Goal: Information Seeking & Learning: Learn about a topic

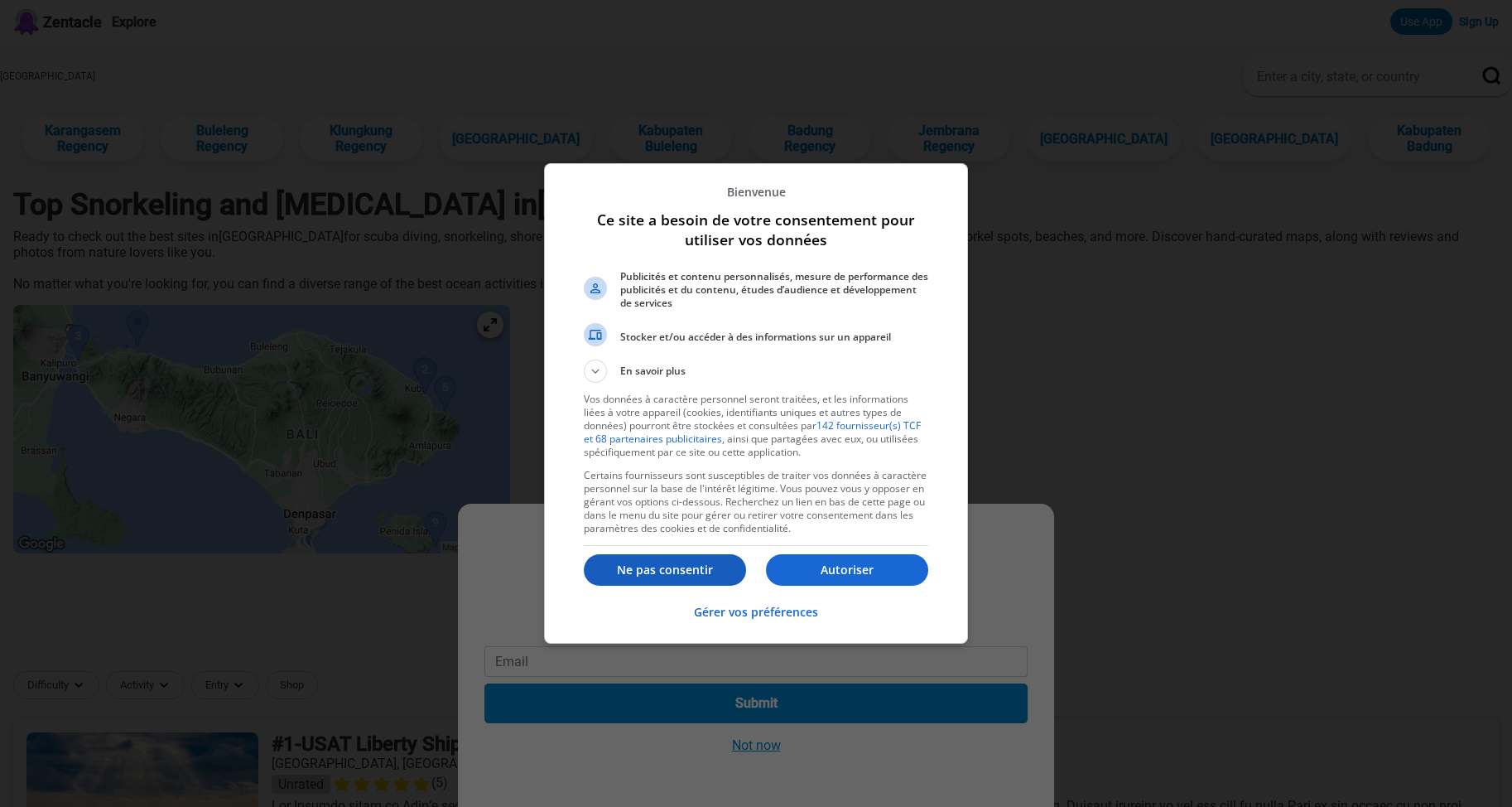
click at [674, 570] on p "Ne pas consentir" at bounding box center [664, 570] width 162 height 16
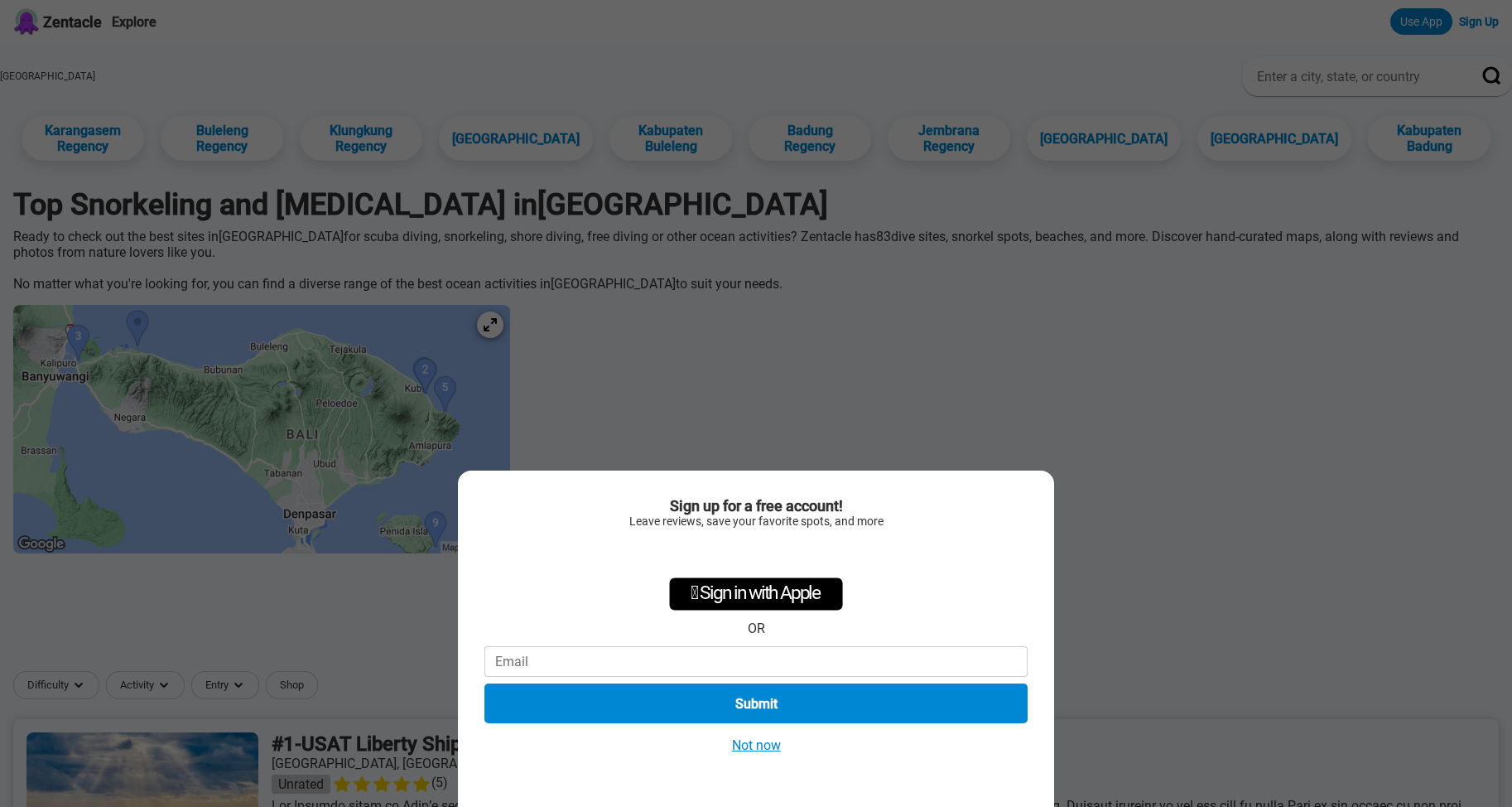
click at [765, 747] on button "Not now" at bounding box center [756, 745] width 59 height 17
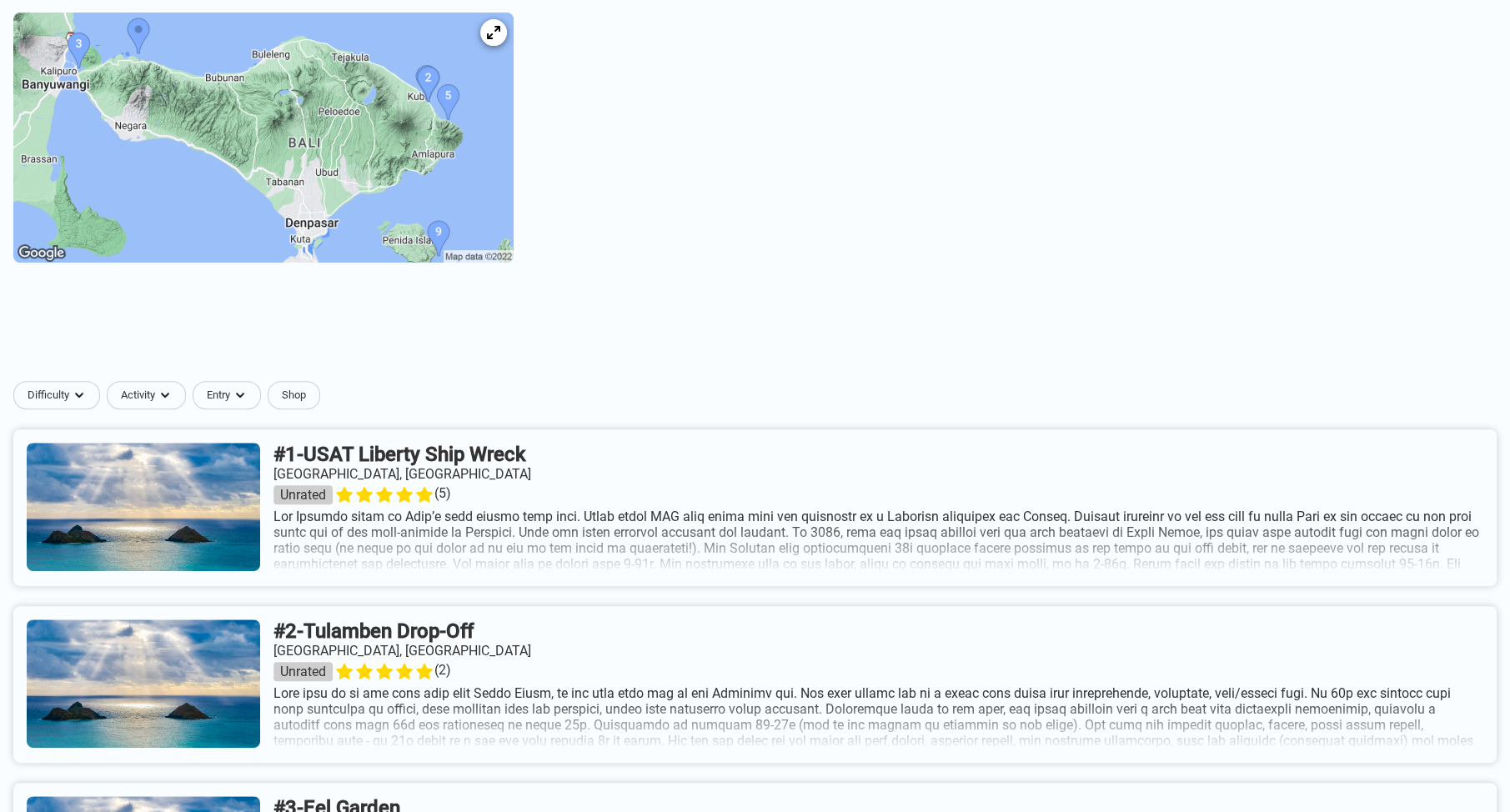
scroll to position [333, 0]
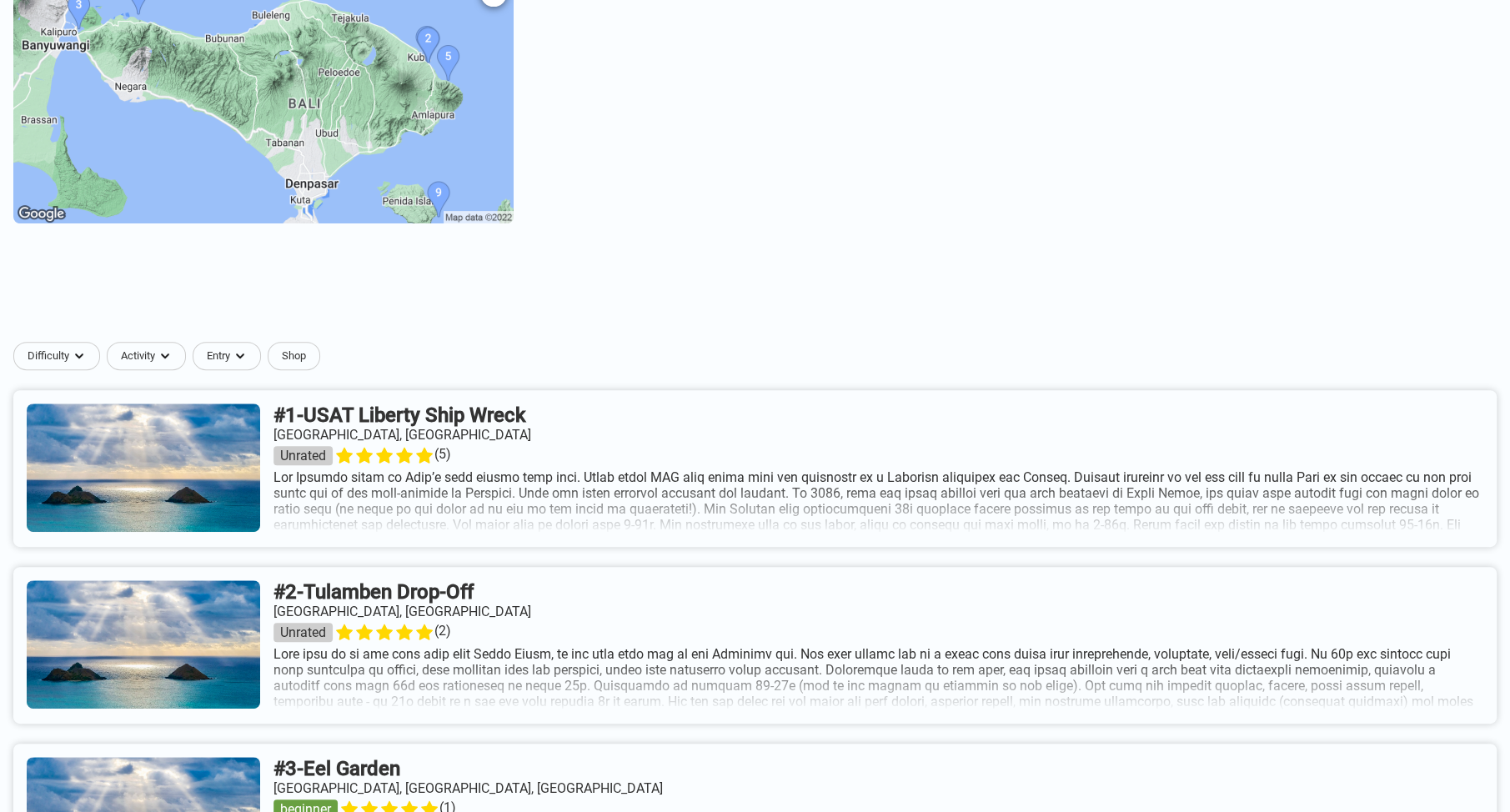
click at [319, 131] on img at bounding box center [263, 98] width 500 height 250
click at [415, 107] on img at bounding box center [263, 98] width 500 height 250
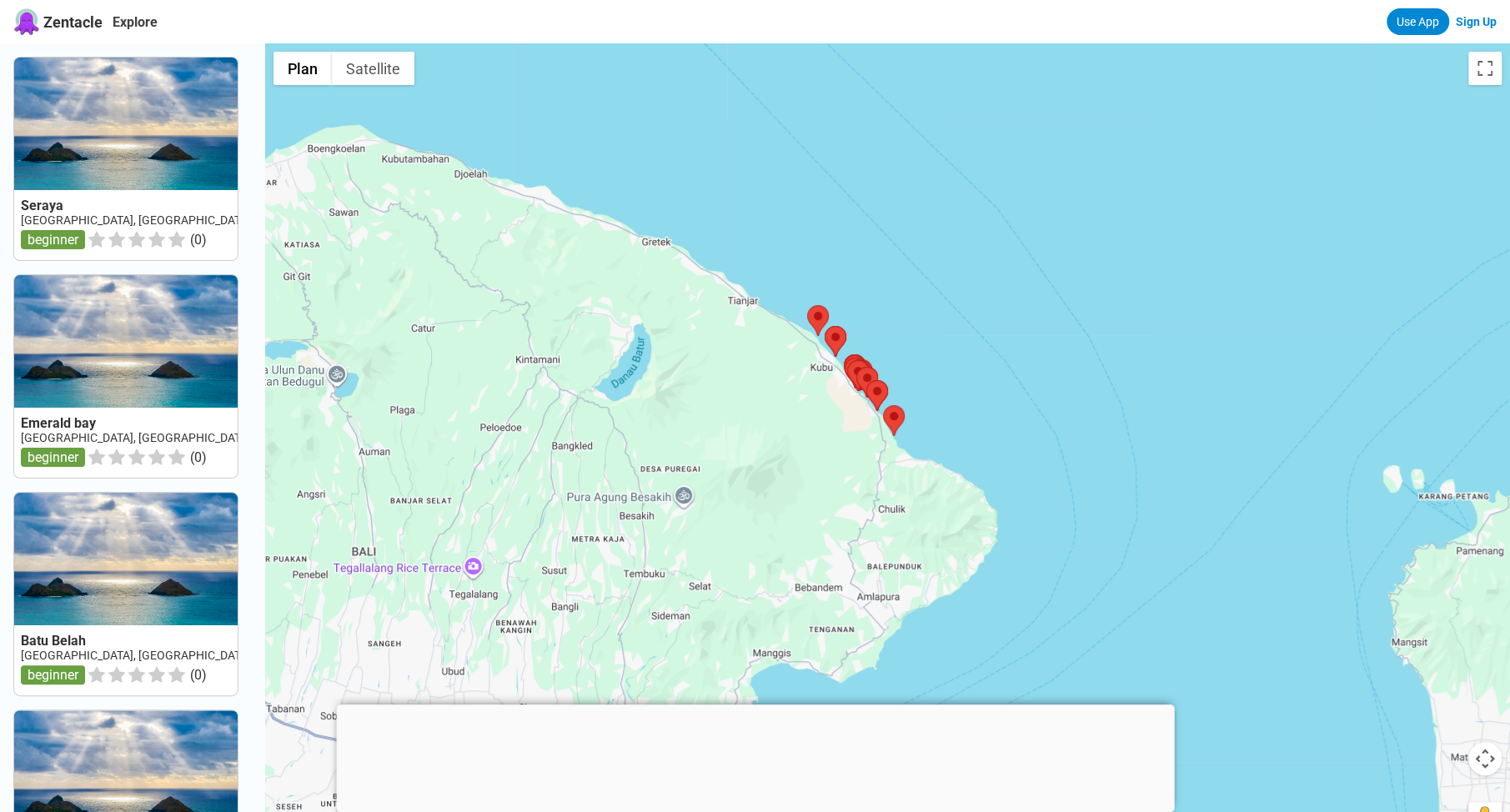
drag, startPoint x: 802, startPoint y: 525, endPoint x: 843, endPoint y: 415, distance: 117.4
click at [805, 476] on div at bounding box center [888, 449] width 1245 height 812
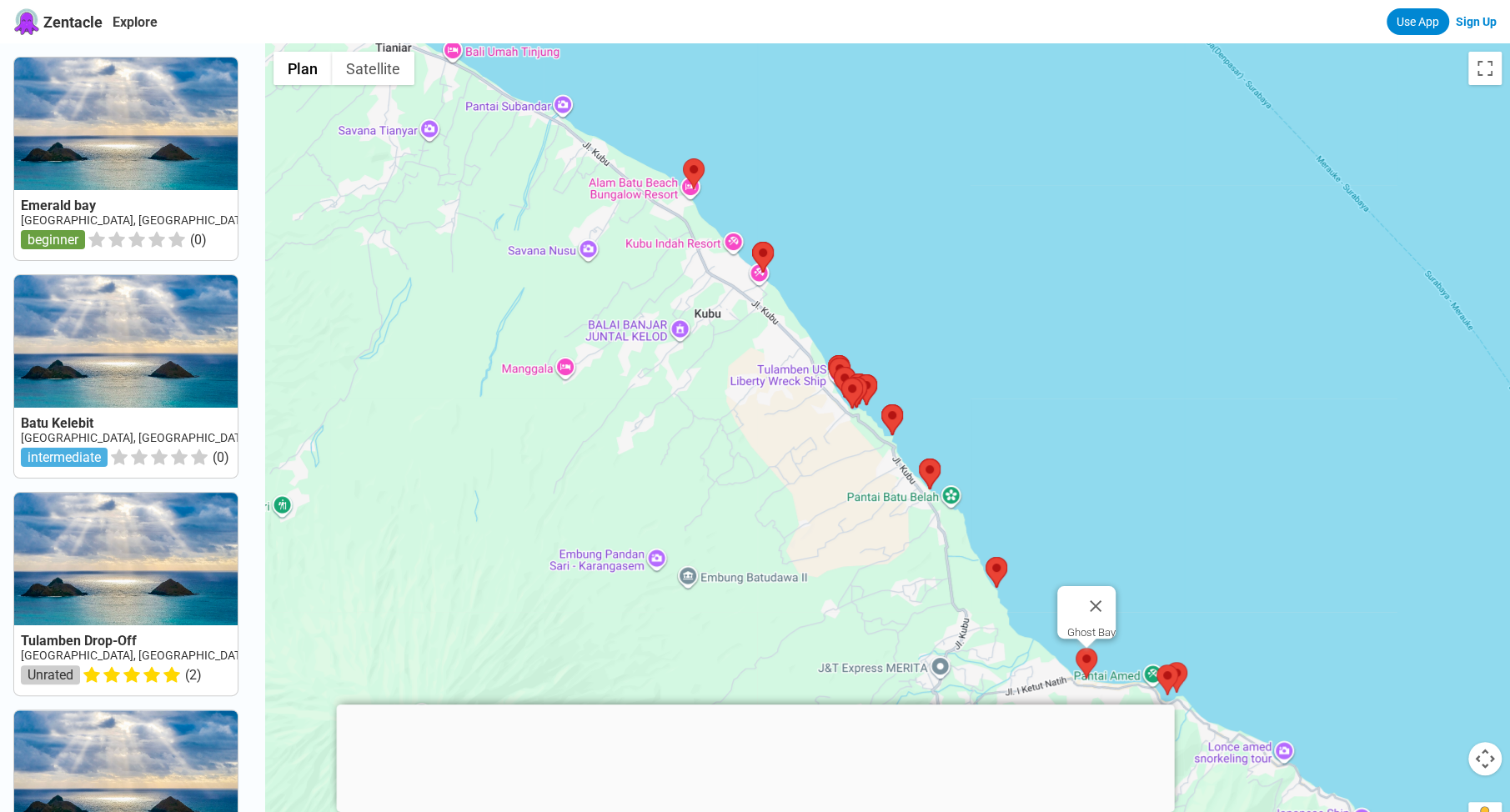
click at [1076, 648] on area at bounding box center [1076, 648] width 0 height 0
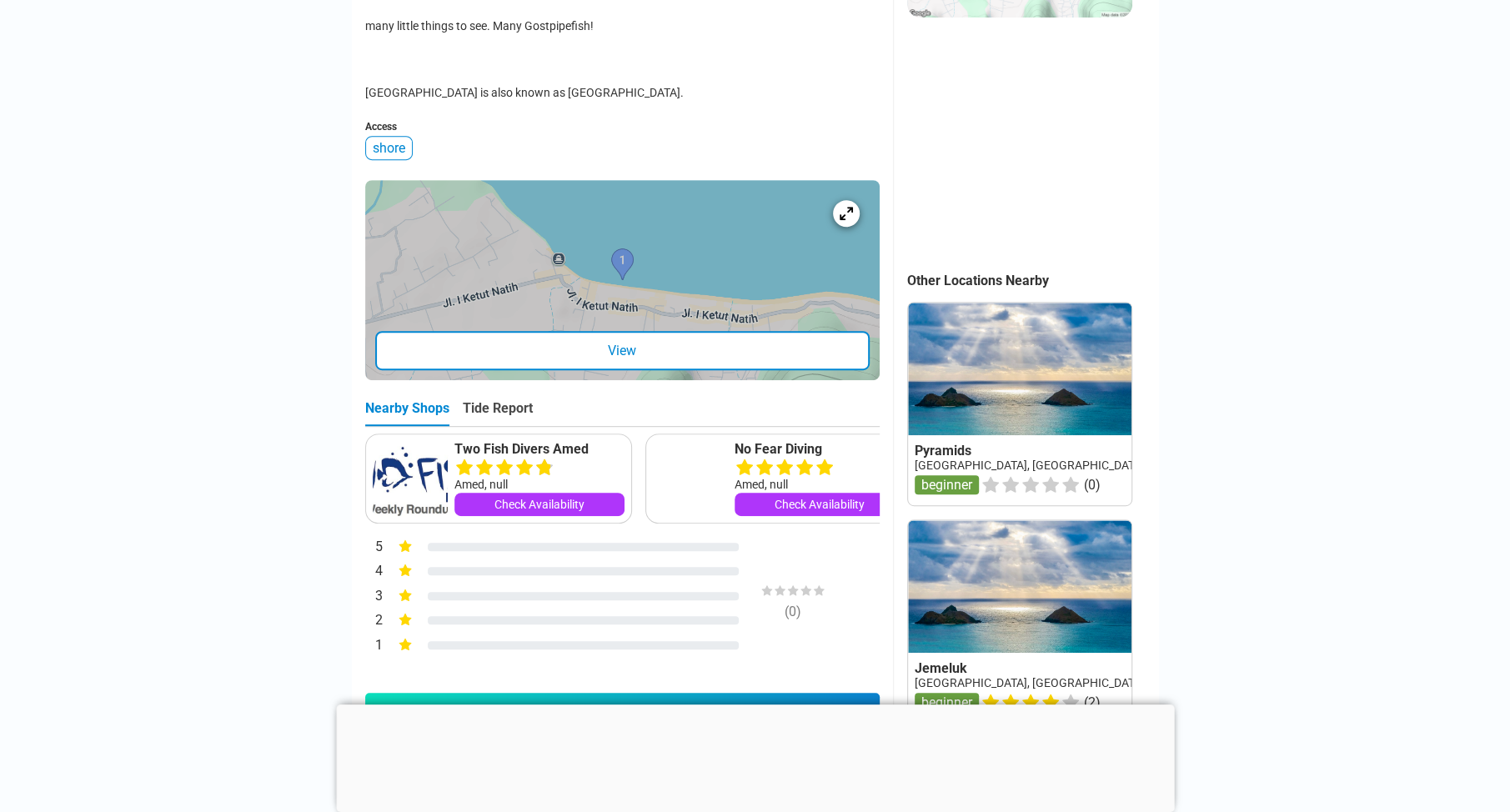
scroll to position [250, 0]
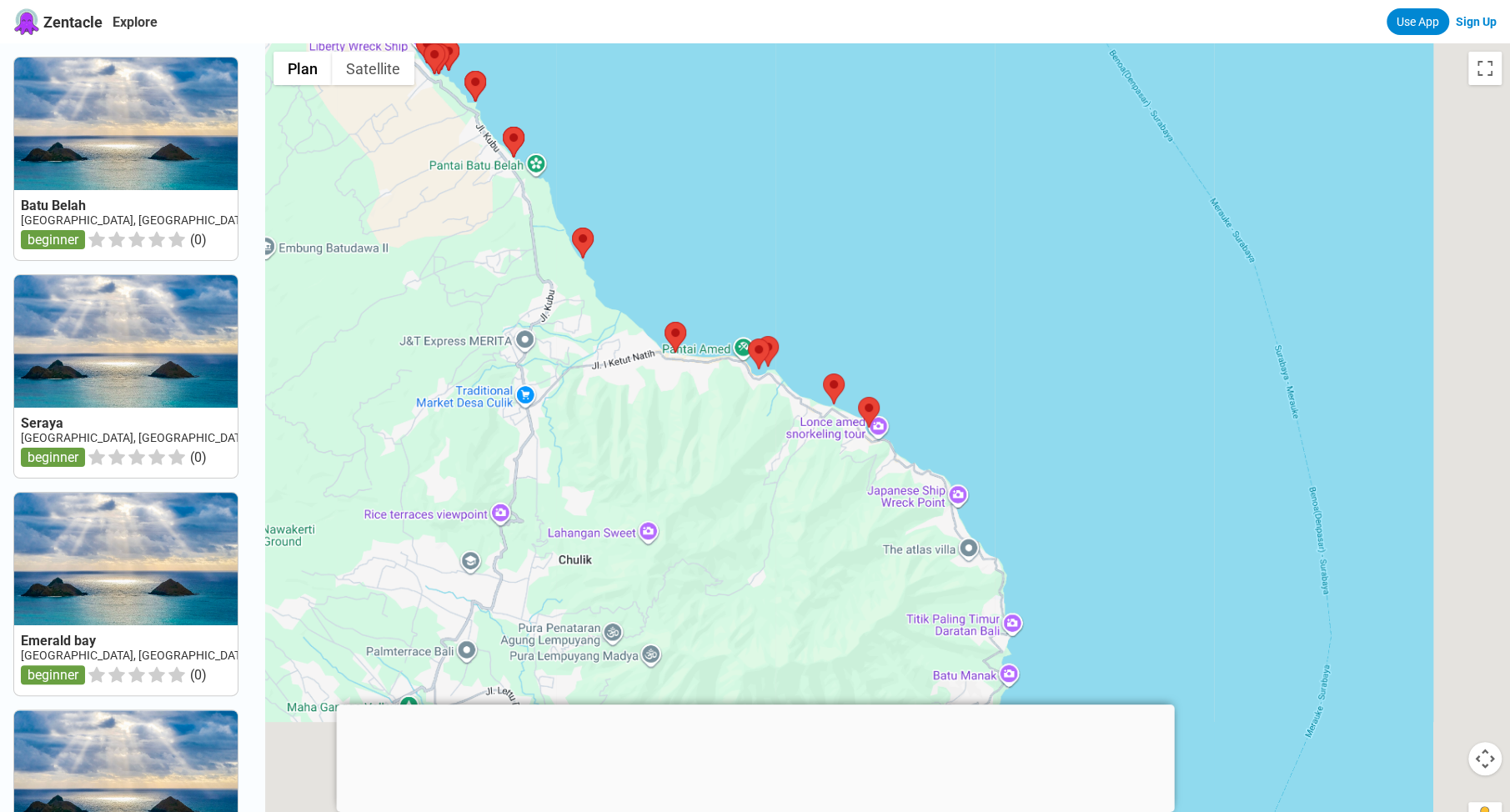
drag, startPoint x: 1046, startPoint y: 428, endPoint x: 761, endPoint y: 155, distance: 394.7
click at [761, 154] on div at bounding box center [888, 449] width 1245 height 812
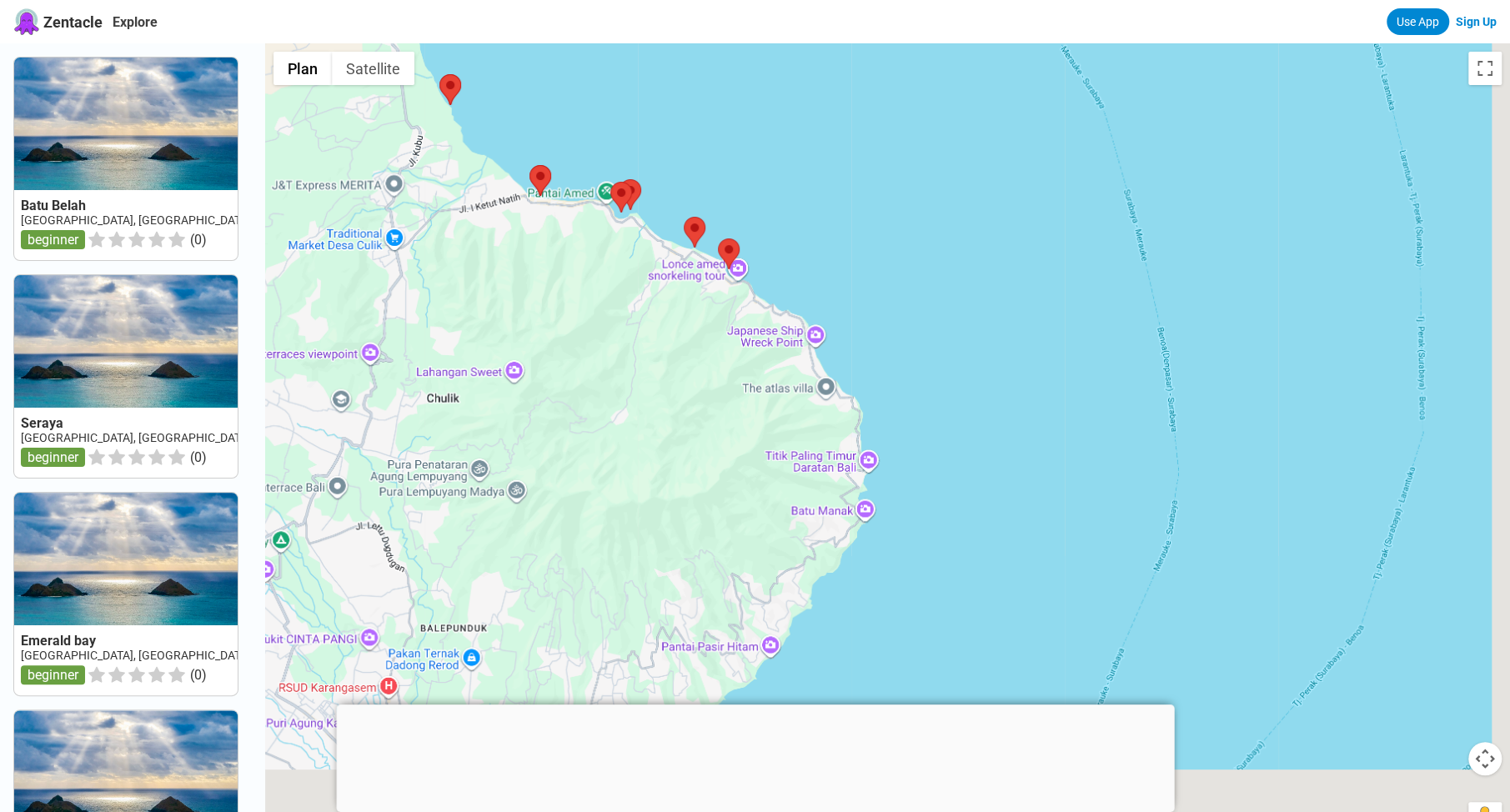
drag, startPoint x: 976, startPoint y: 285, endPoint x: 922, endPoint y: 209, distance: 93.2
click at [909, 169] on div at bounding box center [888, 449] width 1245 height 812
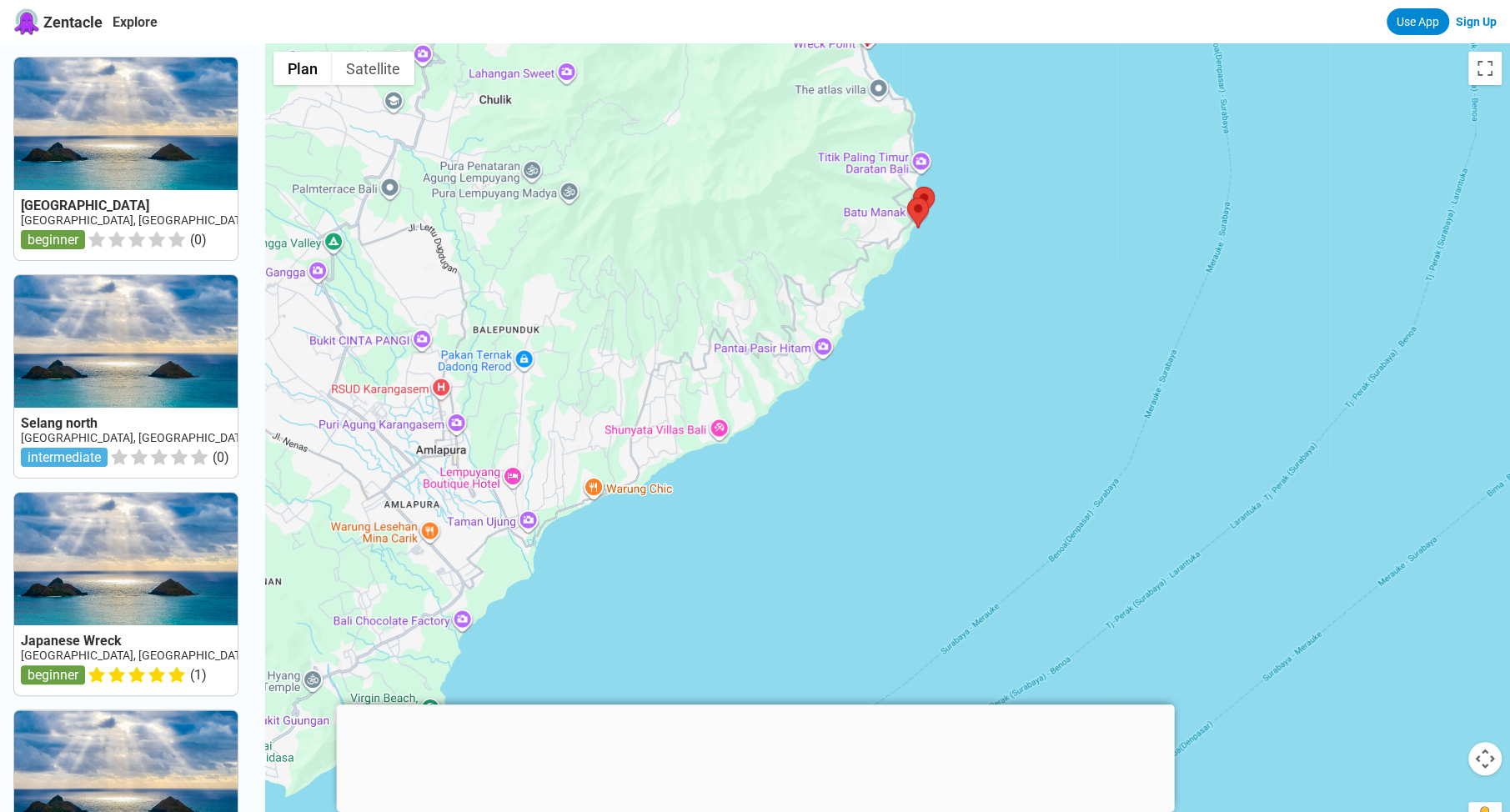
drag, startPoint x: 907, startPoint y: 330, endPoint x: 970, endPoint y: 195, distance: 149.0
click at [970, 195] on div at bounding box center [888, 449] width 1245 height 812
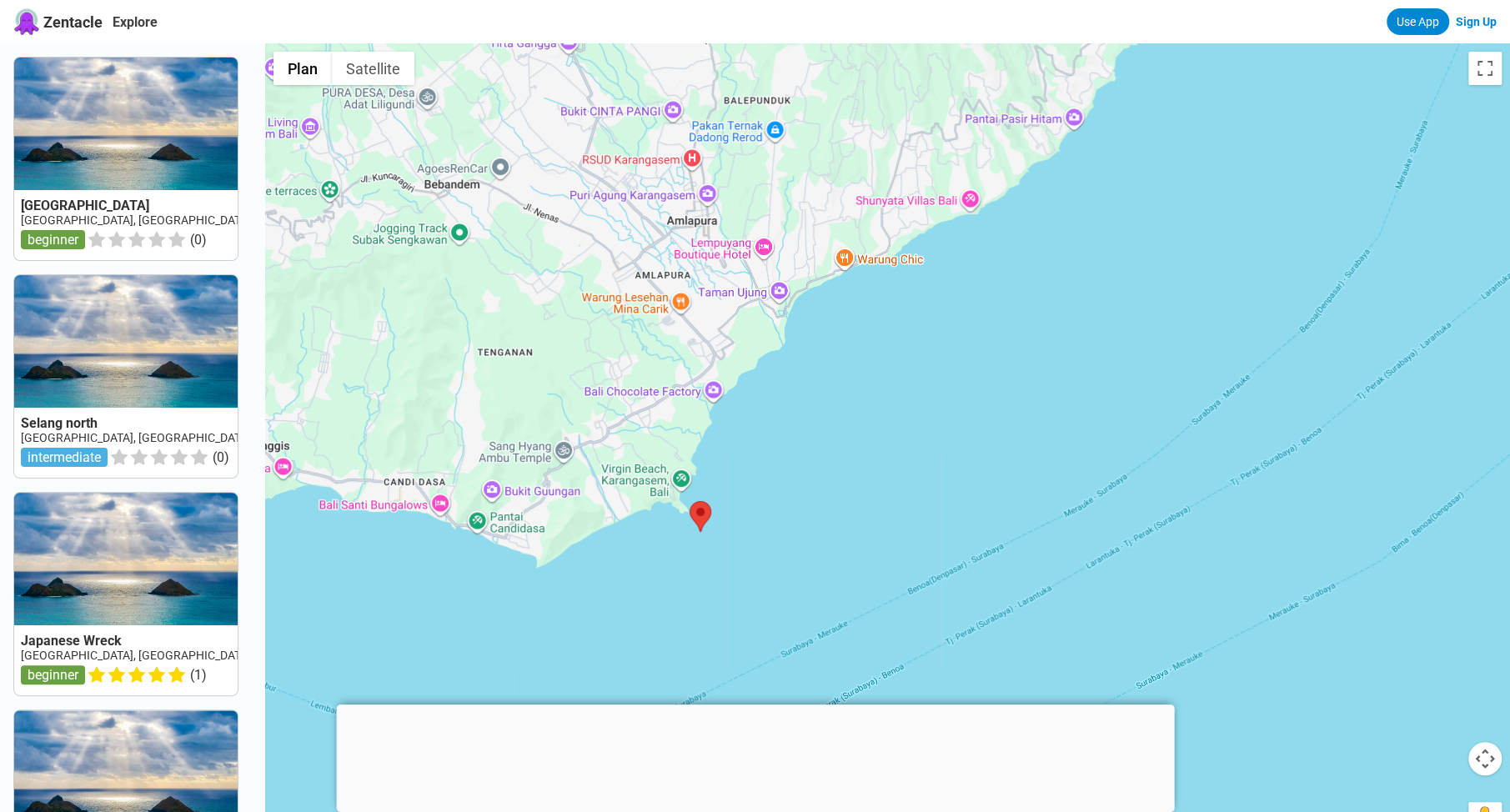
drag, startPoint x: 934, startPoint y: 383, endPoint x: 1130, endPoint y: 274, distance: 224.3
click at [1130, 274] on div at bounding box center [888, 449] width 1245 height 812
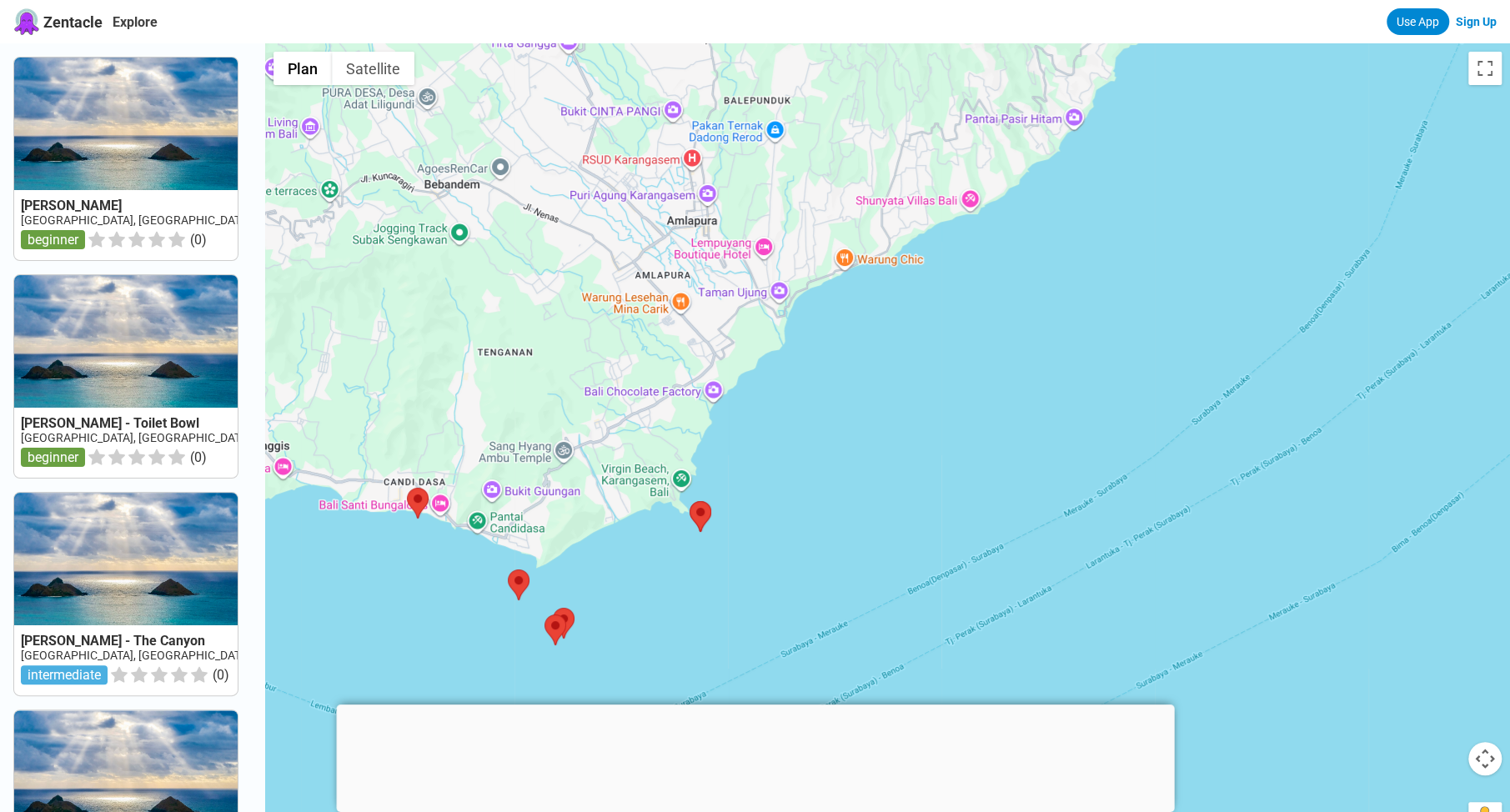
click at [754, 705] on div at bounding box center [755, 705] width 838 height 0
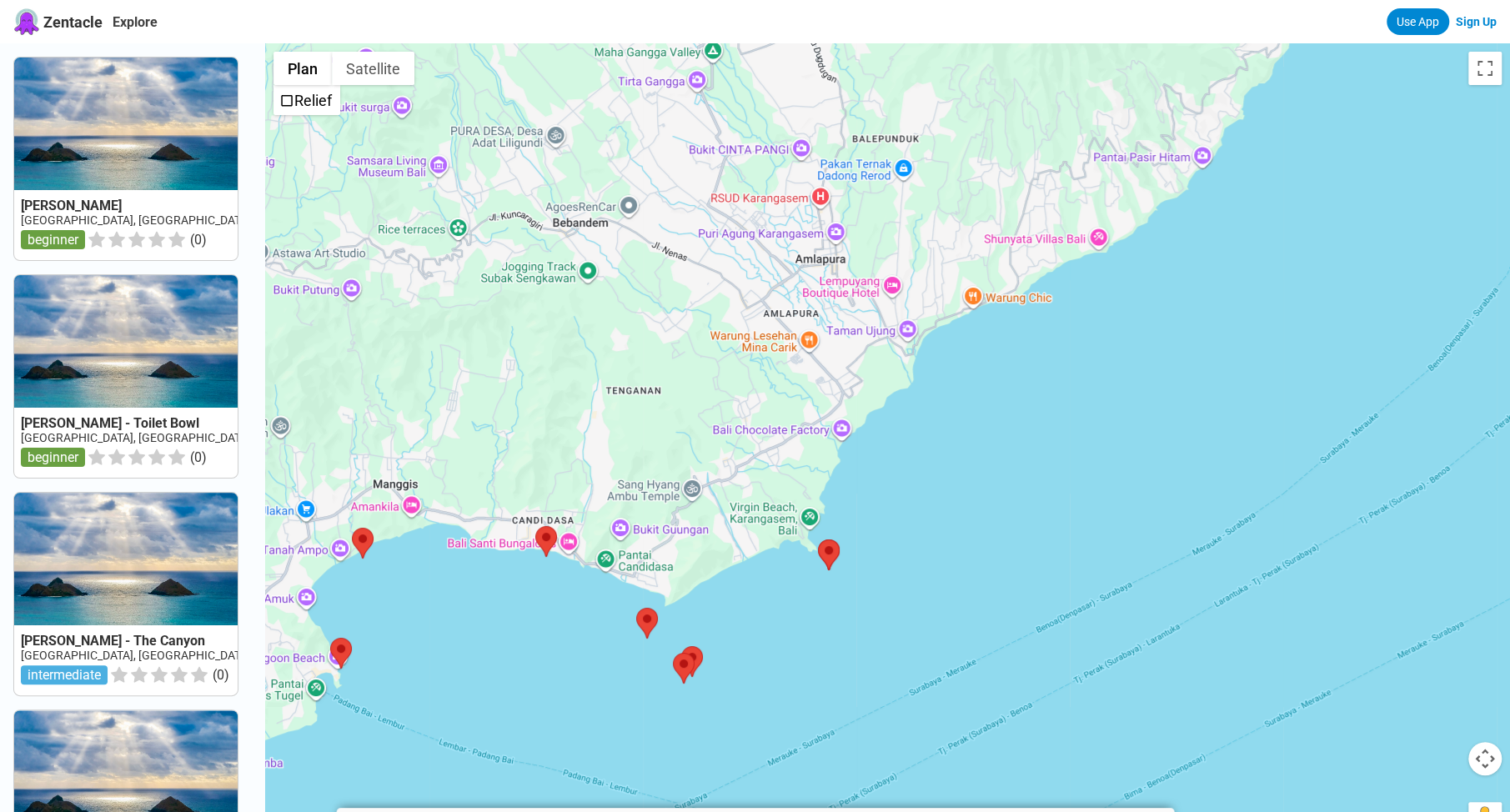
drag, startPoint x: 1036, startPoint y: 455, endPoint x: 1175, endPoint y: 500, distance: 146.1
click at [1161, 491] on div at bounding box center [888, 449] width 1245 height 812
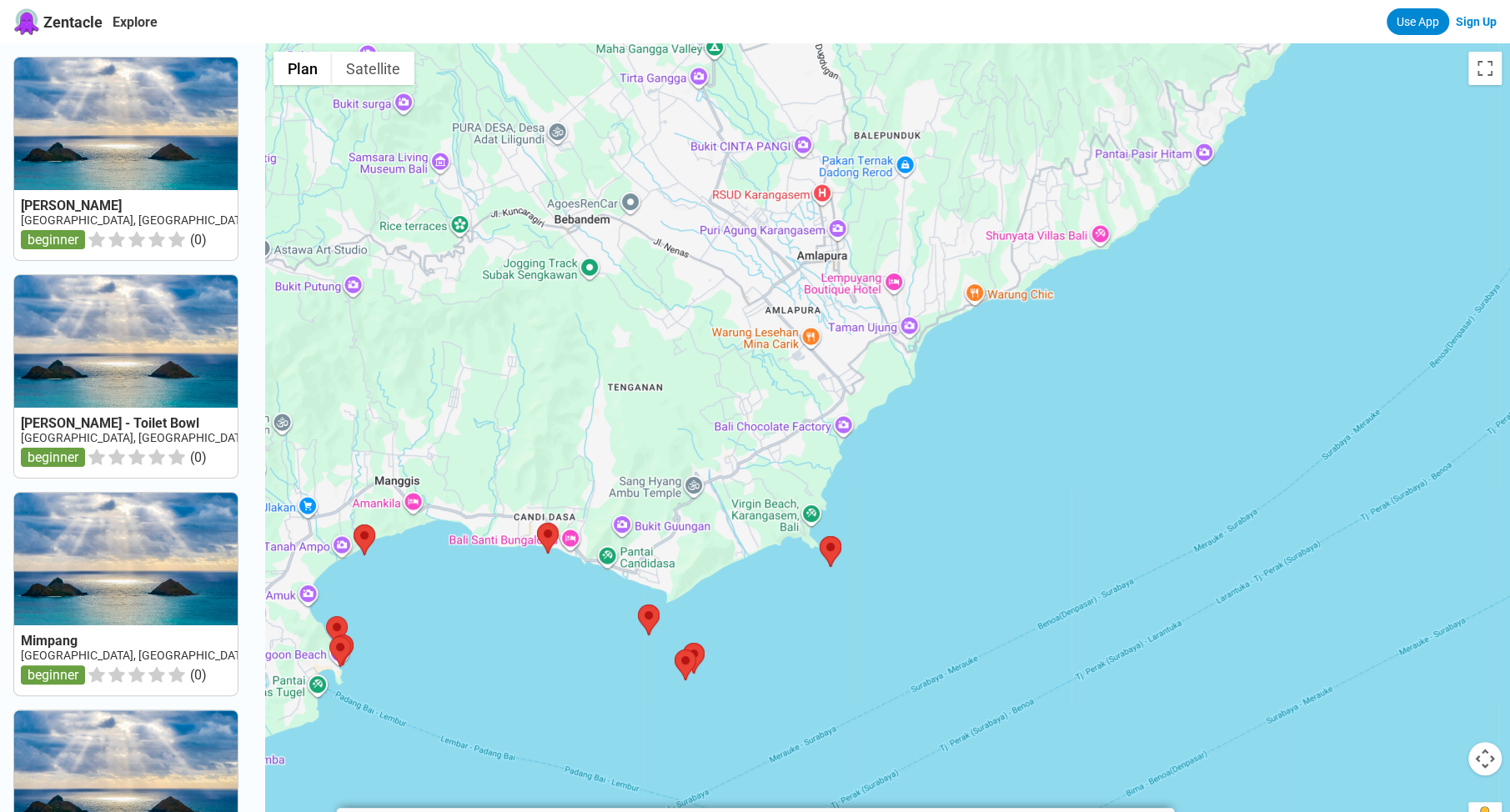
click at [1426, 21] on link "Use App" at bounding box center [1418, 21] width 62 height 27
click at [386, 63] on button "Satellite" at bounding box center [374, 68] width 83 height 33
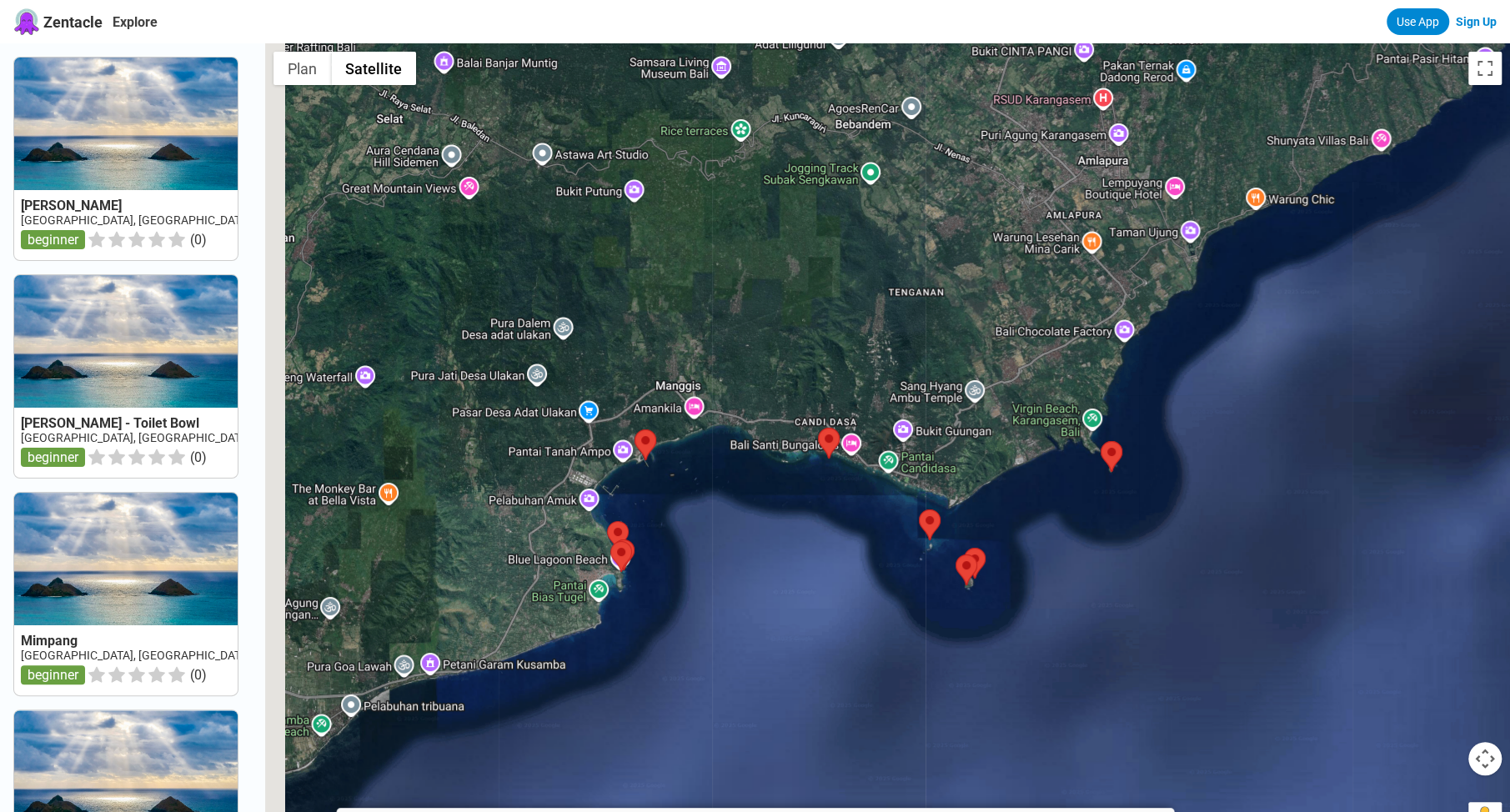
drag, startPoint x: 637, startPoint y: 306, endPoint x: 918, endPoint y: 210, distance: 296.9
click at [918, 210] on div at bounding box center [888, 449] width 1245 height 812
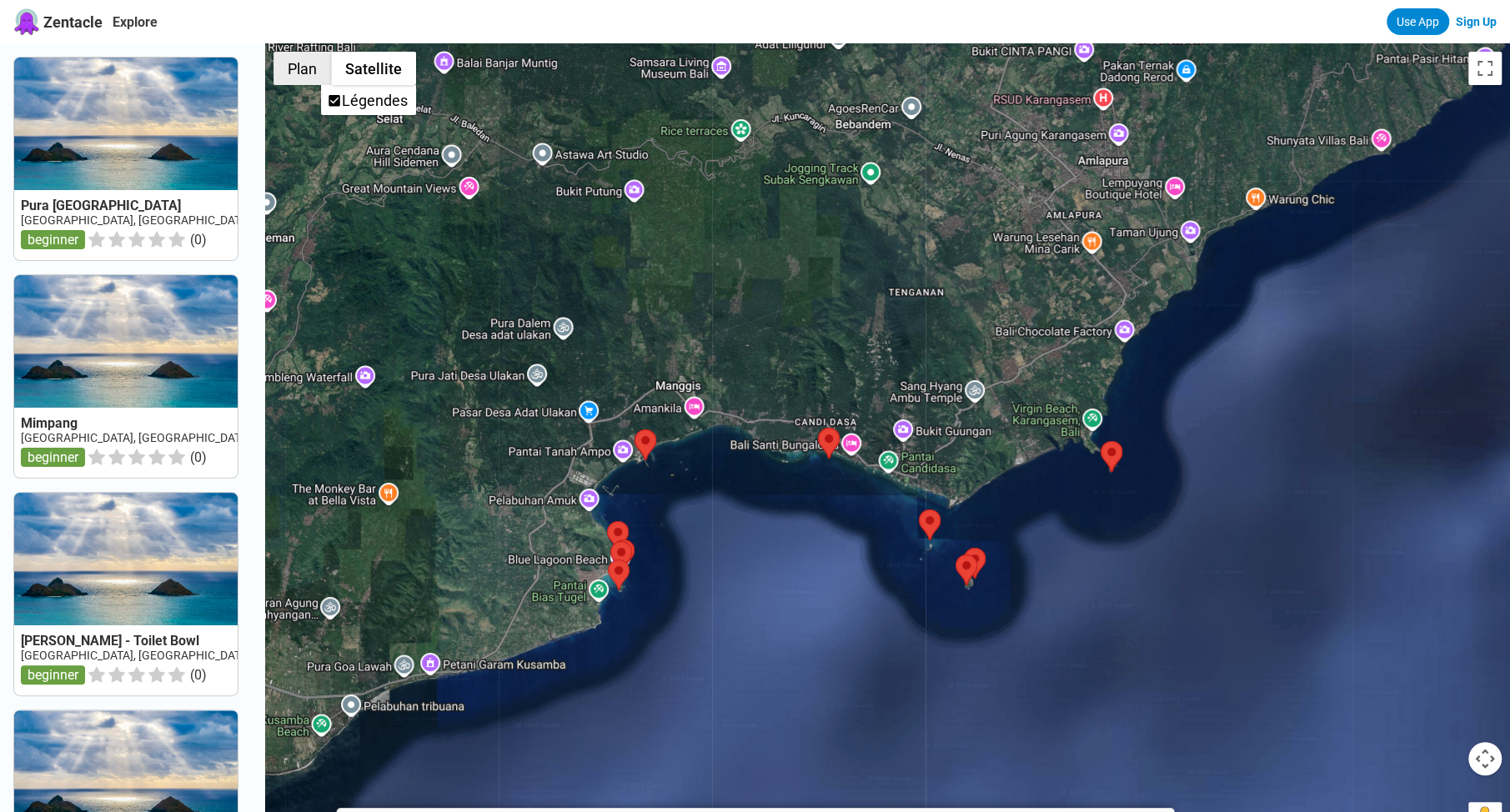
click at [309, 67] on button "Plan" at bounding box center [302, 68] width 58 height 33
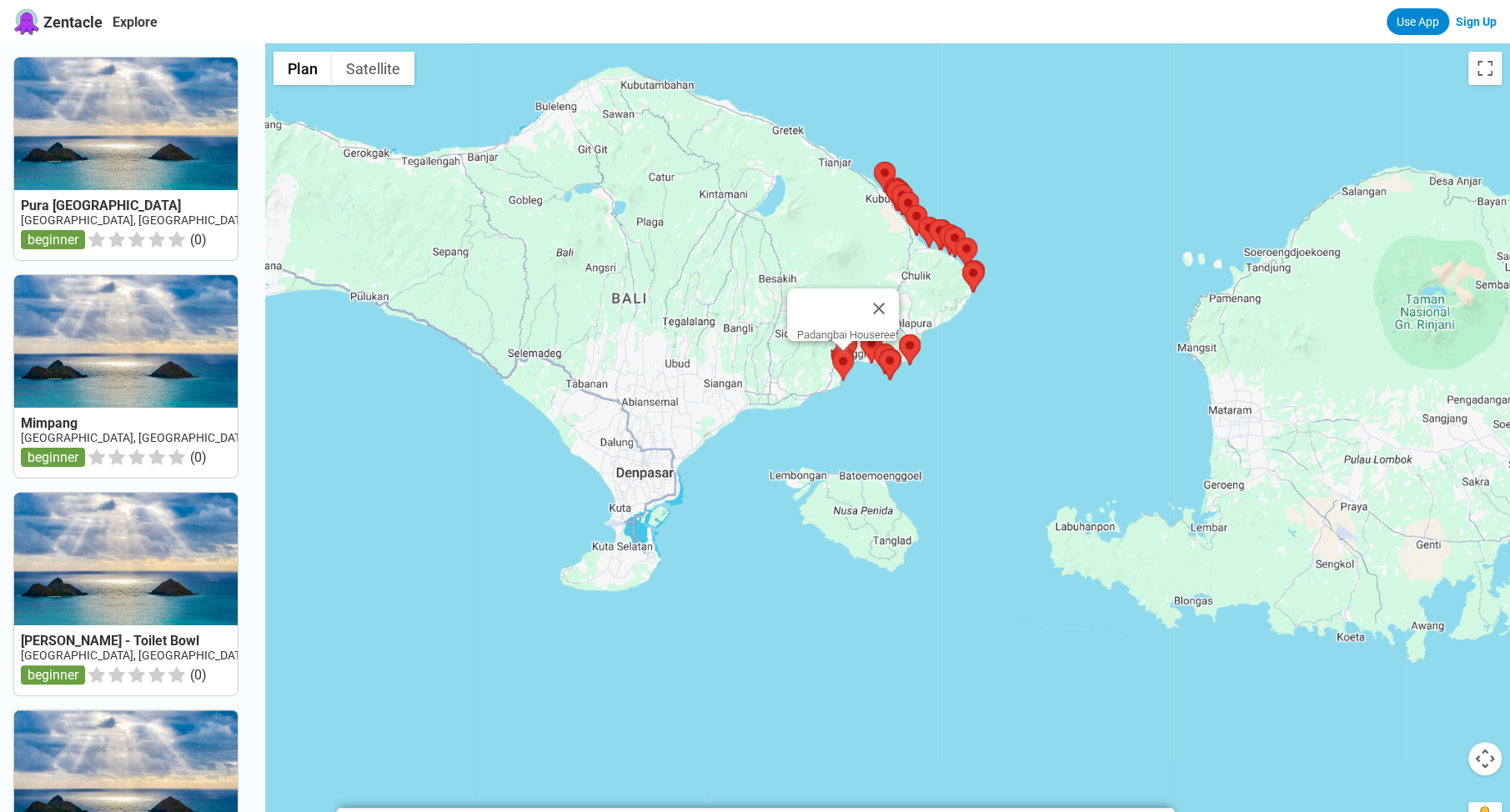
drag, startPoint x: 753, startPoint y: 387, endPoint x: 855, endPoint y: 361, distance: 105.3
click at [833, 350] on area at bounding box center [833, 350] width 0 height 0
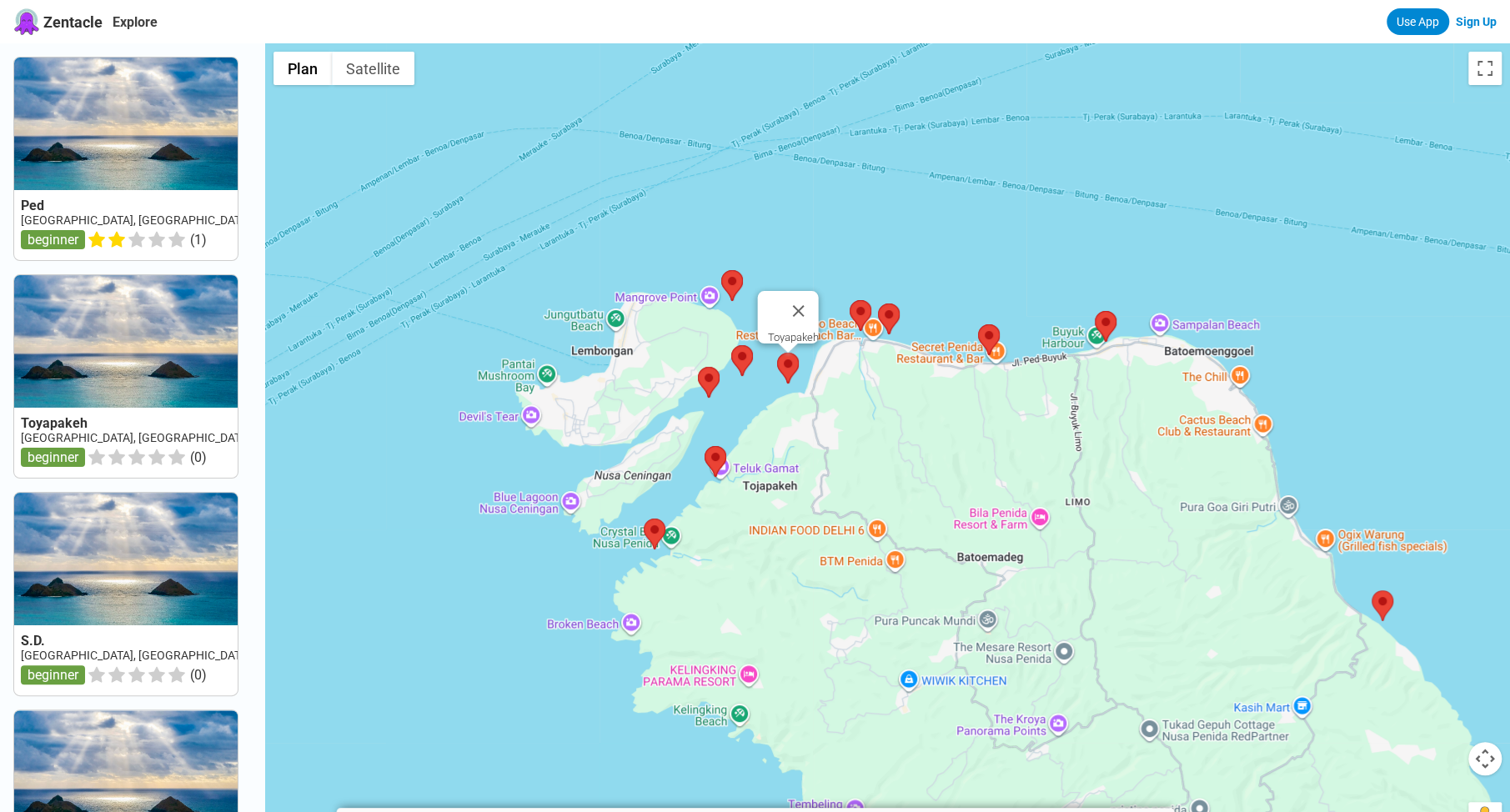
click at [777, 352] on area at bounding box center [777, 352] width 0 height 0
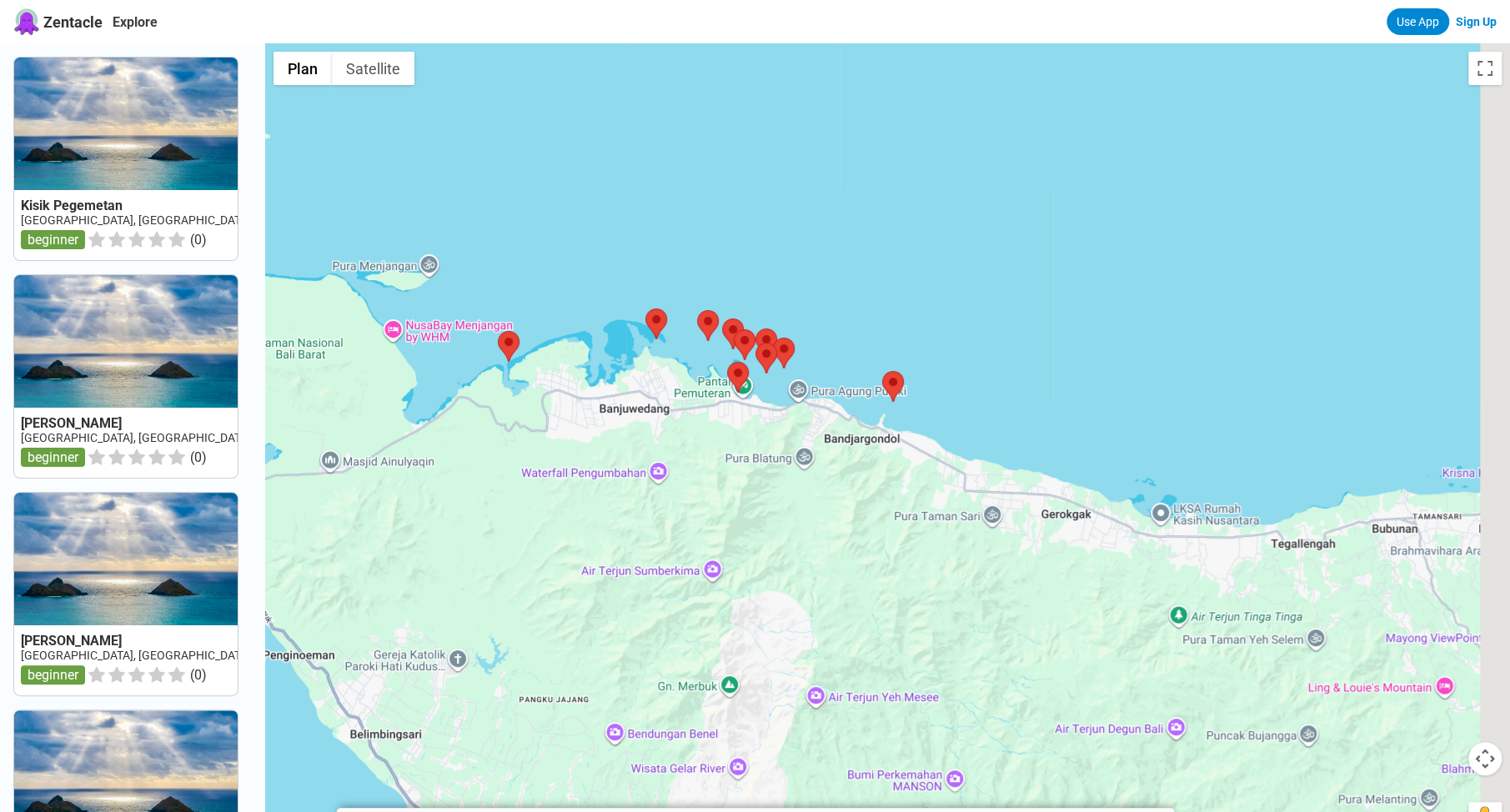
drag, startPoint x: 1219, startPoint y: 486, endPoint x: 562, endPoint y: 184, distance: 723.1
click at [562, 184] on div at bounding box center [888, 449] width 1245 height 812
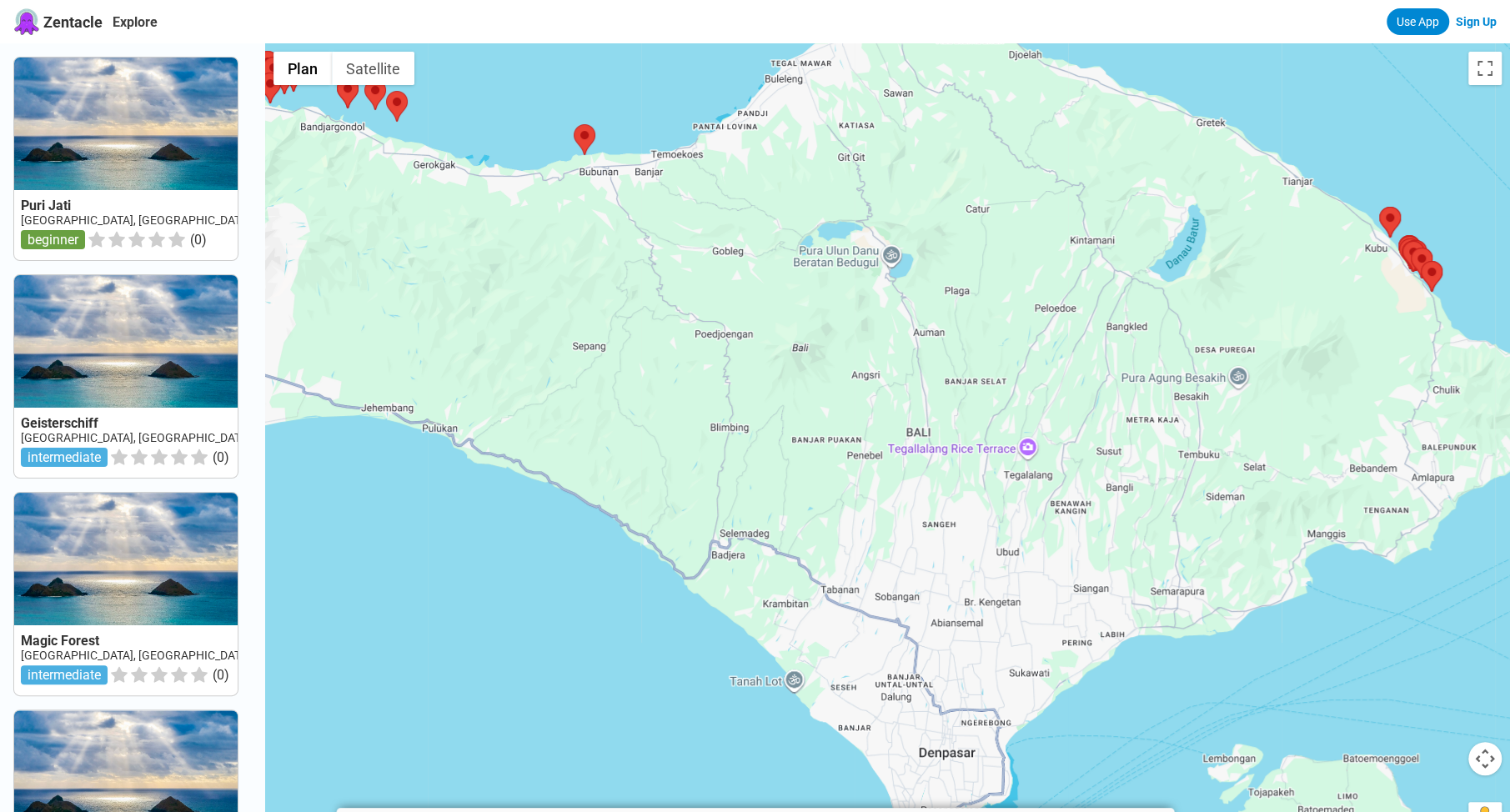
drag, startPoint x: 1090, startPoint y: 486, endPoint x: 955, endPoint y: 350, distance: 191.6
click at [912, 336] on div at bounding box center [888, 449] width 1245 height 812
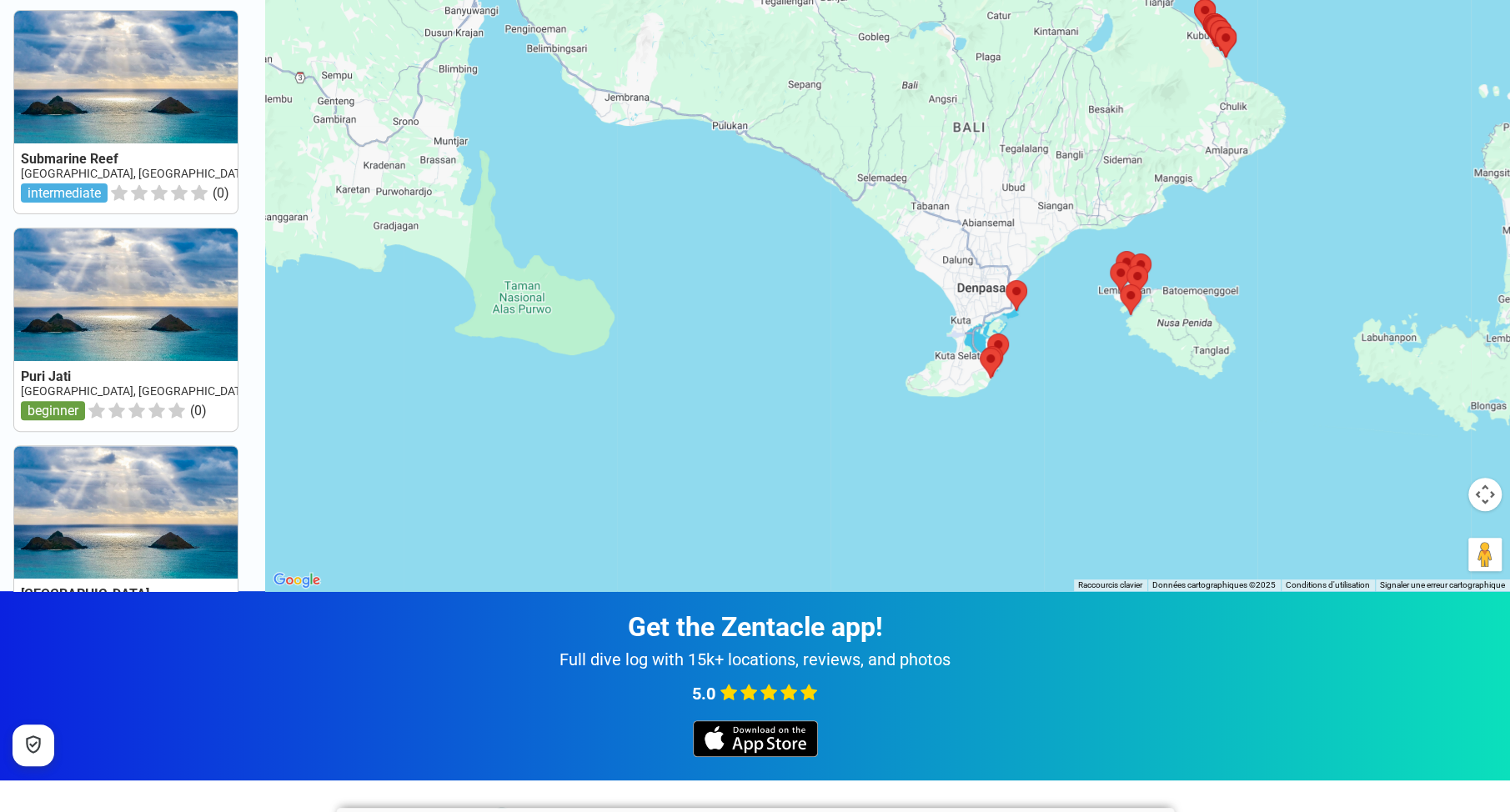
scroll to position [302, 0]
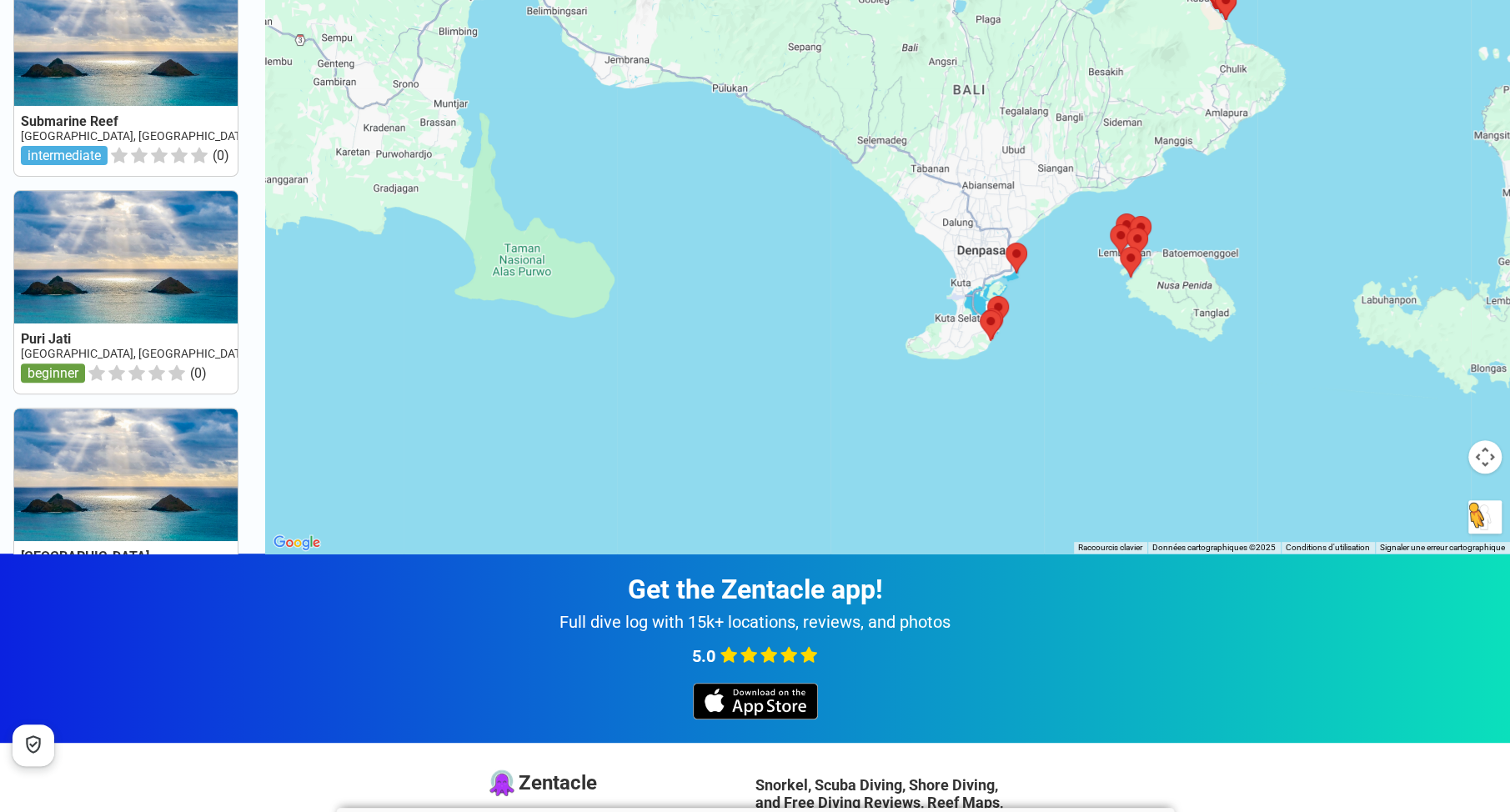
click at [1481, 515] on button "Faites glisser Pegman sur la carte pour ouvrir Street View" at bounding box center [1485, 517] width 33 height 33
drag, startPoint x: 624, startPoint y: 595, endPoint x: 921, endPoint y: 561, distance: 298.9
click at [921, 561] on div "Get the Zentacle app! Full dive log with 15k+ locations, reviews, and photos 5.0" at bounding box center [755, 648] width 1510 height 189
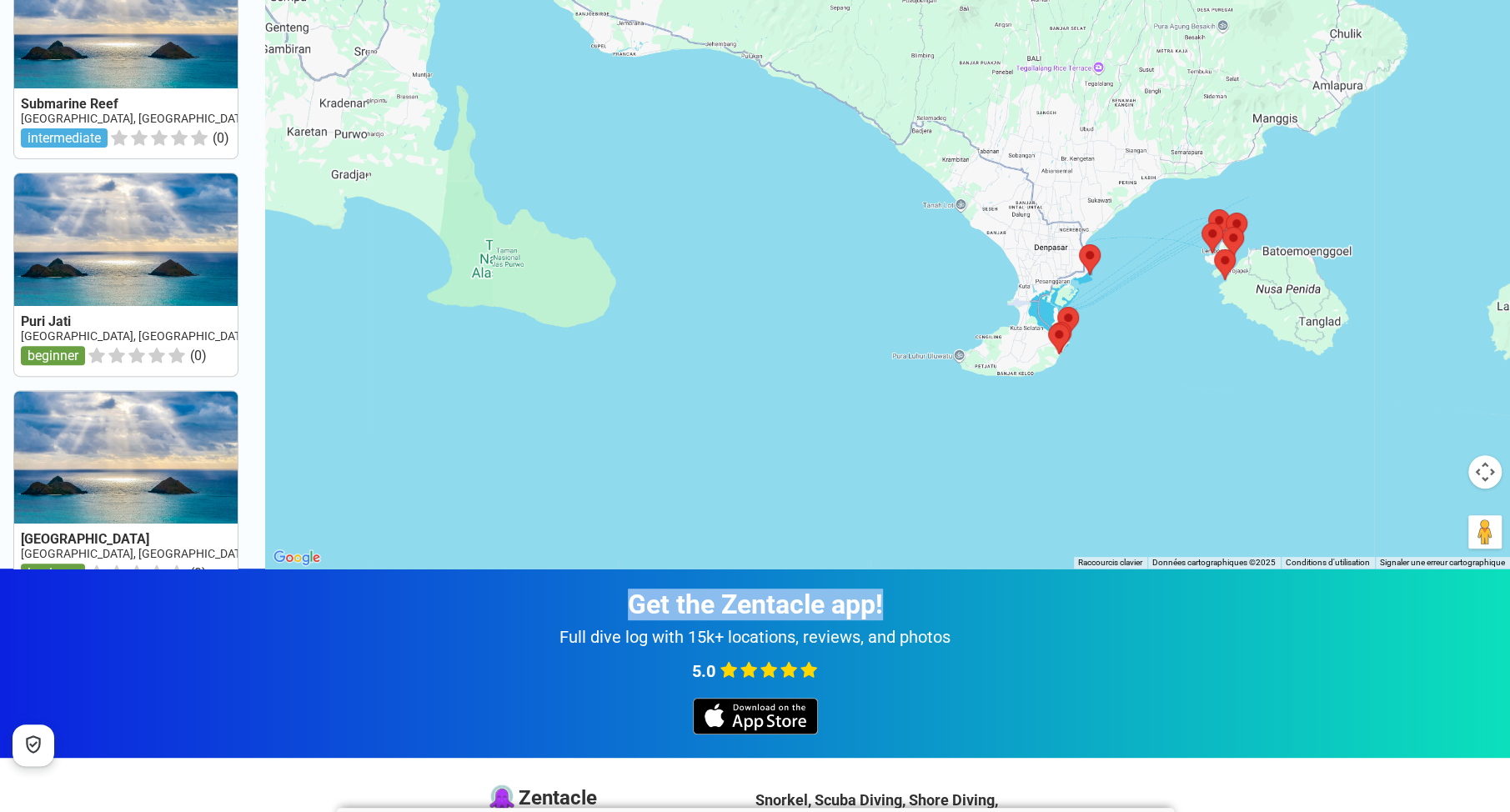
scroll to position [0, 0]
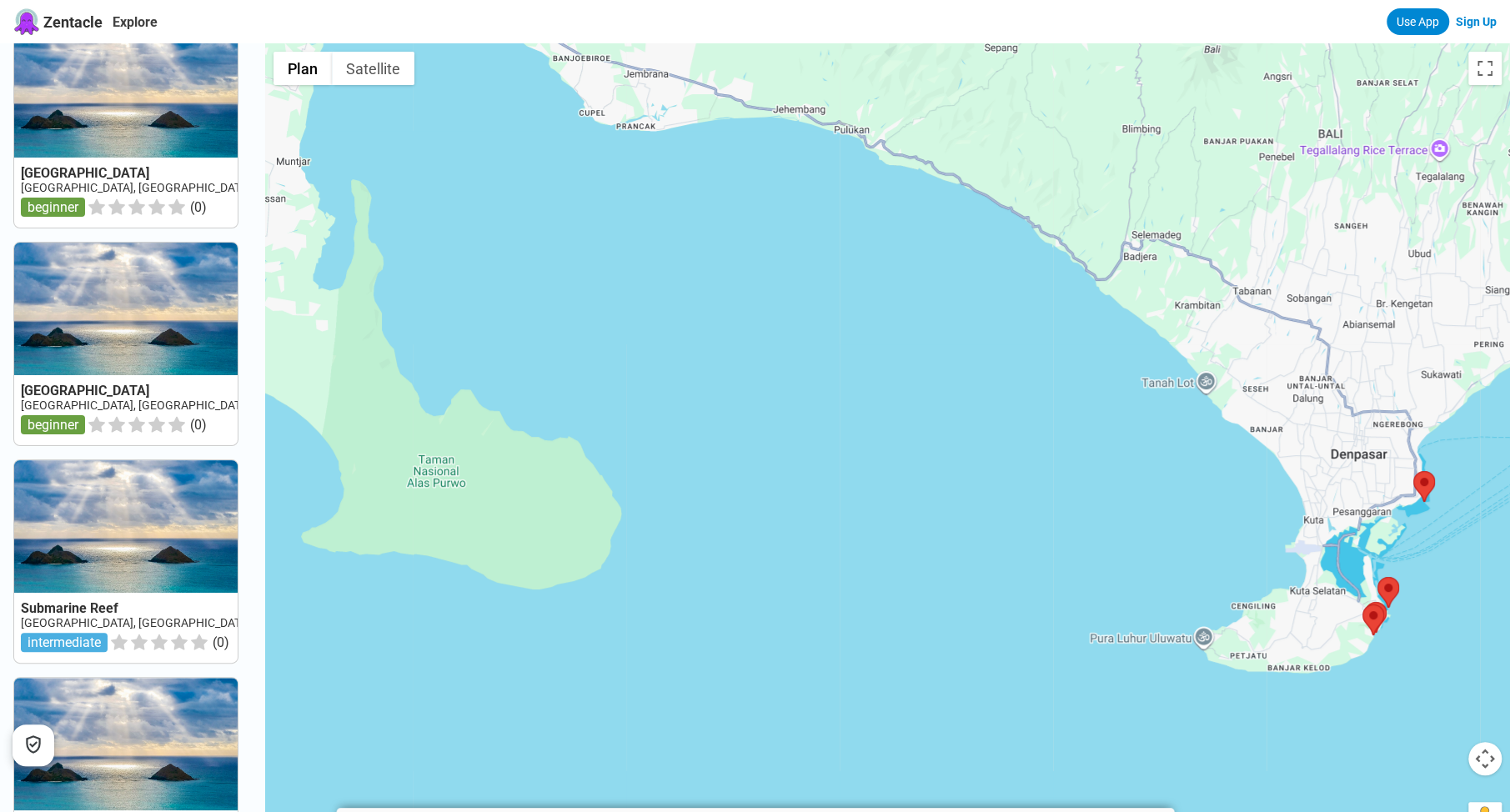
click at [659, 473] on div at bounding box center [888, 449] width 1245 height 812
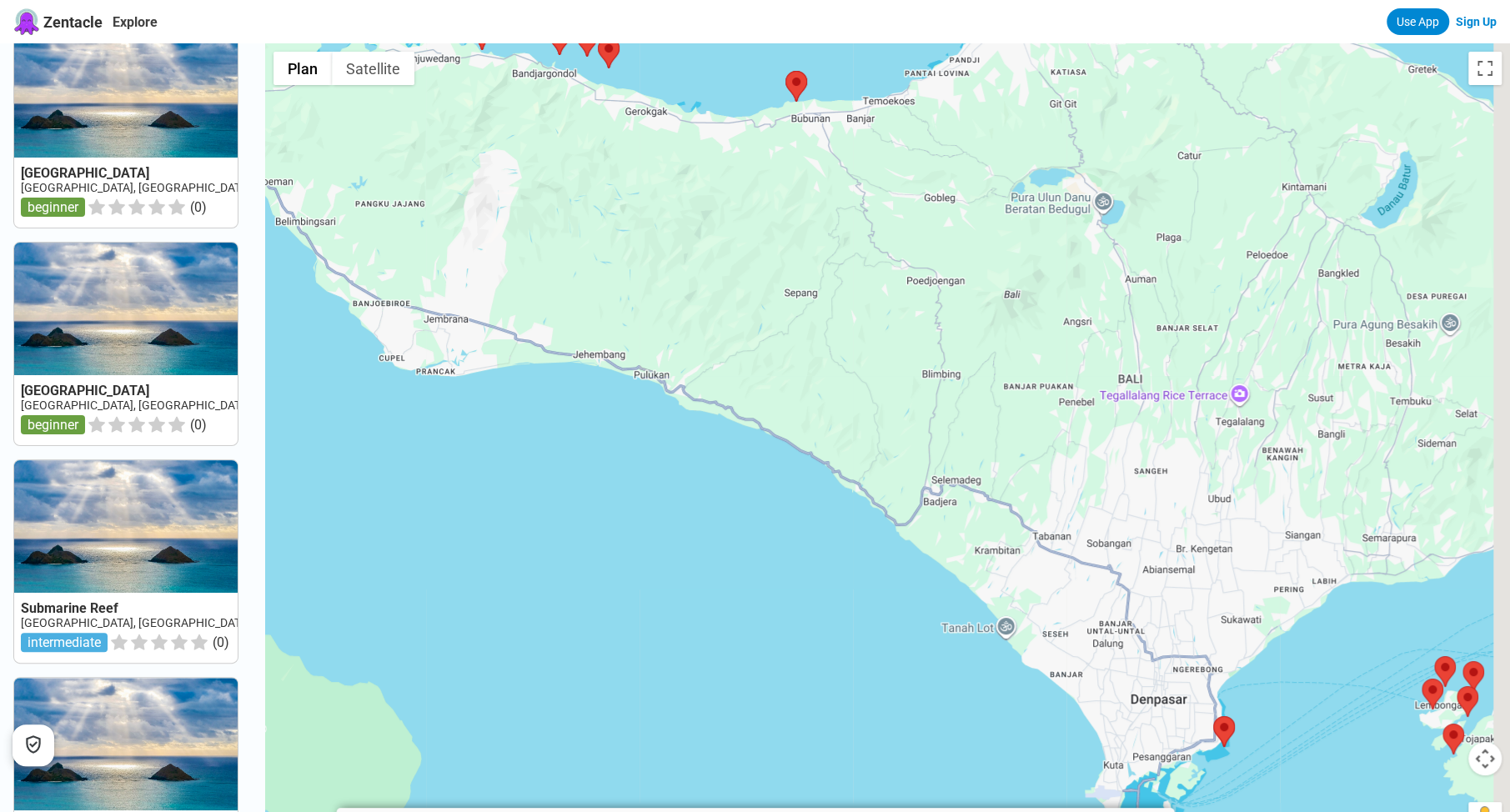
drag, startPoint x: 677, startPoint y: 219, endPoint x: 454, endPoint y: 431, distance: 307.7
click at [457, 435] on div at bounding box center [888, 449] width 1245 height 812
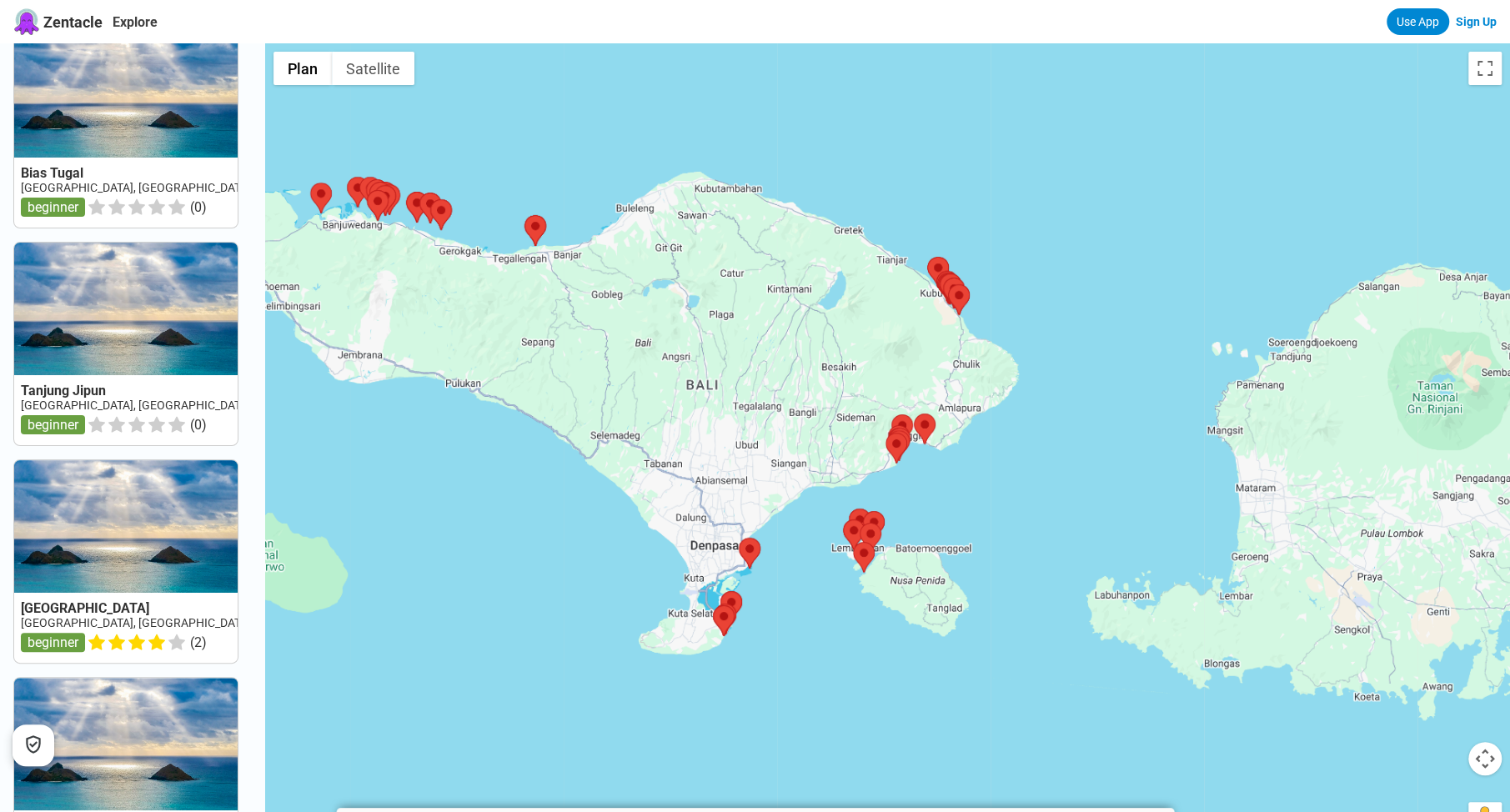
drag, startPoint x: 867, startPoint y: 447, endPoint x: 789, endPoint y: 439, distance: 78.4
click at [789, 439] on div at bounding box center [888, 449] width 1245 height 812
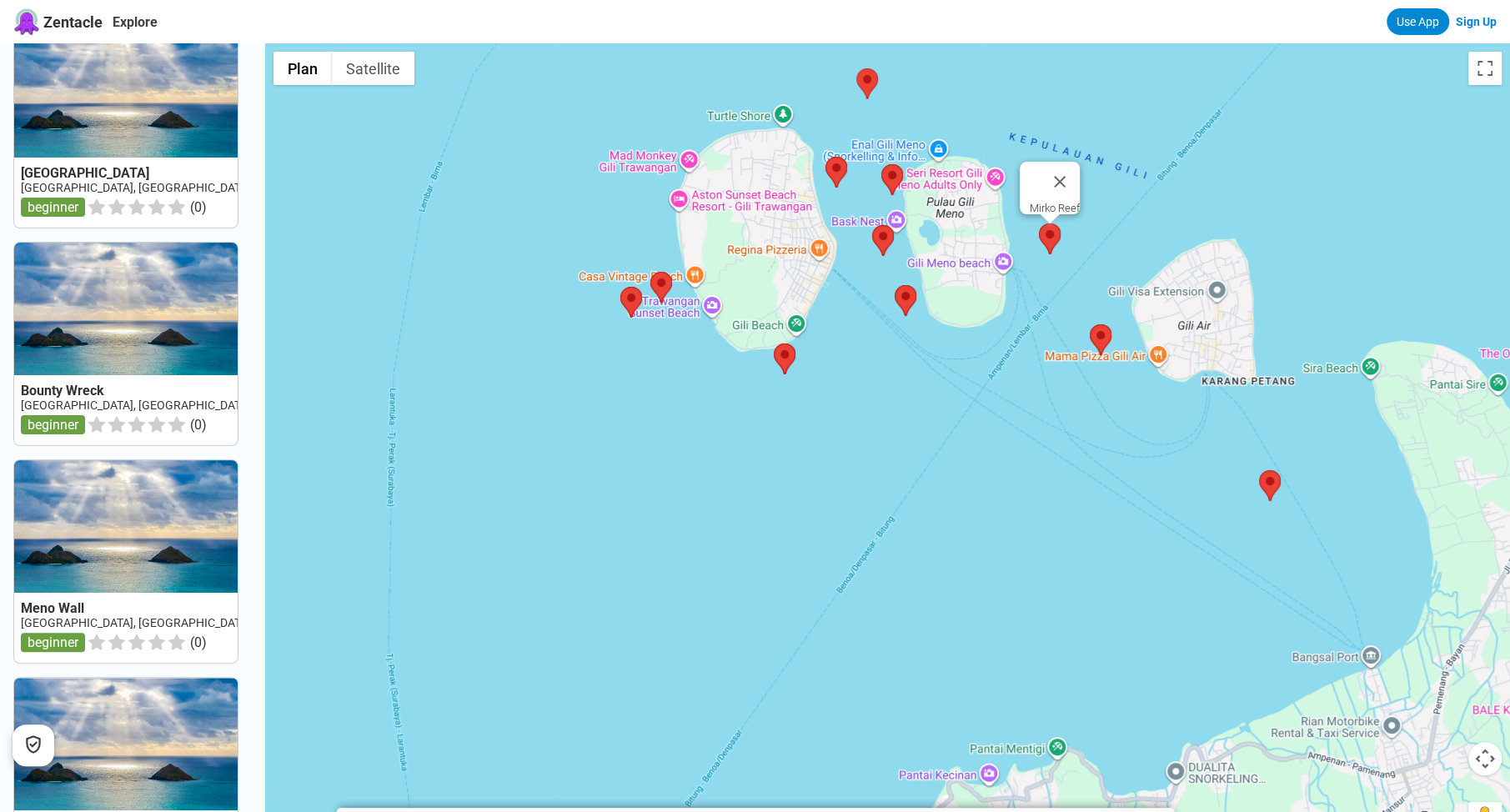
click at [1039, 223] on area at bounding box center [1039, 223] width 0 height 0
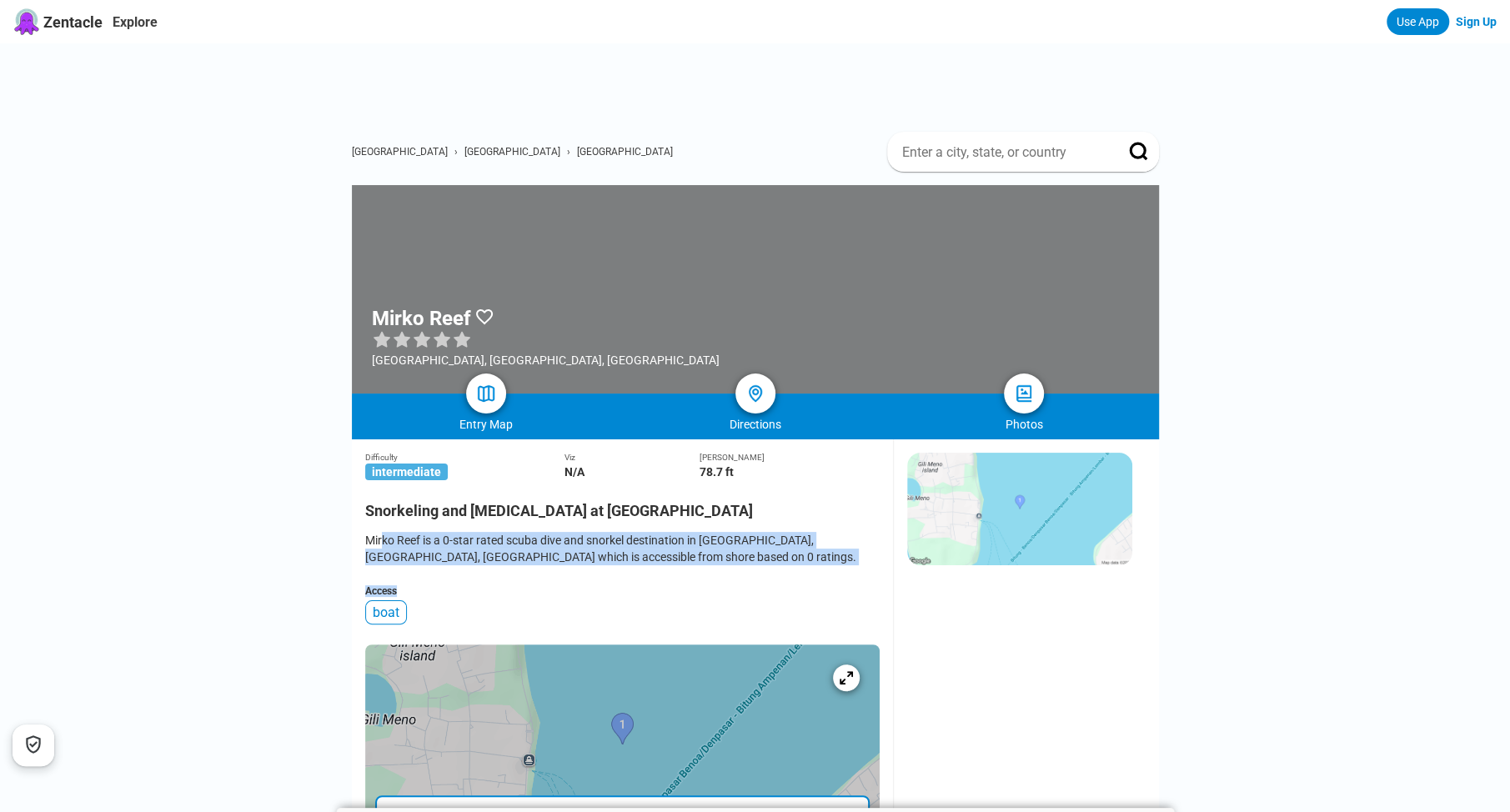
drag, startPoint x: 380, startPoint y: 542, endPoint x: 692, endPoint y: 573, distance: 313.5
click at [692, 573] on div "Difficulty intermediate Viz N/A Max Depth 78.7 ft Snorkeling and Scuba Diving a…" at bounding box center [622, 714] width 515 height 549
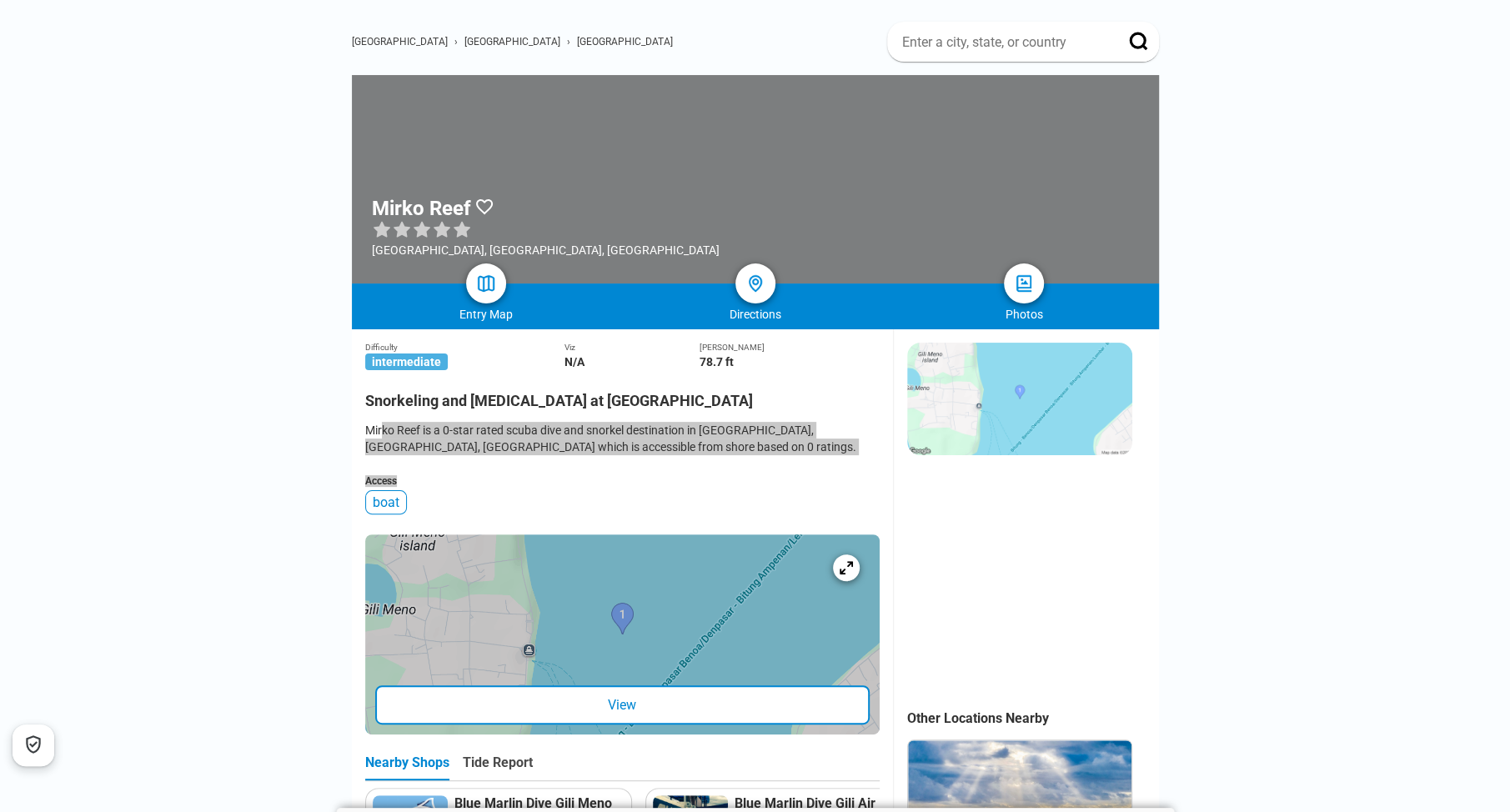
scroll to position [166, 0]
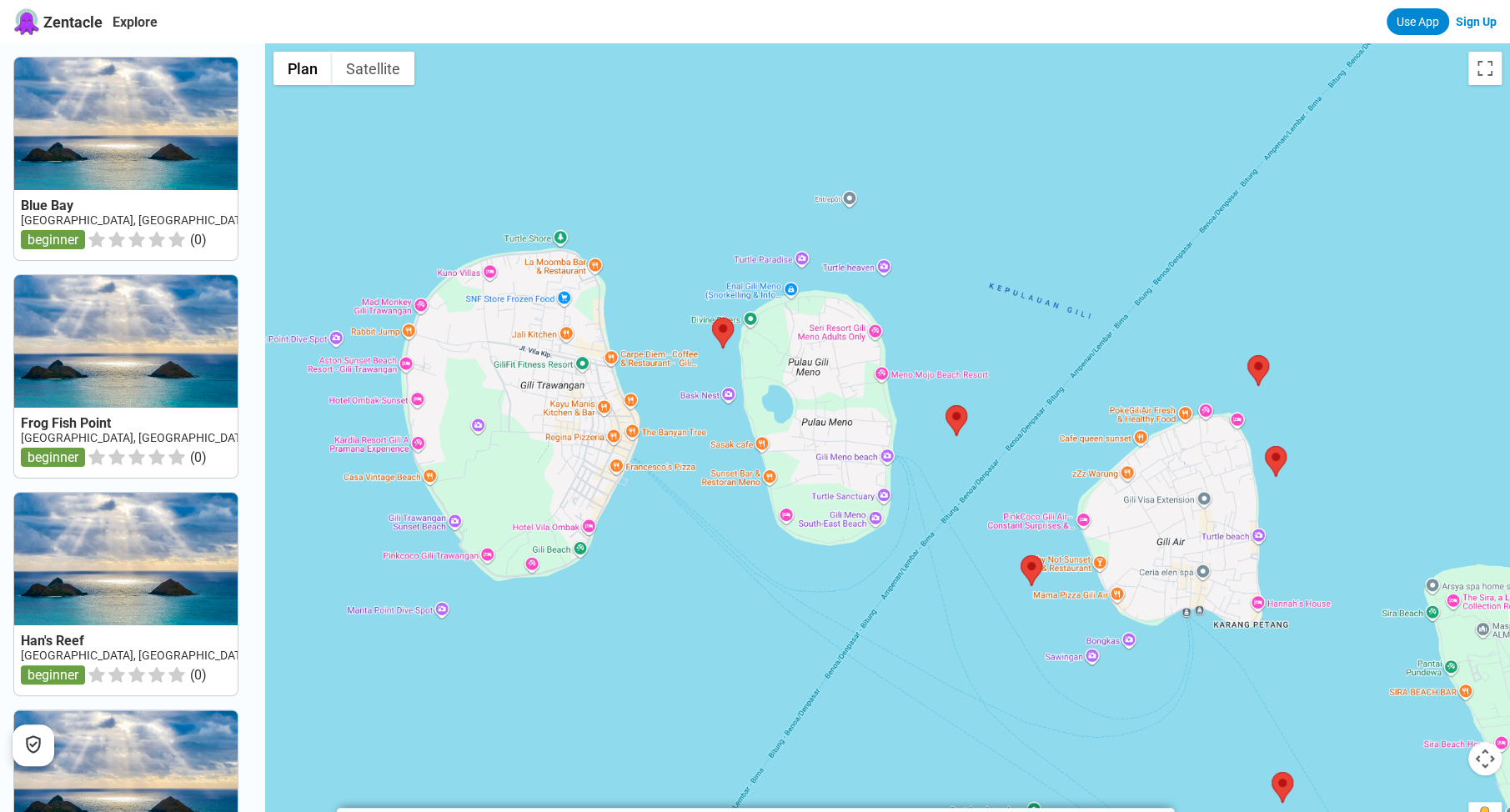
drag, startPoint x: 785, startPoint y: 485, endPoint x: 841, endPoint y: 488, distance: 56.1
click at [841, 488] on div at bounding box center [888, 449] width 1245 height 812
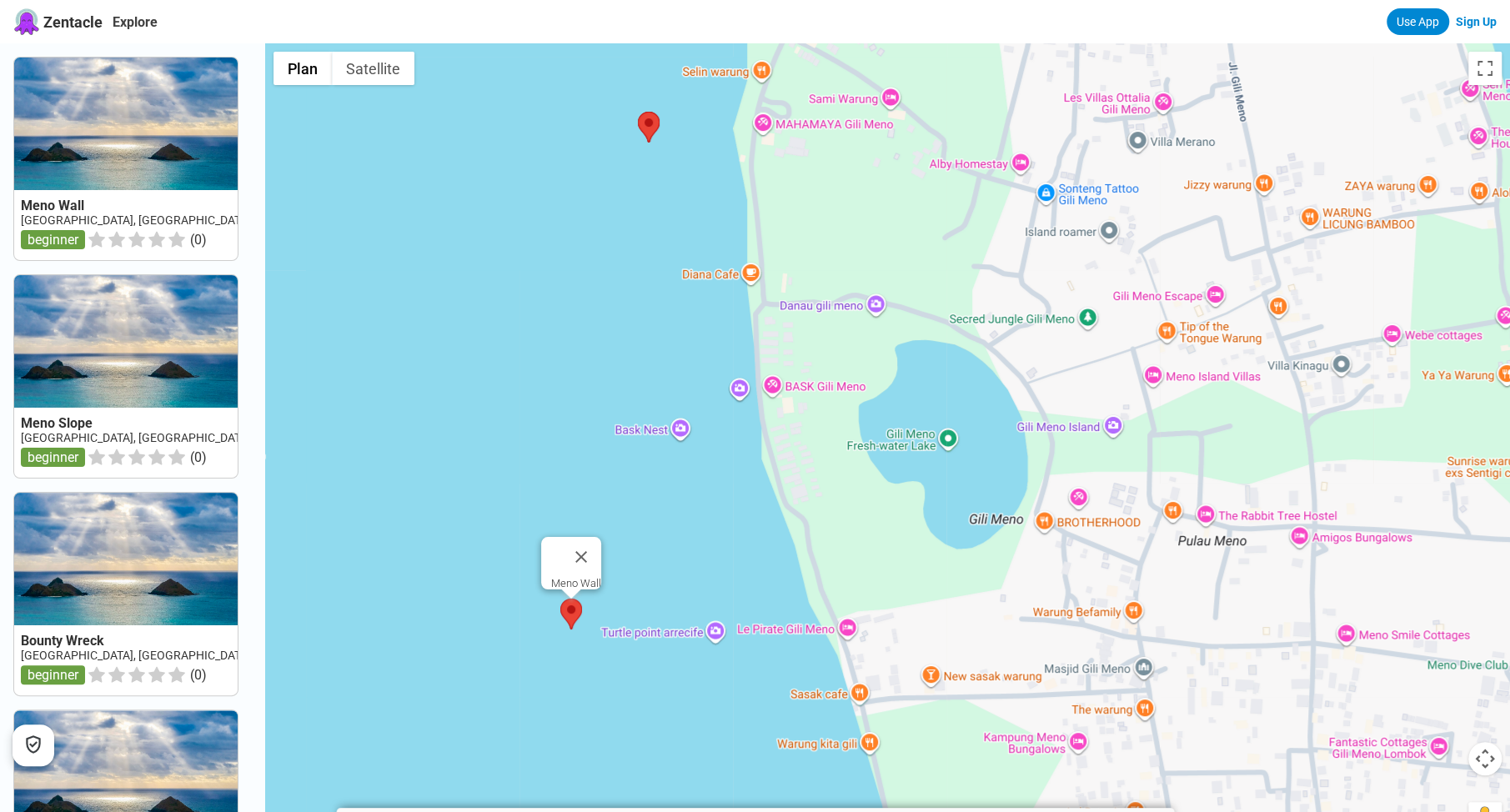
click at [561, 598] on area at bounding box center [561, 598] width 0 height 0
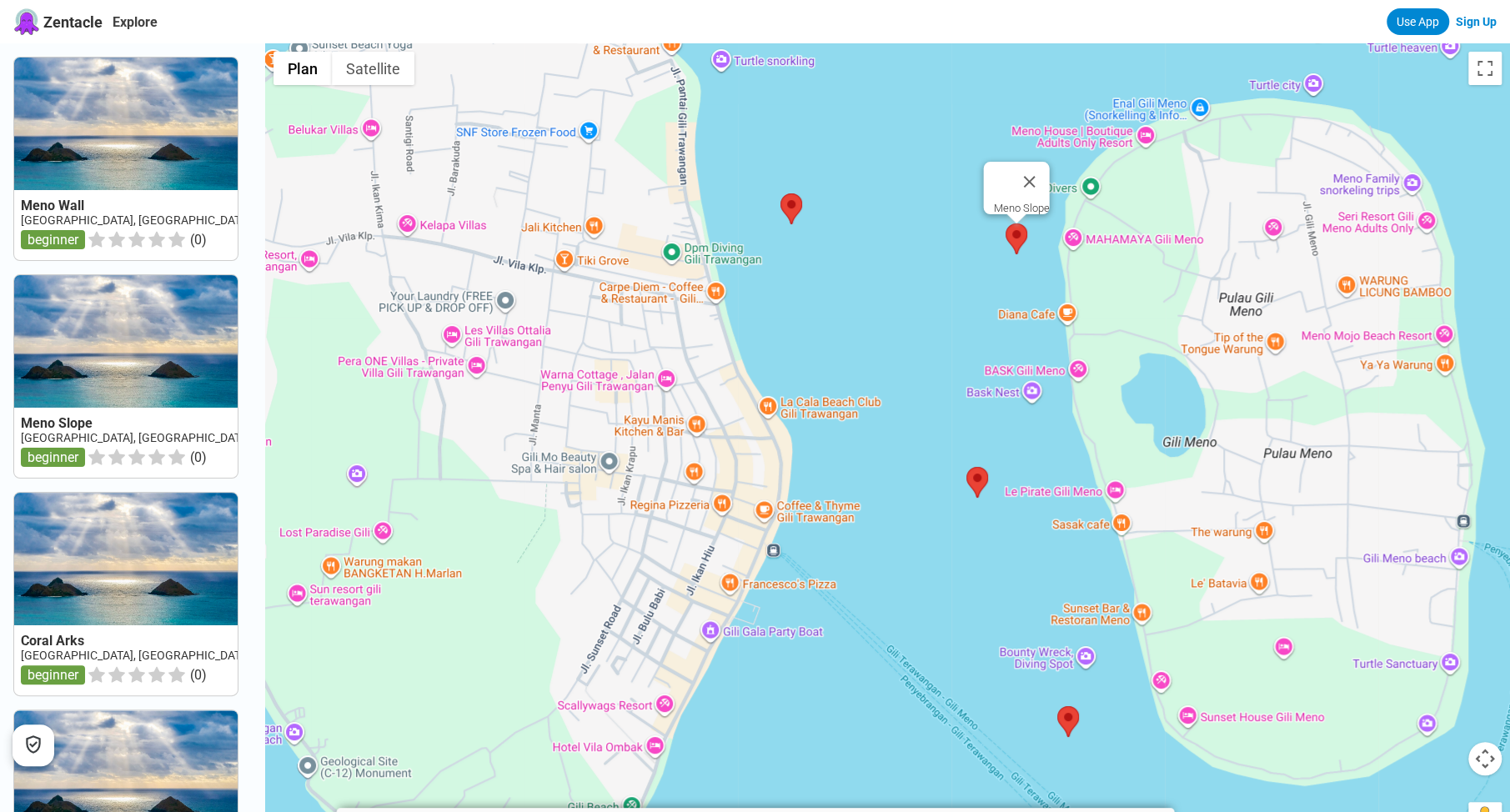
click at [1006, 223] on area at bounding box center [1006, 223] width 0 height 0
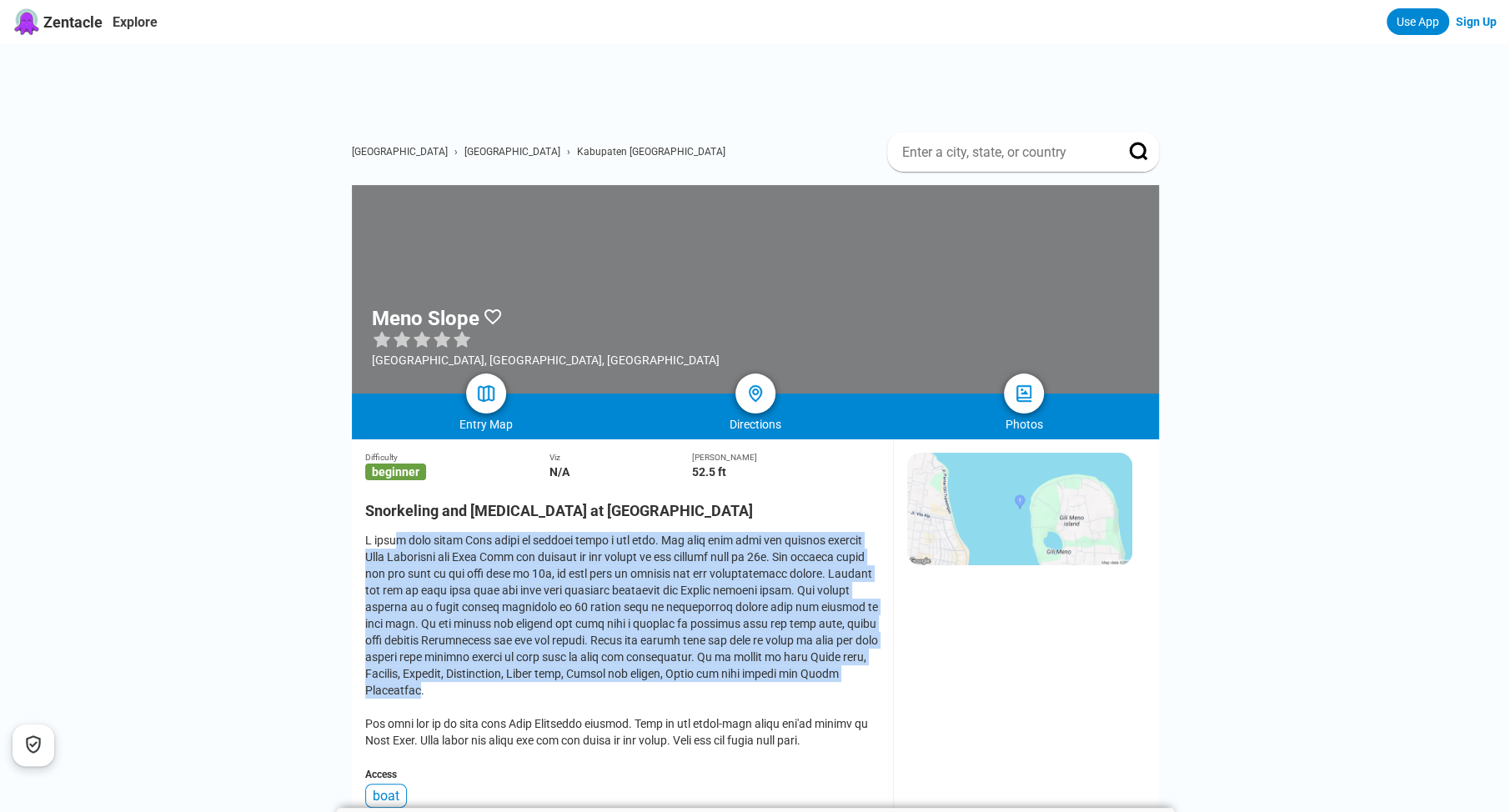
drag, startPoint x: 391, startPoint y: 550, endPoint x: 843, endPoint y: 681, distance: 470.6
click at [845, 683] on div at bounding box center [622, 640] width 515 height 217
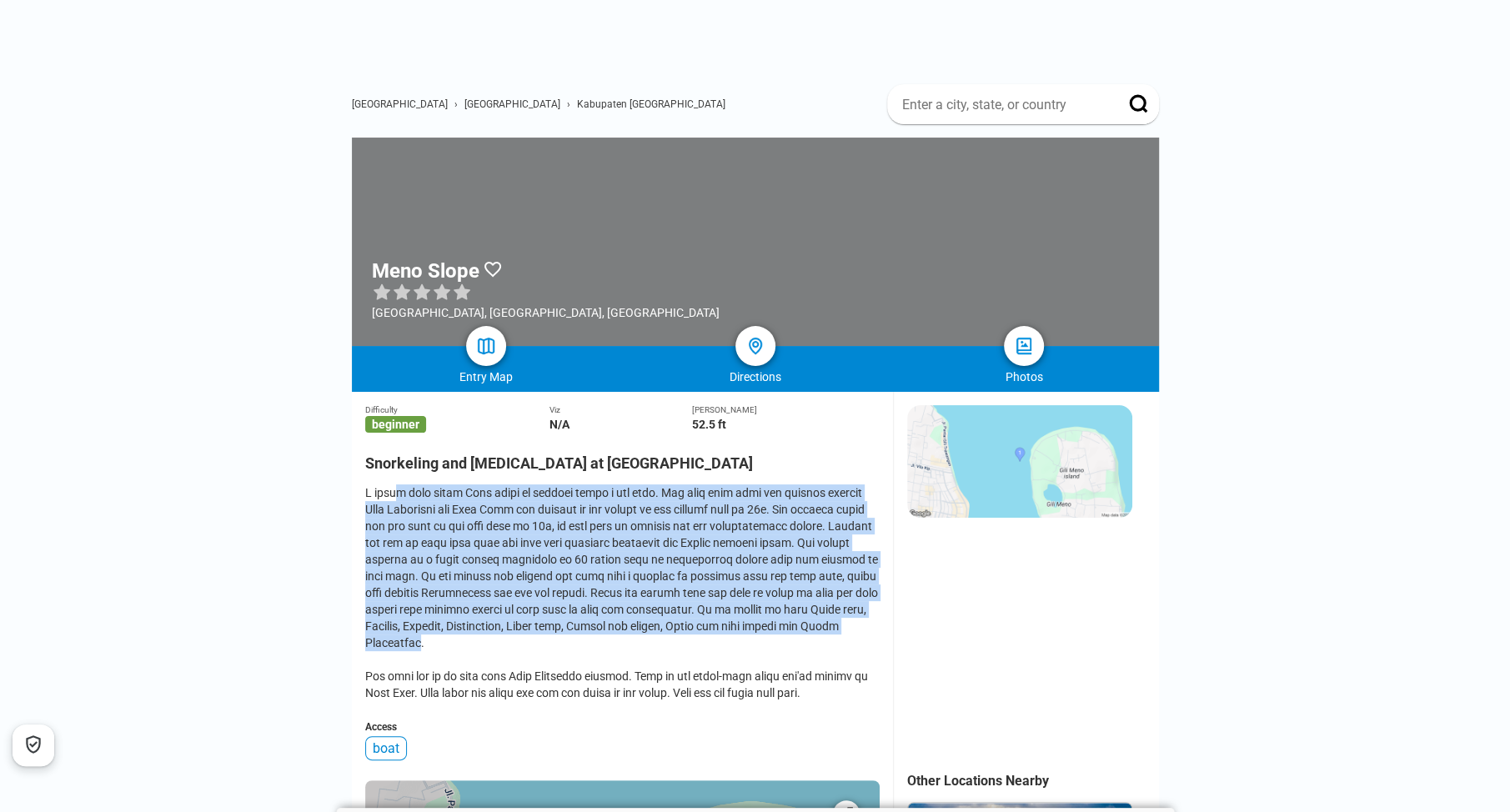
scroll to position [333, 0]
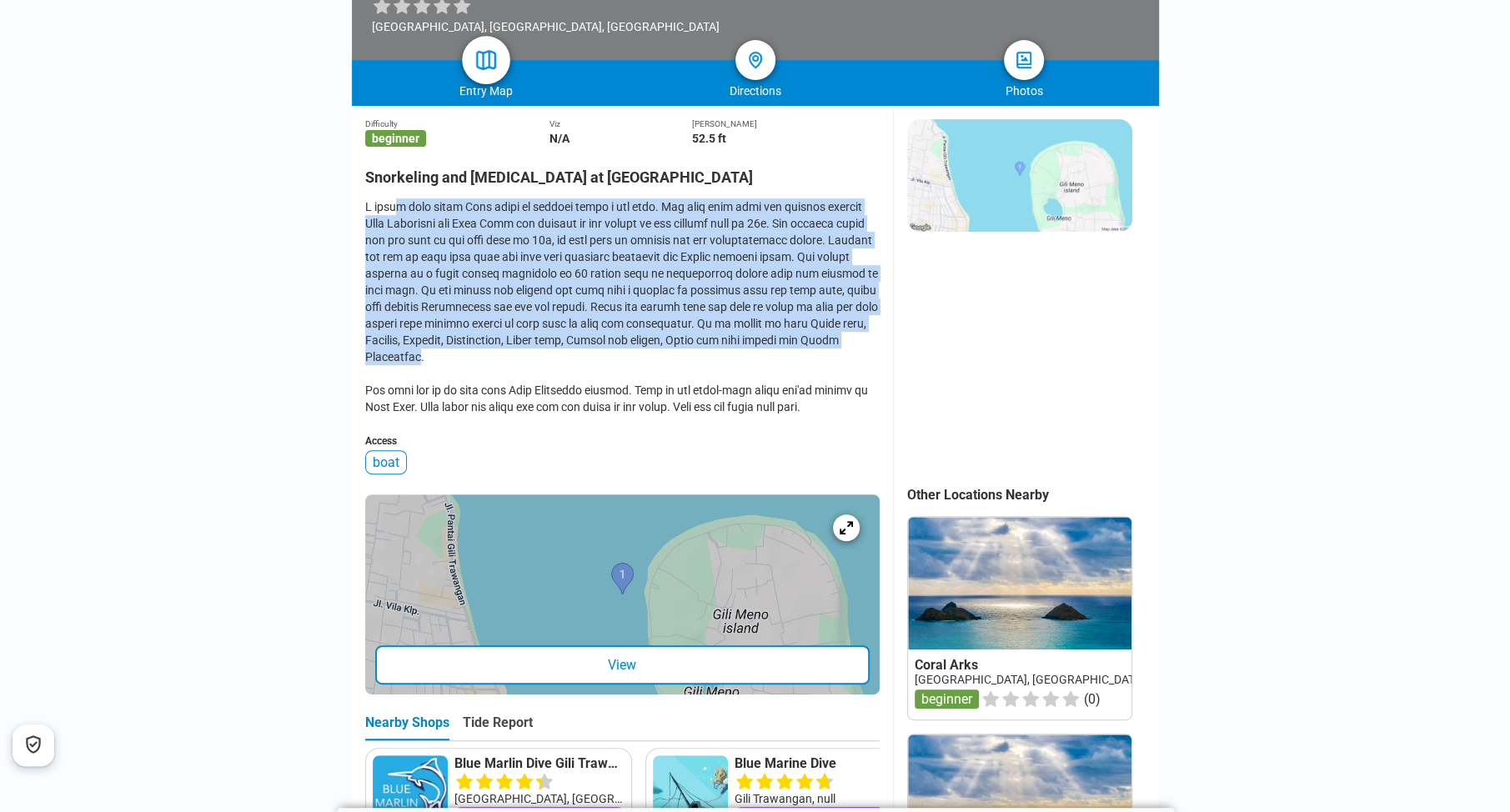
click at [487, 56] on img at bounding box center [486, 61] width 24 height 24
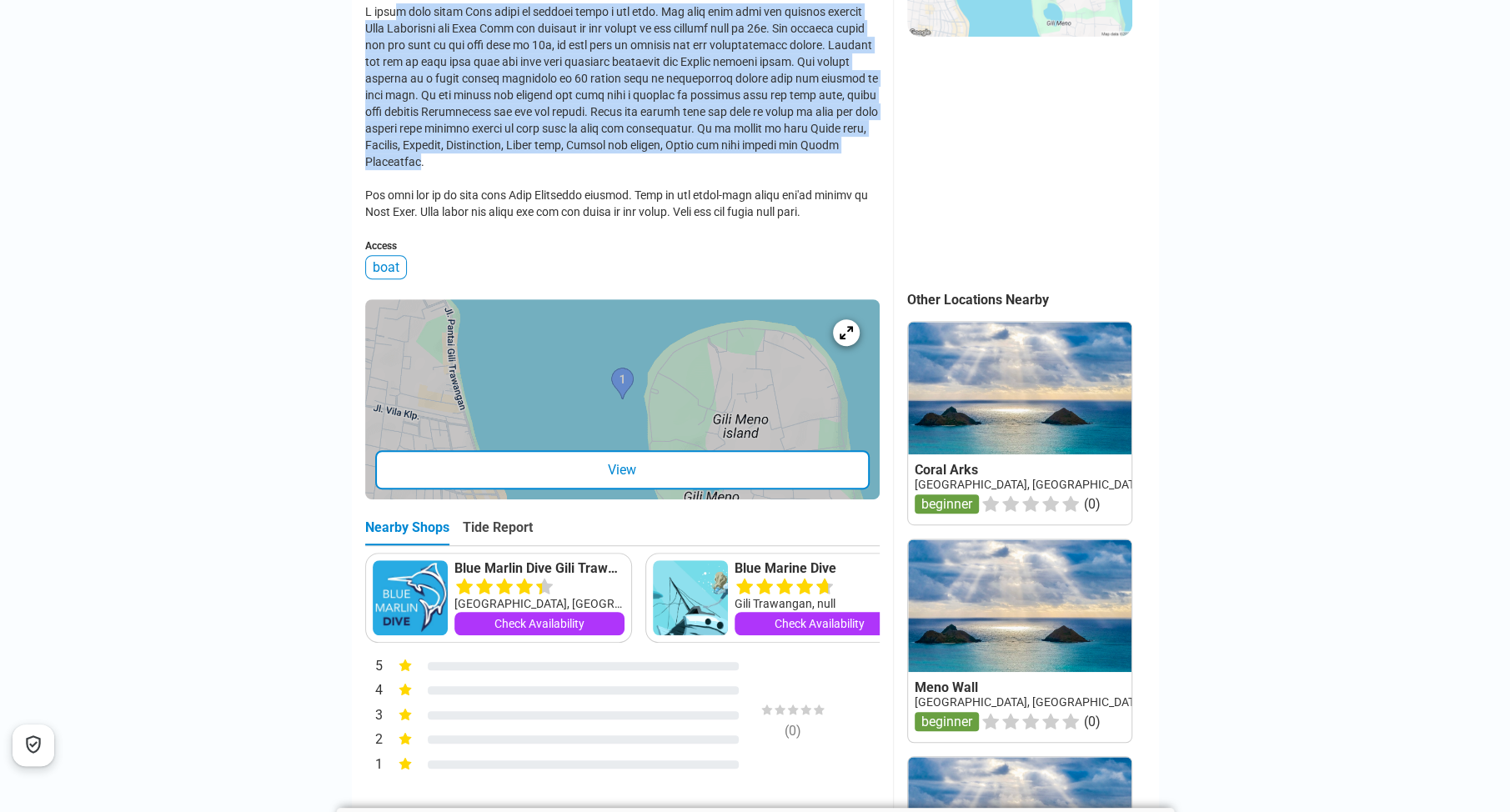
scroll to position [500, 0]
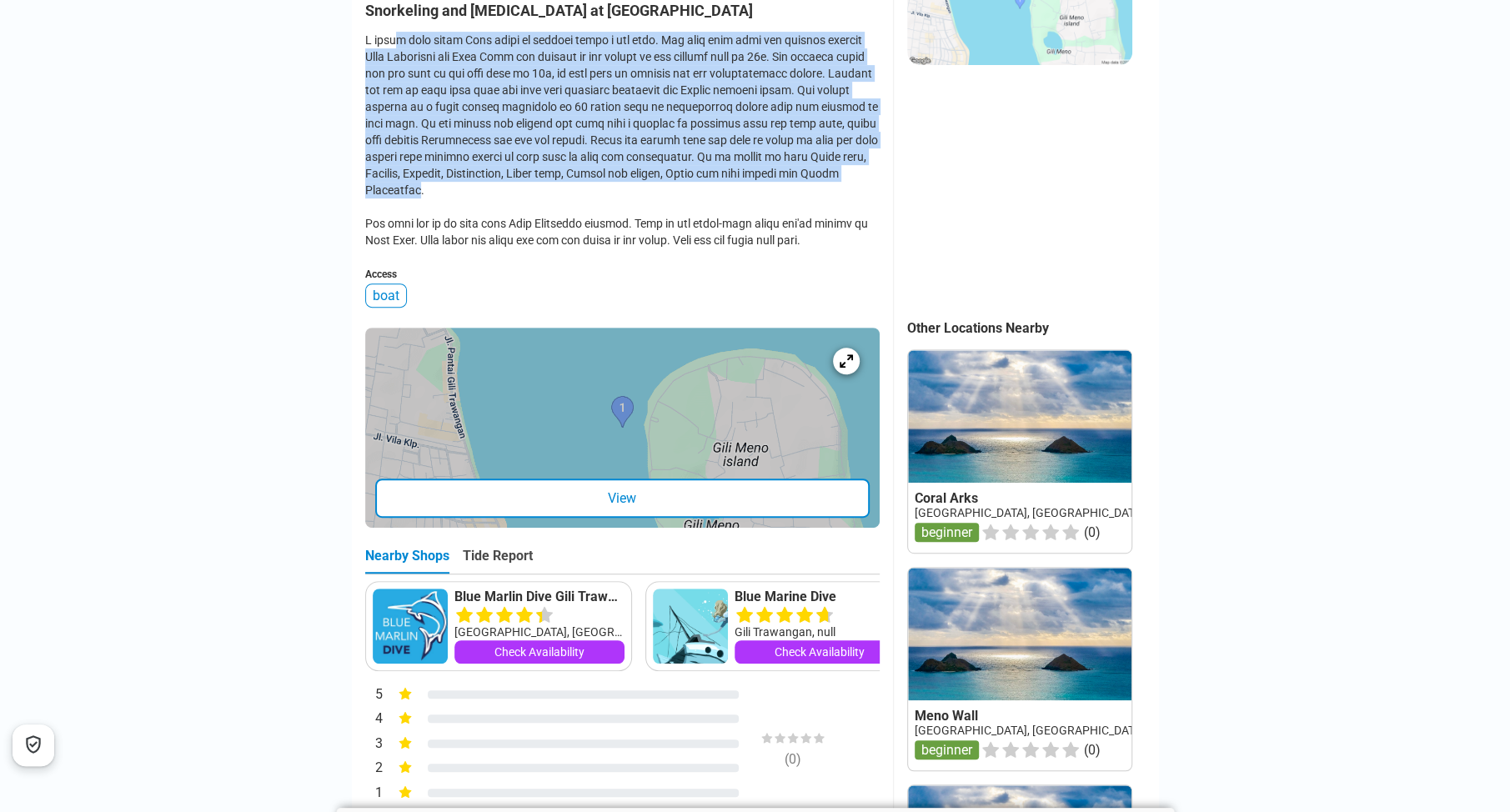
click at [687, 427] on div at bounding box center [622, 428] width 515 height 200
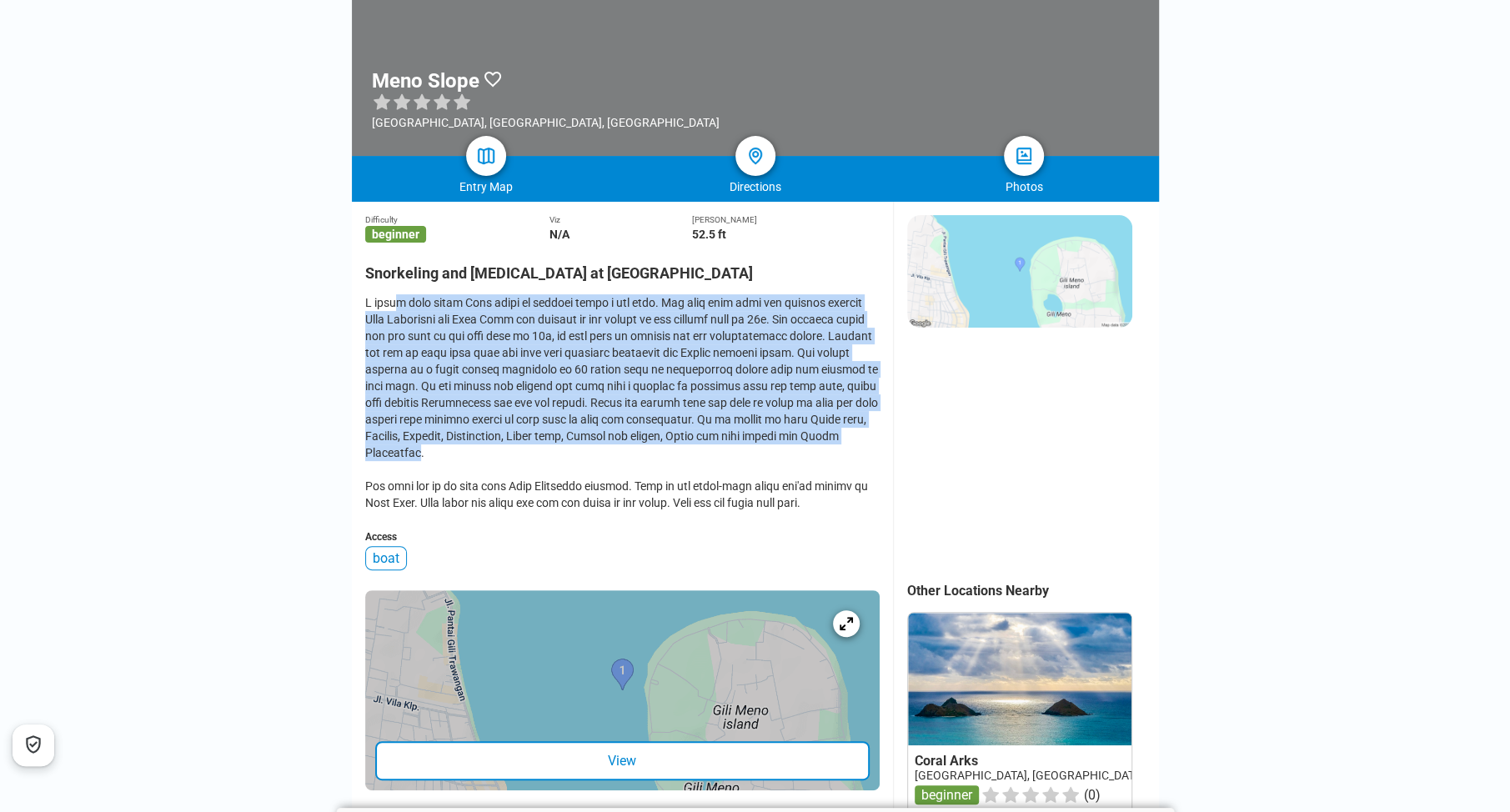
scroll to position [416, 0]
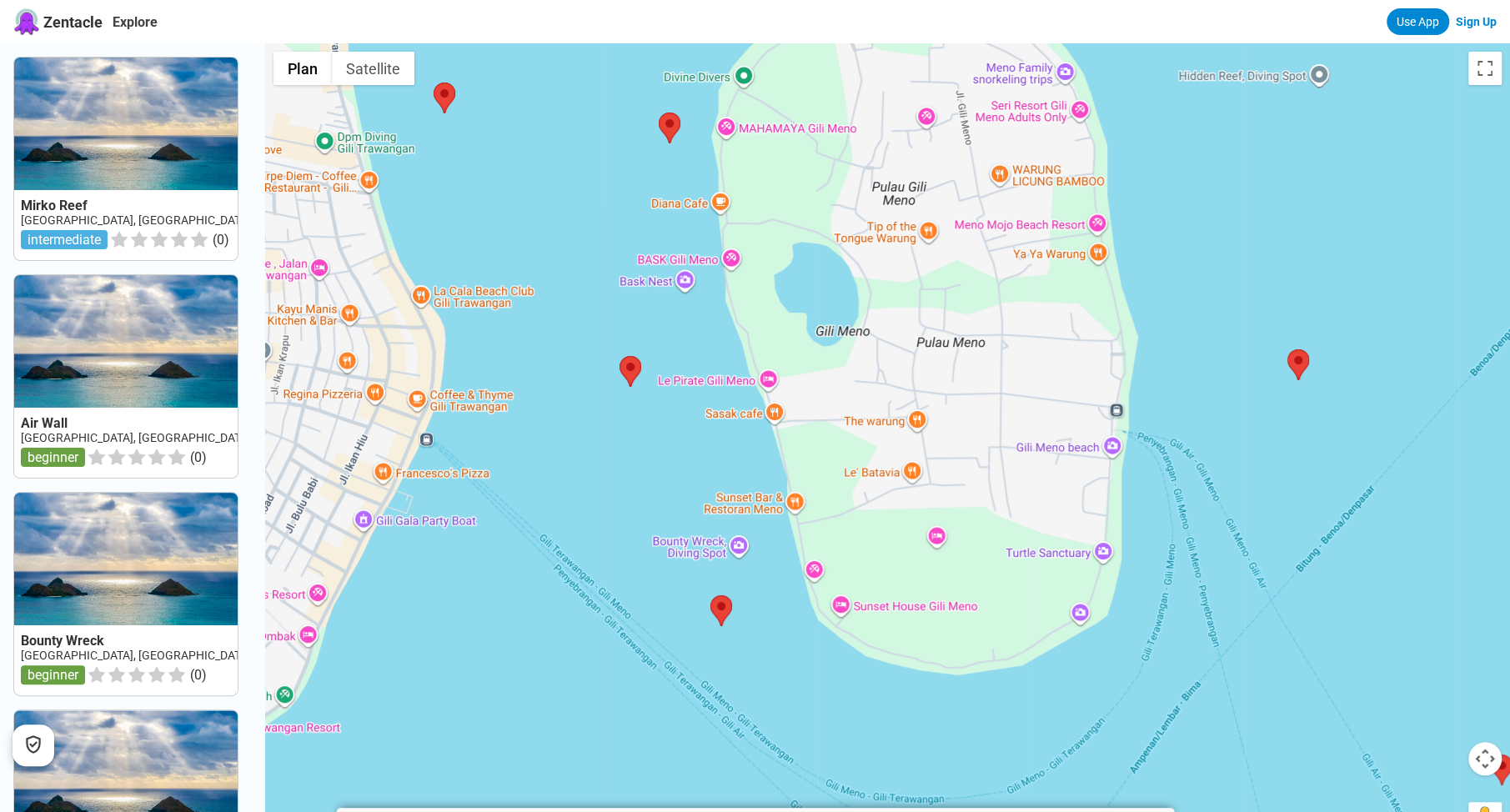
drag, startPoint x: 734, startPoint y: 269, endPoint x: 857, endPoint y: 428, distance: 201.0
click at [935, 520] on div at bounding box center [888, 449] width 1245 height 812
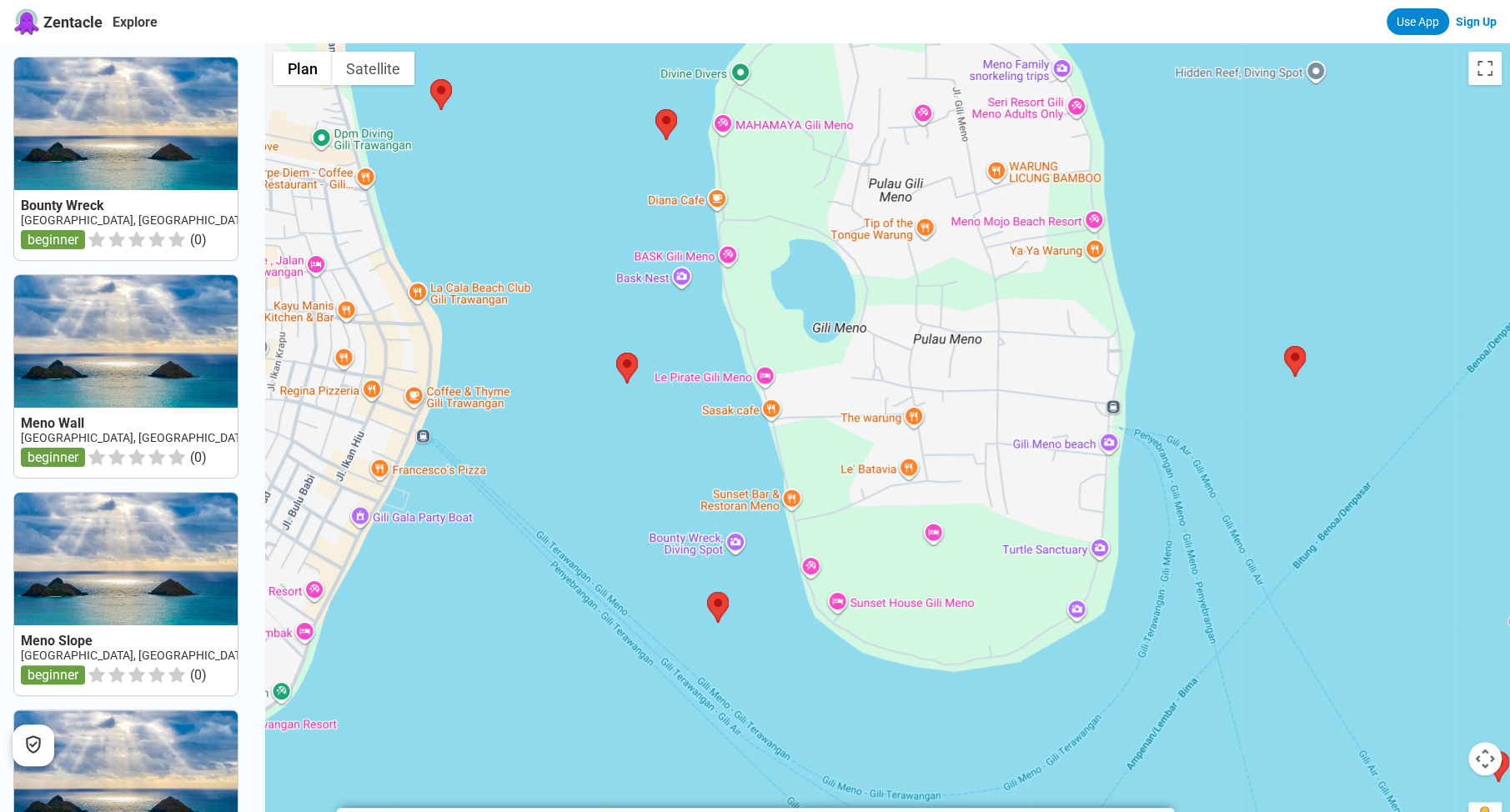
click at [670, 278] on div at bounding box center [888, 449] width 1245 height 812
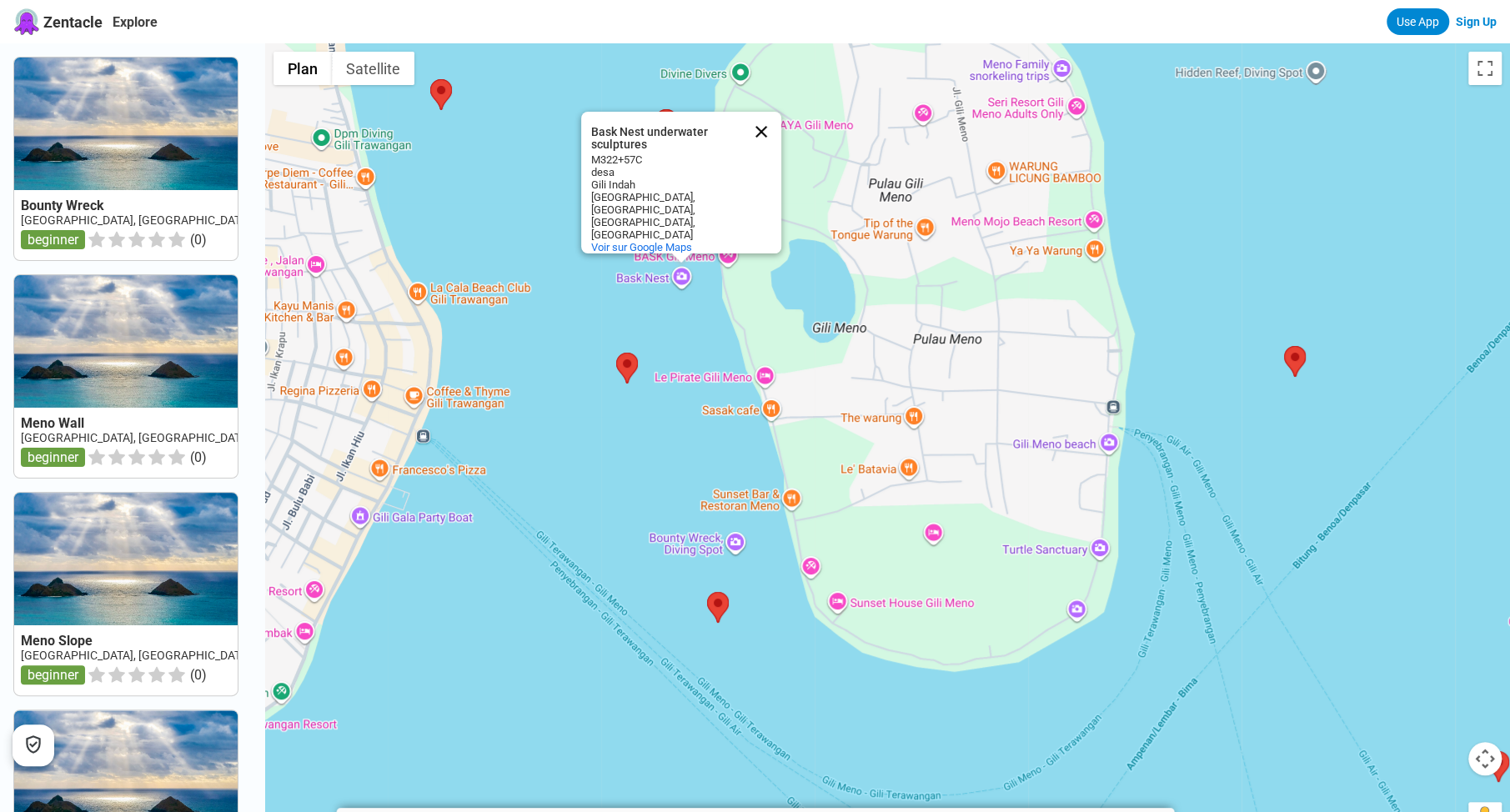
click at [768, 135] on button "Fermer" at bounding box center [762, 132] width 40 height 40
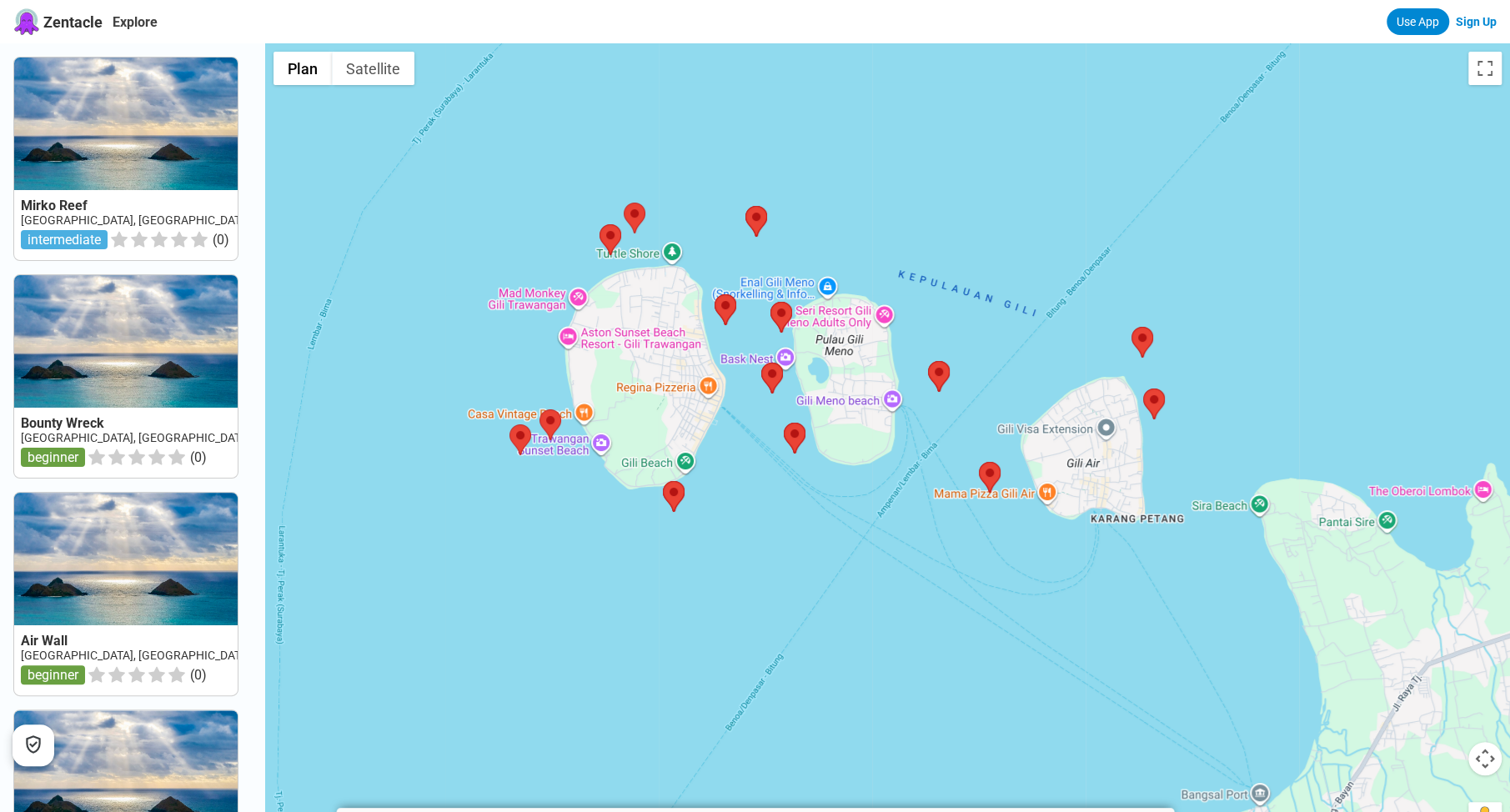
click at [1466, 23] on link "Sign Up" at bounding box center [1476, 21] width 41 height 14
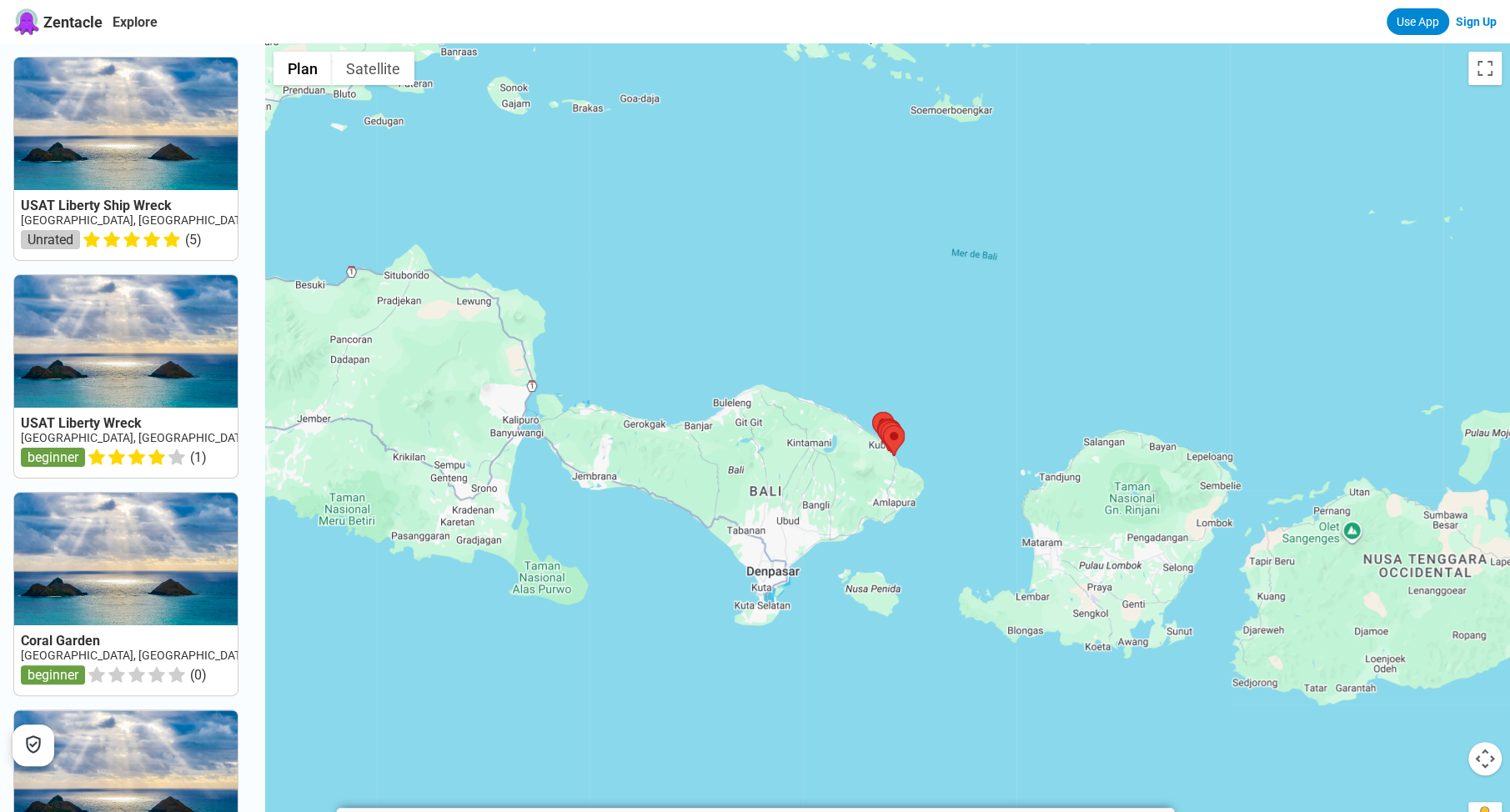
click at [1472, 25] on link "Sign Up" at bounding box center [1476, 21] width 41 height 14
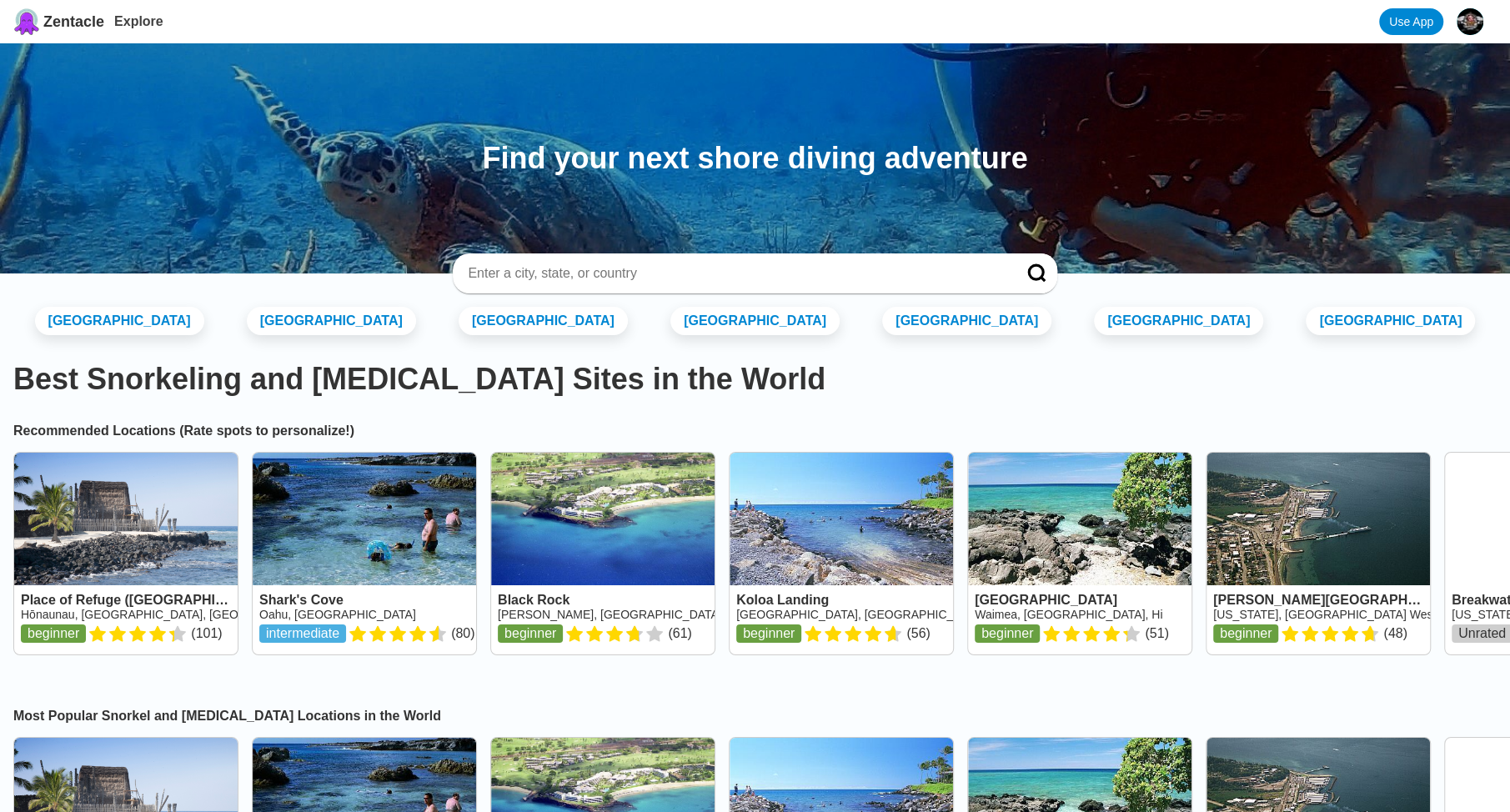
click at [690, 266] on input at bounding box center [734, 273] width 537 height 17
type input "bali"
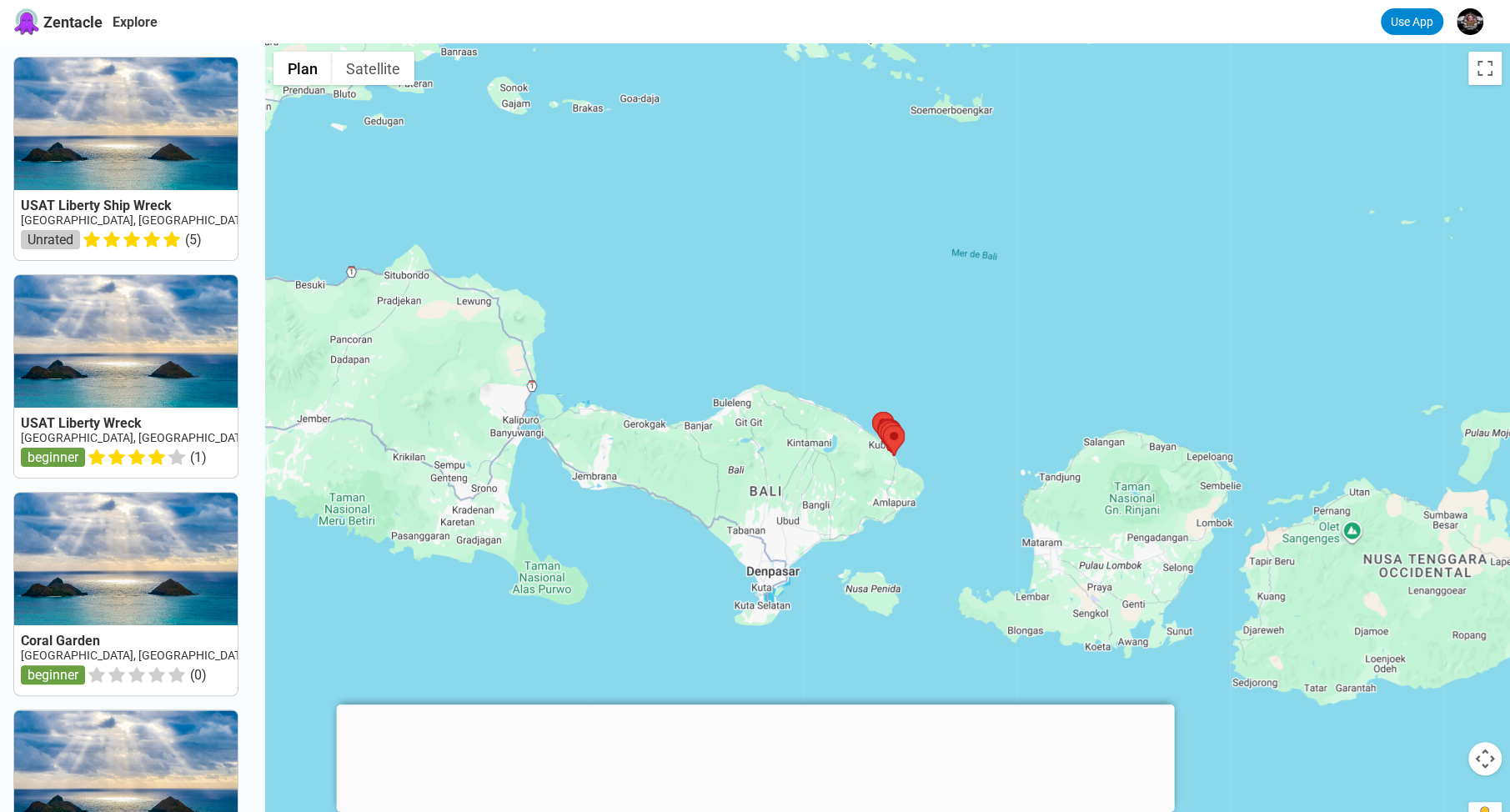
drag, startPoint x: 751, startPoint y: 697, endPoint x: 803, endPoint y: 668, distance: 59.5
click at [752, 705] on div at bounding box center [755, 705] width 838 height 0
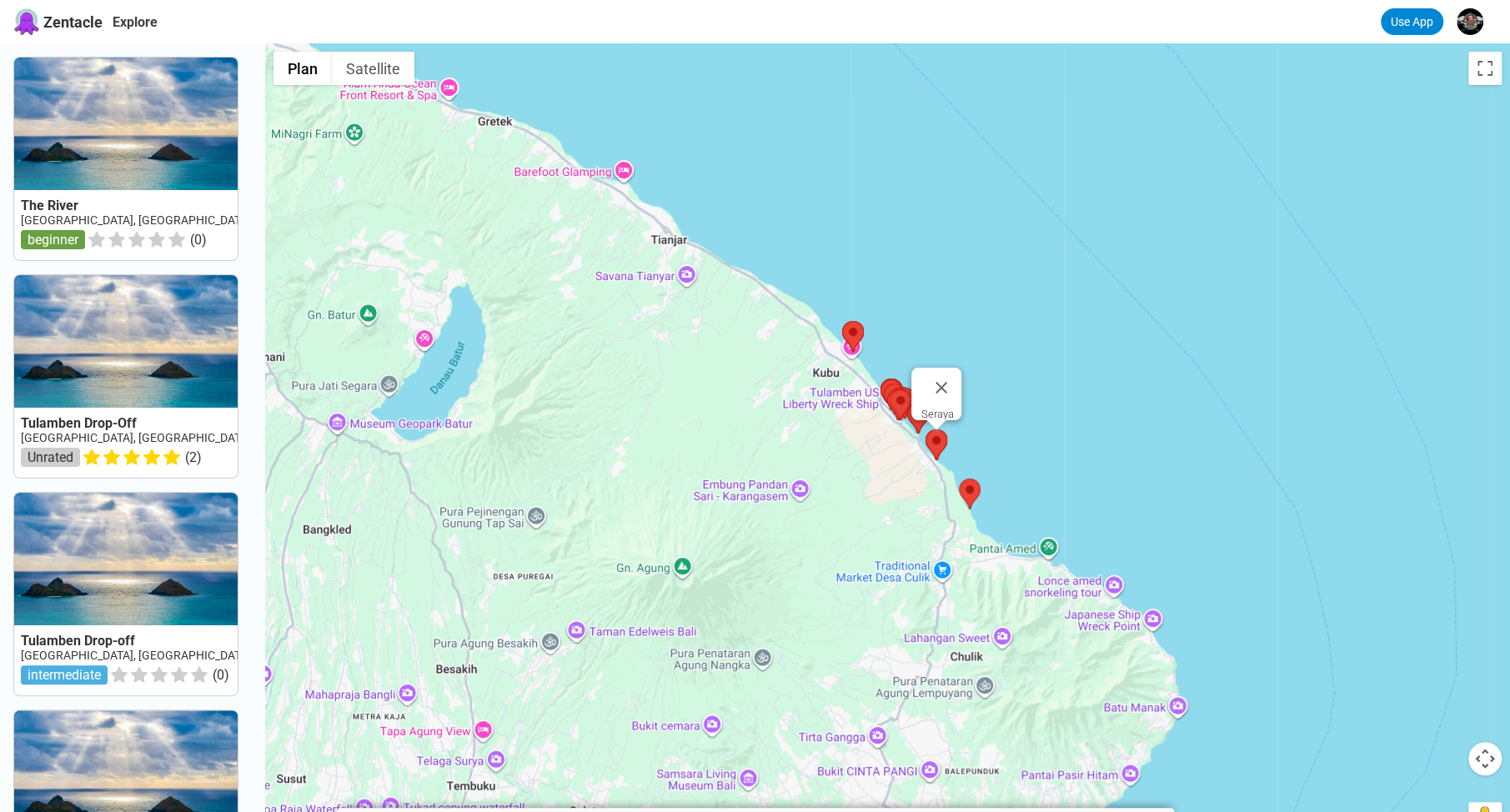
click at [925, 429] on area at bounding box center [925, 429] width 0 height 0
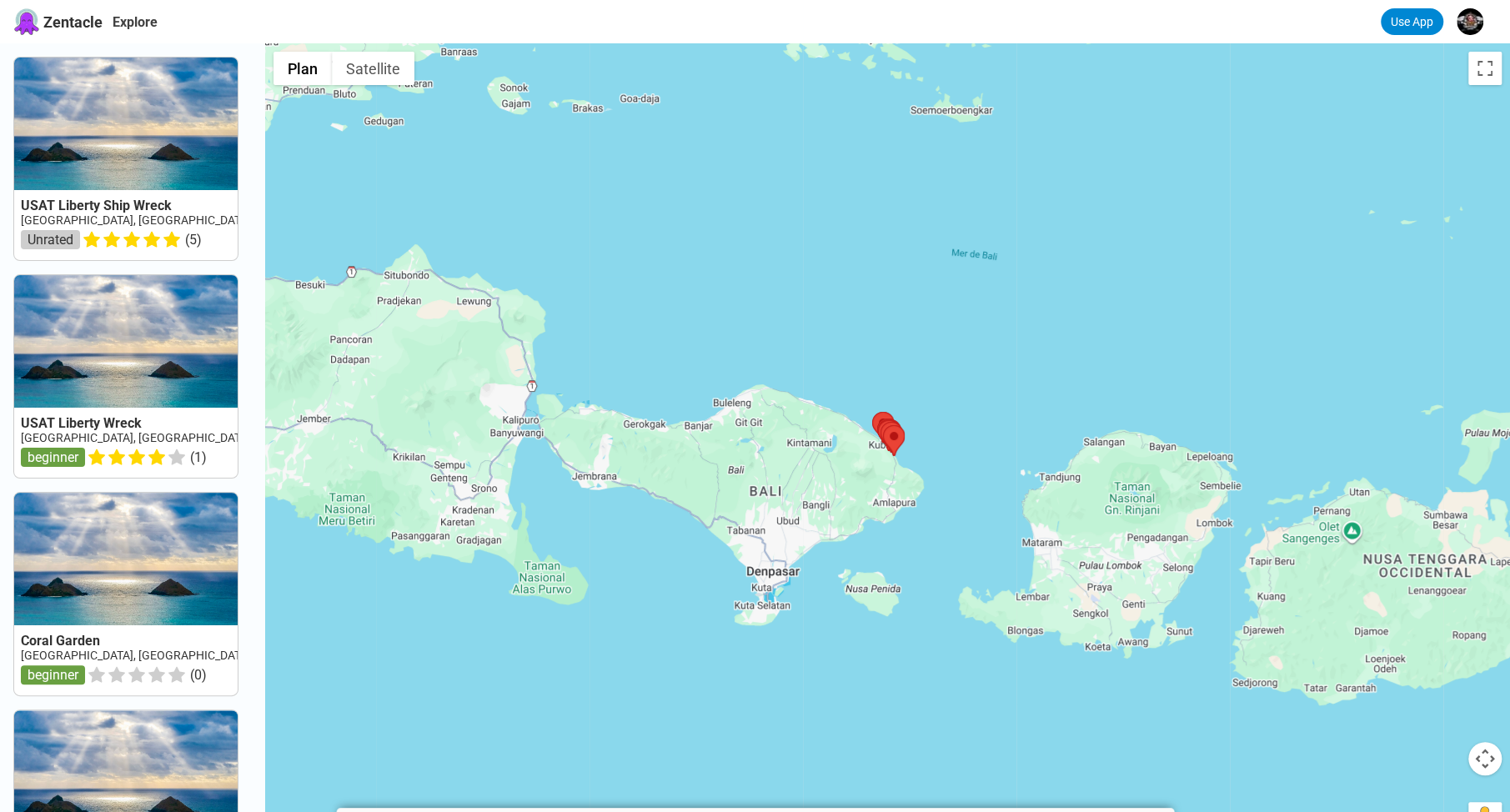
click at [1262, 242] on div at bounding box center [888, 449] width 1245 height 812
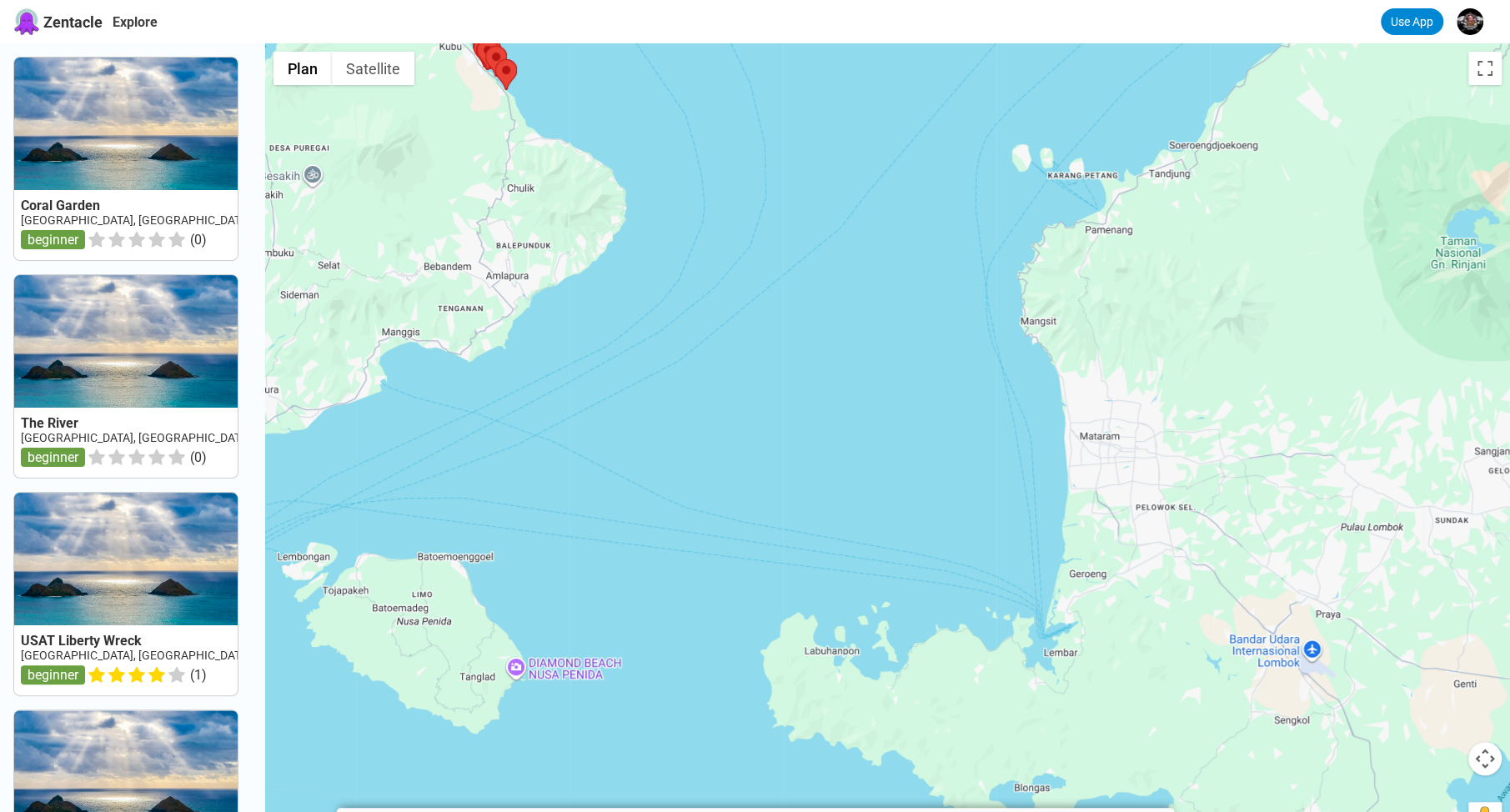
drag, startPoint x: 1298, startPoint y: 484, endPoint x: 961, endPoint y: 437, distance: 340.3
click at [848, 183] on div at bounding box center [888, 449] width 1245 height 812
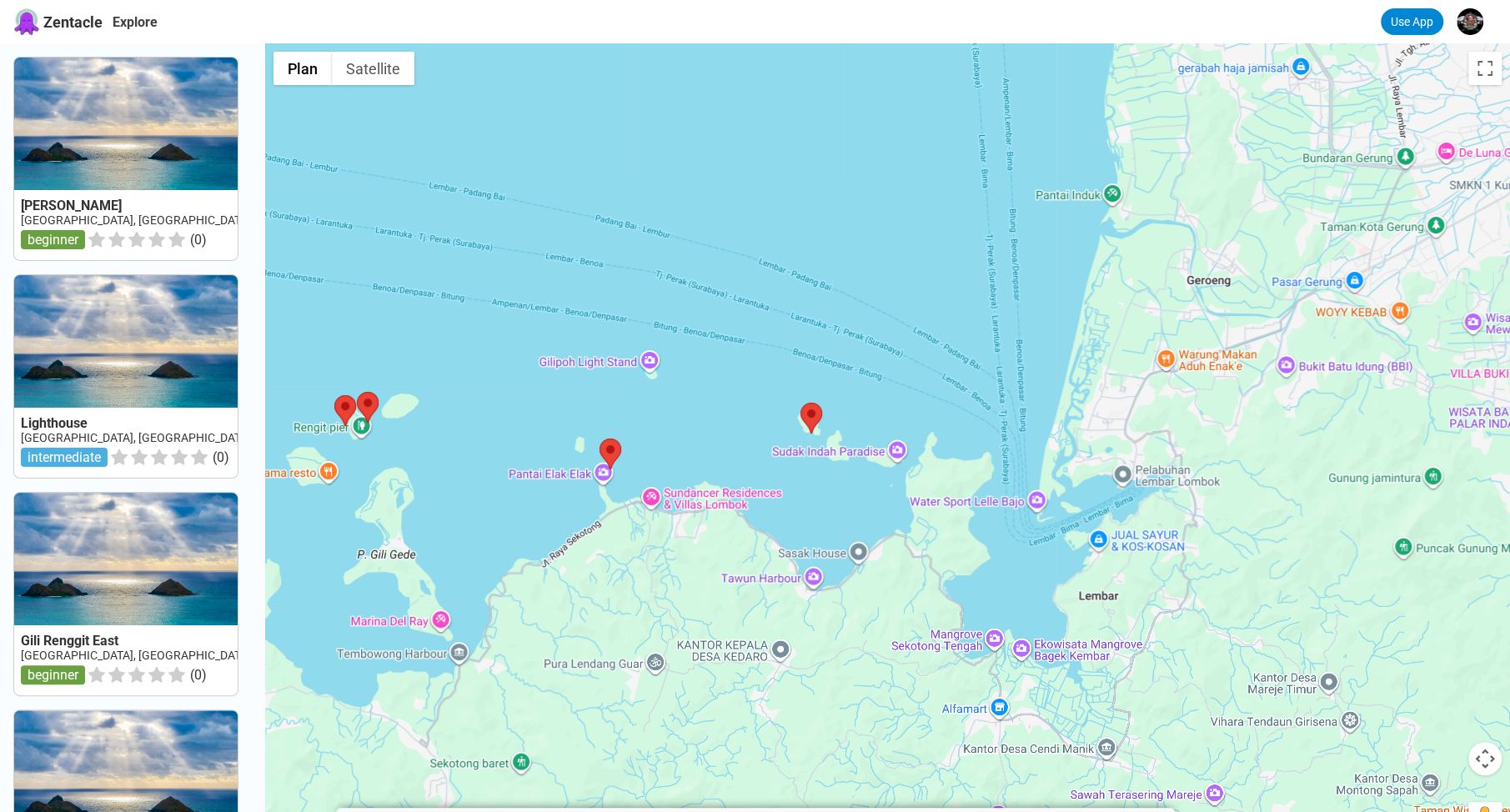
drag, startPoint x: 989, startPoint y: 607, endPoint x: 1125, endPoint y: 284, distance: 350.5
click at [1125, 284] on div at bounding box center [888, 449] width 1245 height 812
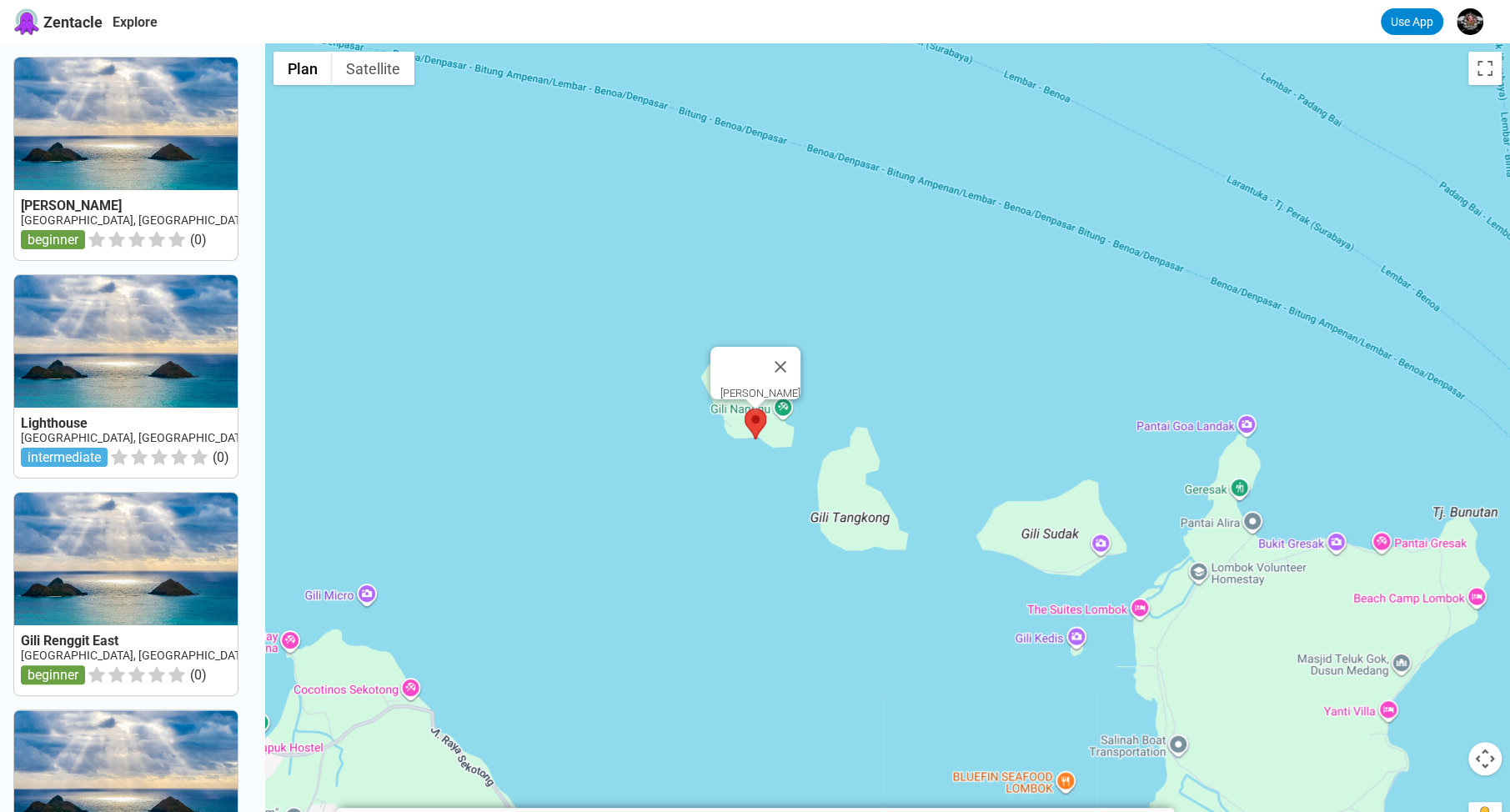
click at [744, 408] on area at bounding box center [744, 408] width 0 height 0
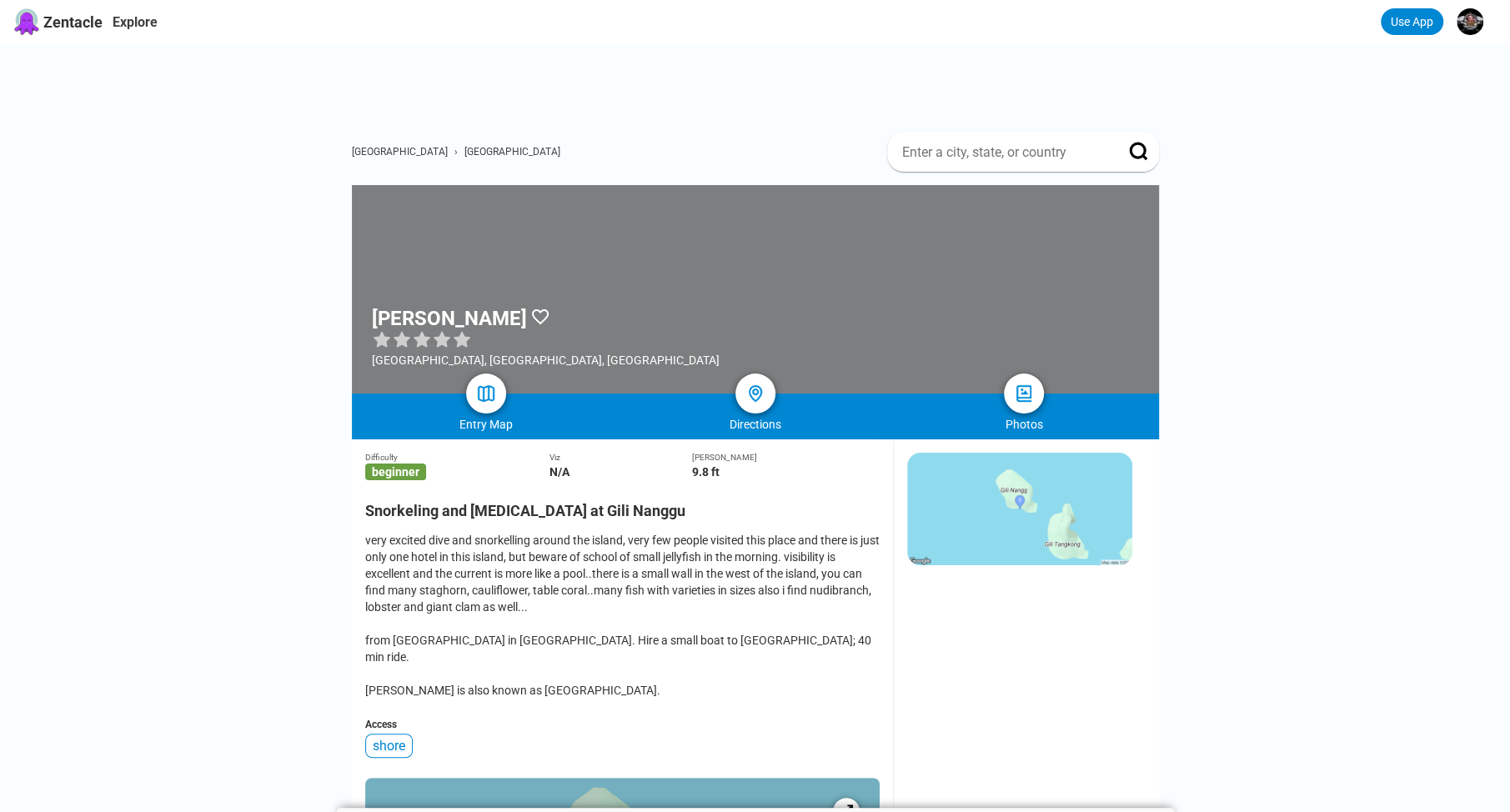
click at [497, 549] on div "very excited dive and snorkelling around the island, very few people visited th…" at bounding box center [622, 616] width 515 height 167
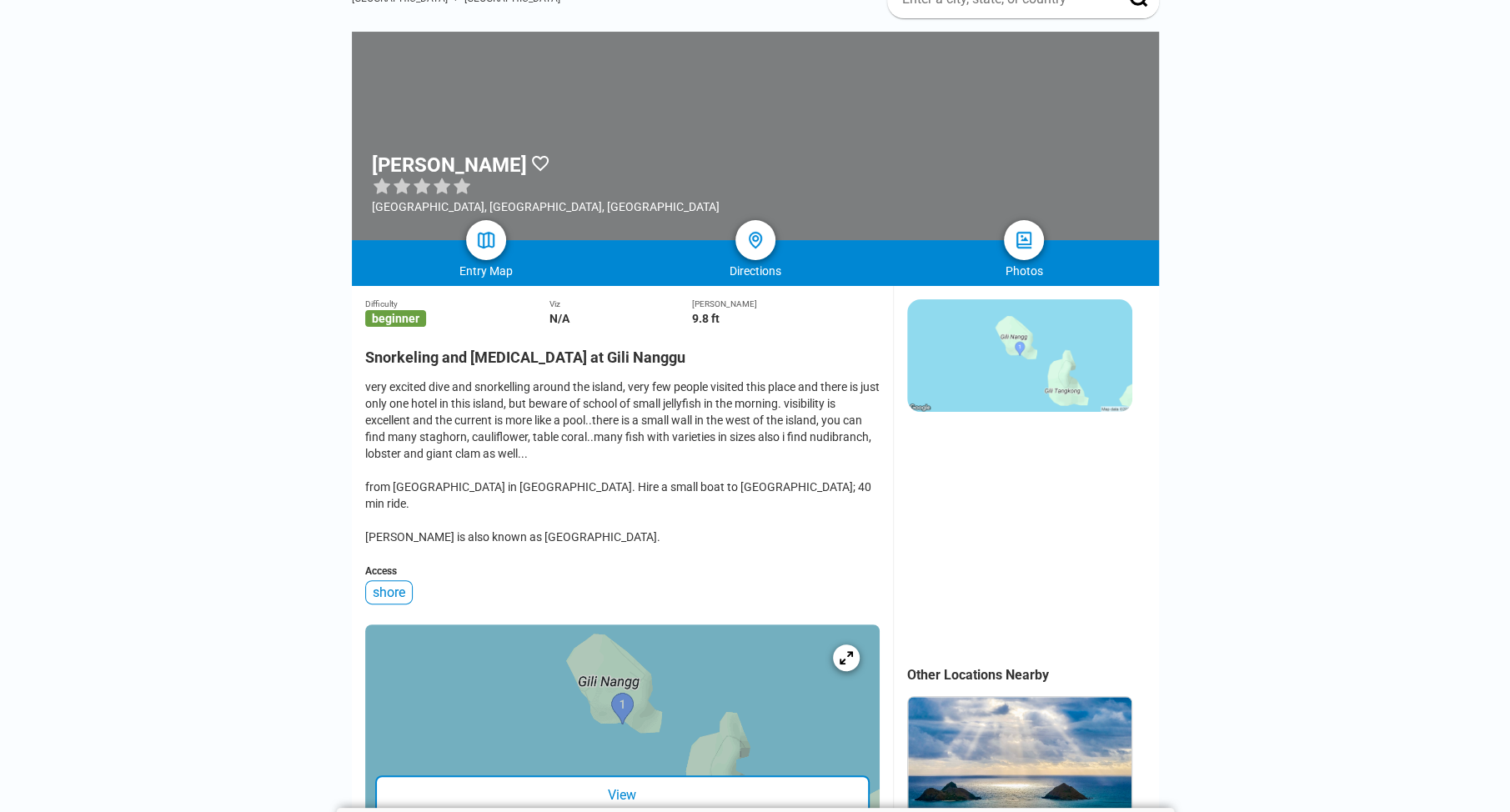
scroll to position [166, 0]
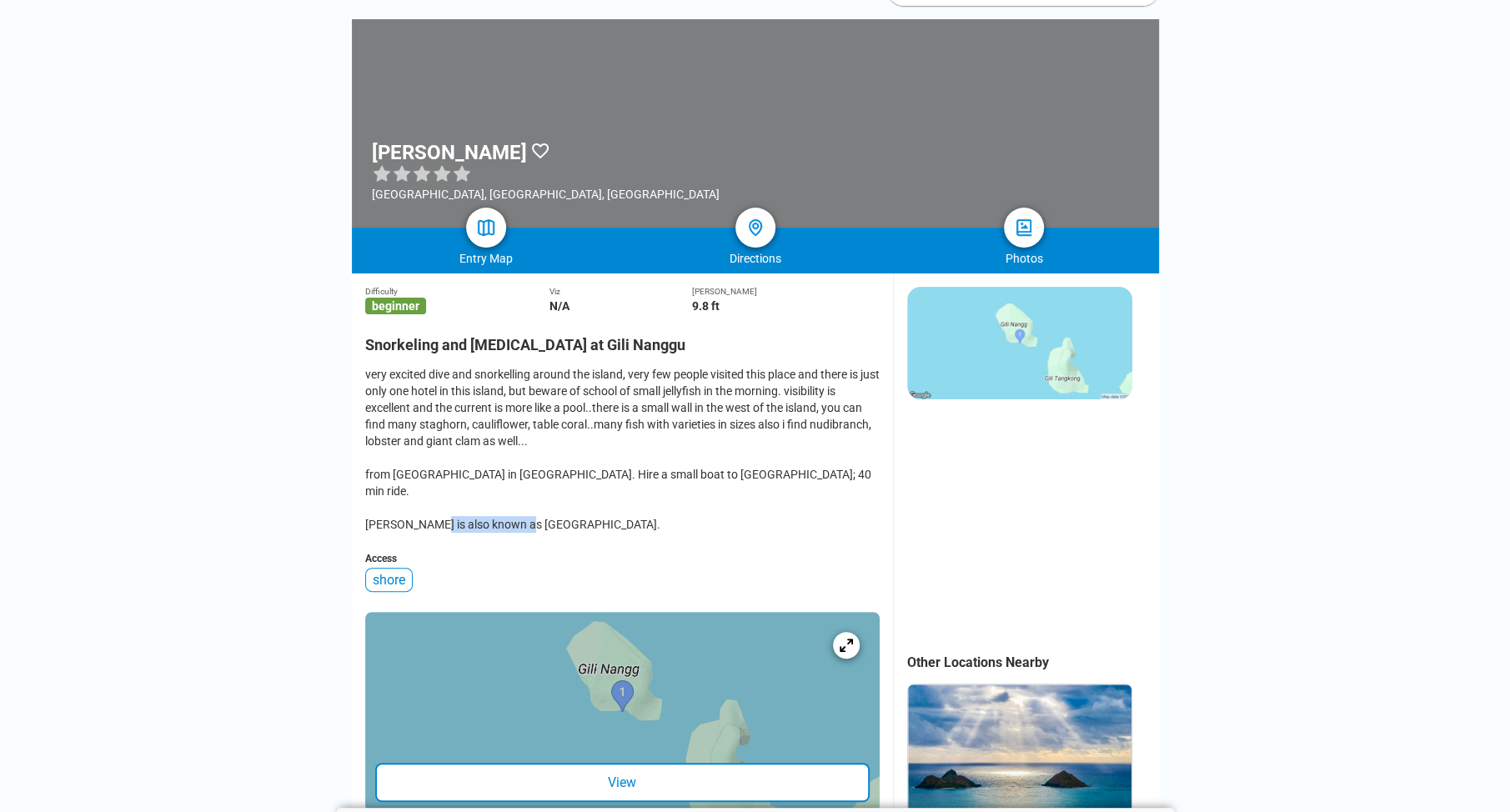
drag, startPoint x: 640, startPoint y: 516, endPoint x: 723, endPoint y: 516, distance: 83.0
click at [725, 516] on div "very excited dive and snorkelling around the island, very few people visited th…" at bounding box center [622, 450] width 515 height 167
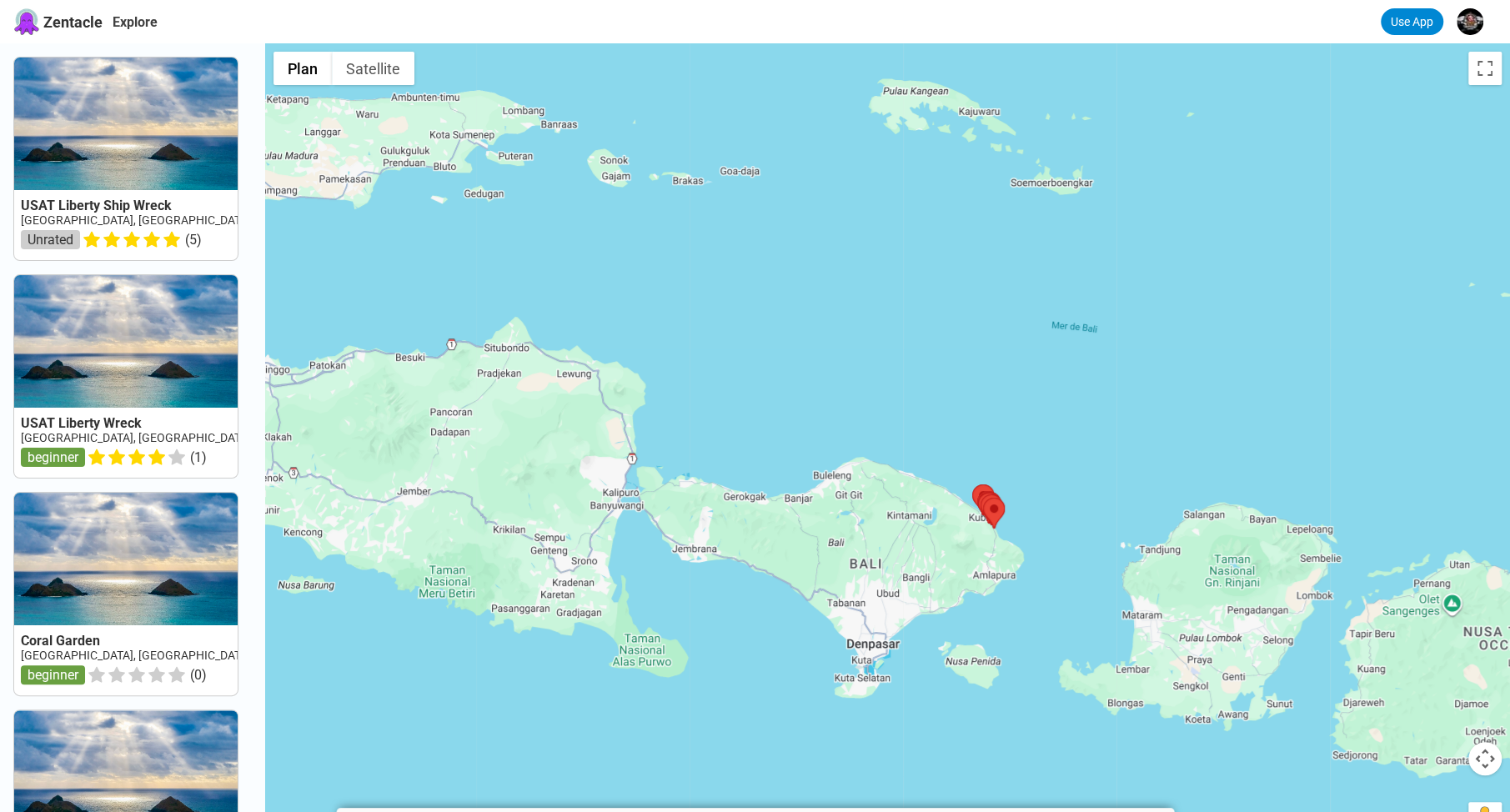
drag, startPoint x: 1005, startPoint y: 437, endPoint x: 1068, endPoint y: 524, distance: 107.4
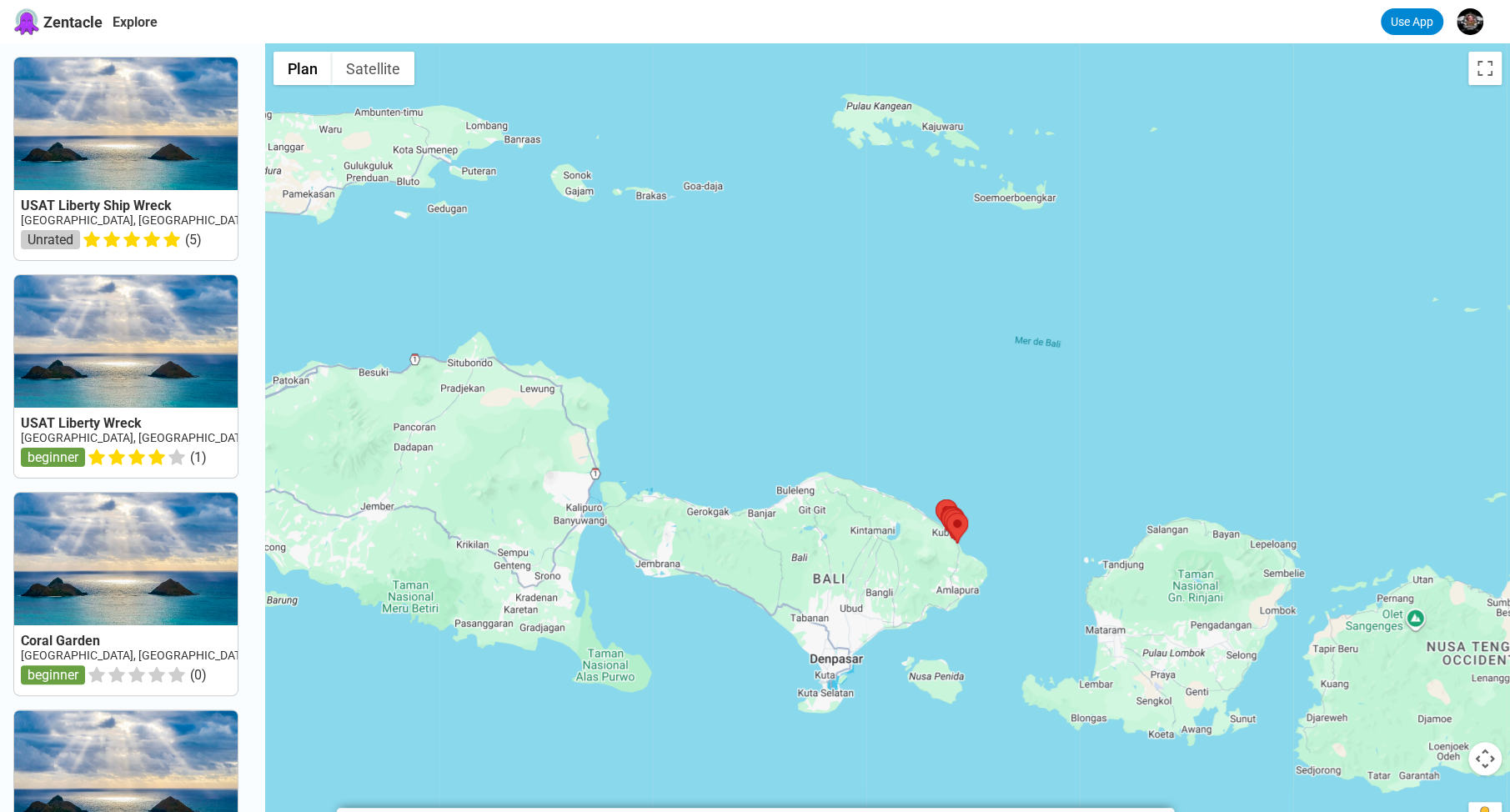
click at [1068, 524] on div at bounding box center [888, 449] width 1245 height 812
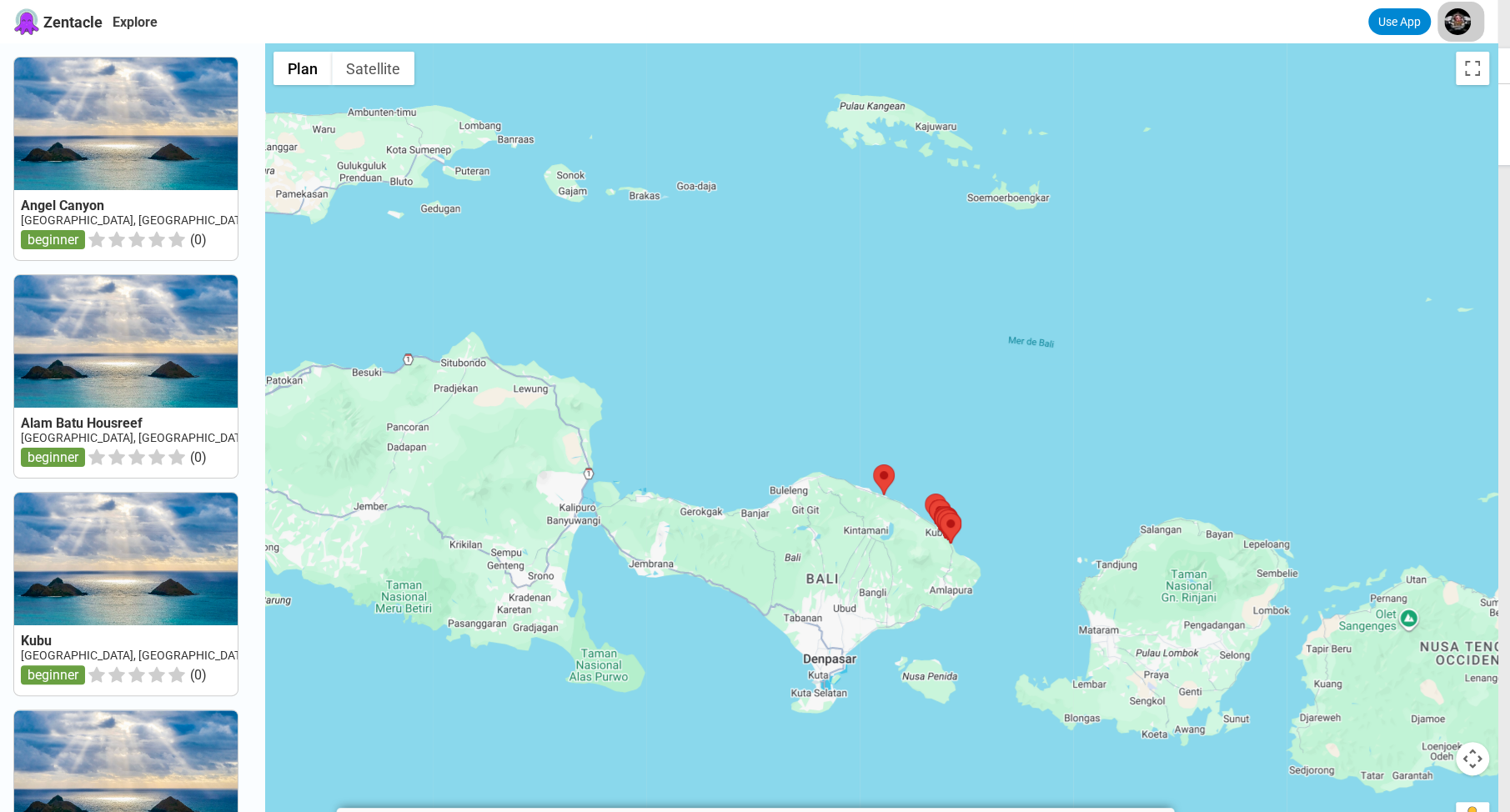
click at [1474, 19] on html "Zentacle Explore Use App Lokomotion Drop View Profile Zentacle Pro Logout Angel…" at bounding box center [755, 736] width 1510 height 1472
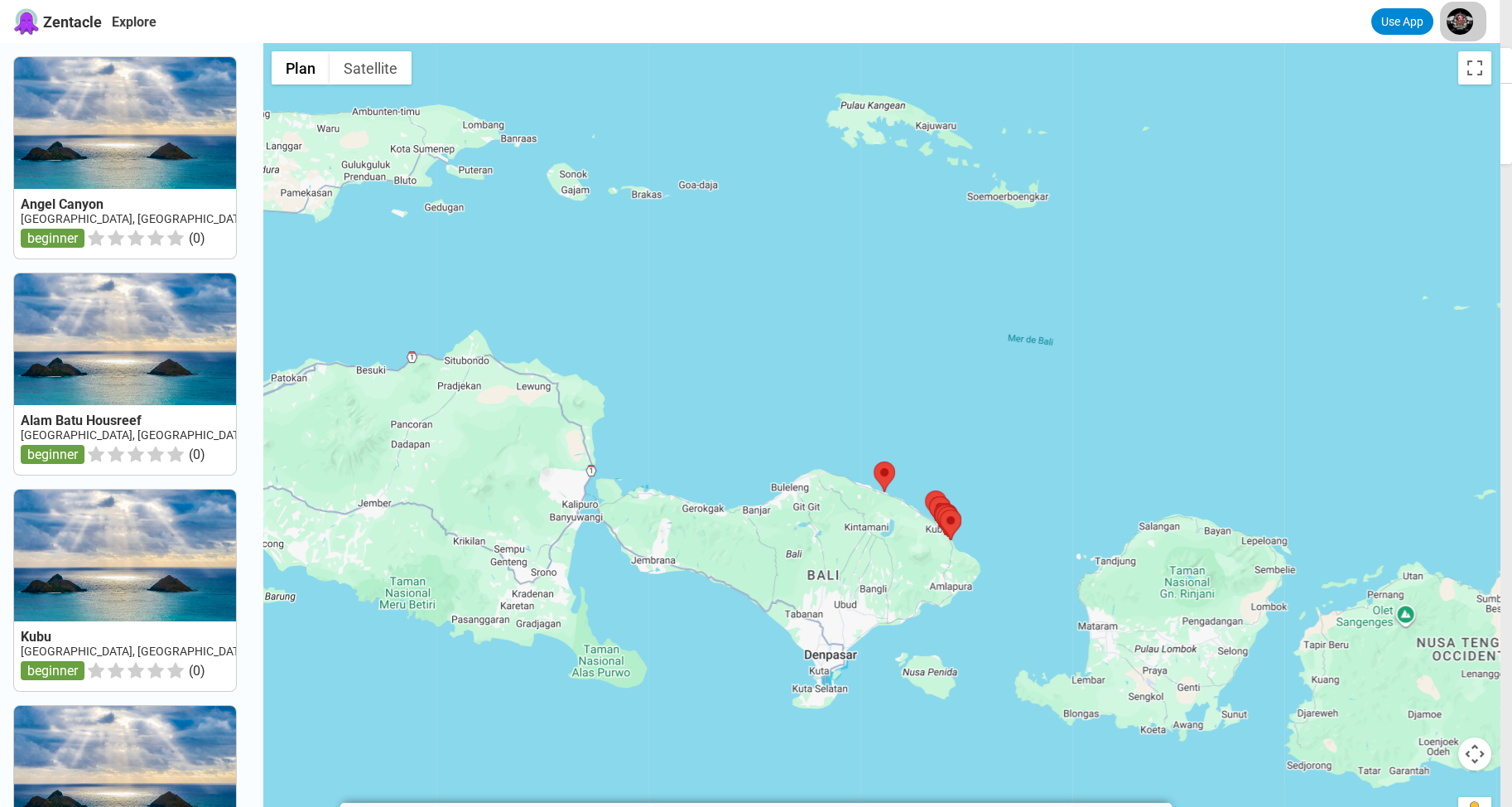
click at [1459, 25] on html "Zentacle Explore Use App Lokomotion Drop View Profile Zentacle Pro Logout Angel…" at bounding box center [756, 731] width 1512 height 1463
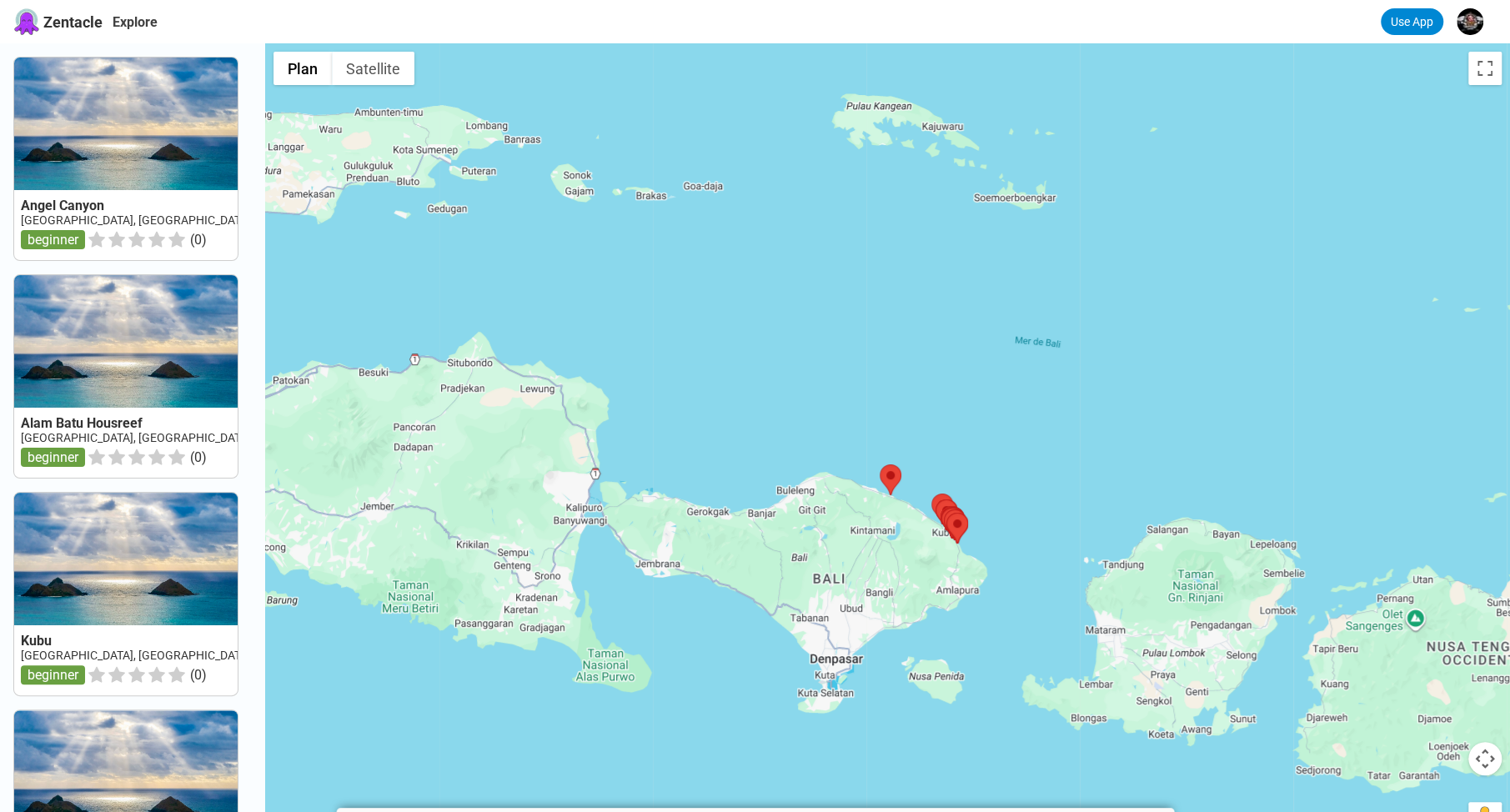
click at [1265, 198] on div at bounding box center [888, 449] width 1245 height 812
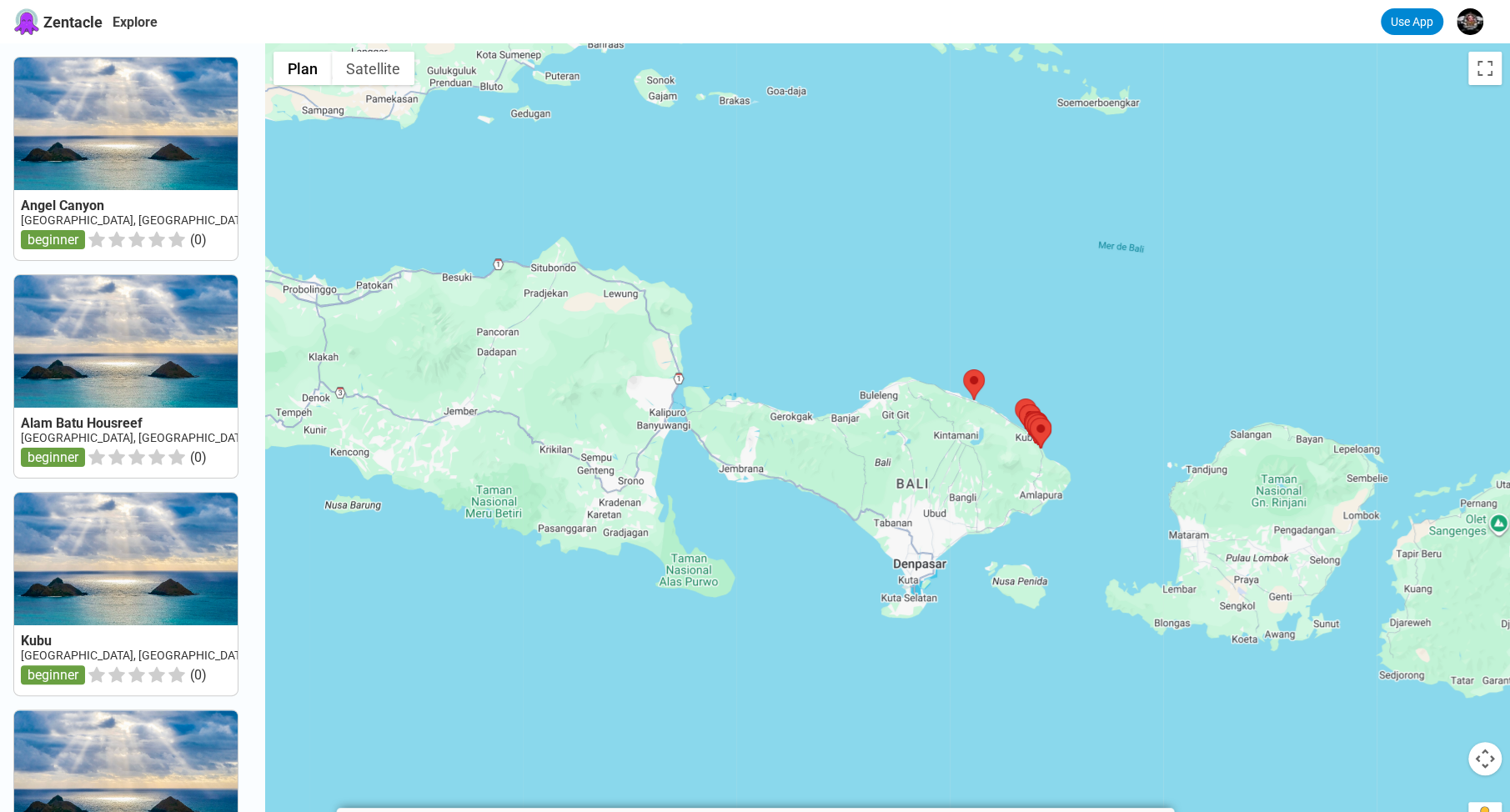
drag, startPoint x: 855, startPoint y: 606, endPoint x: 940, endPoint y: 511, distance: 127.5
click at [940, 511] on div at bounding box center [888, 449] width 1245 height 812
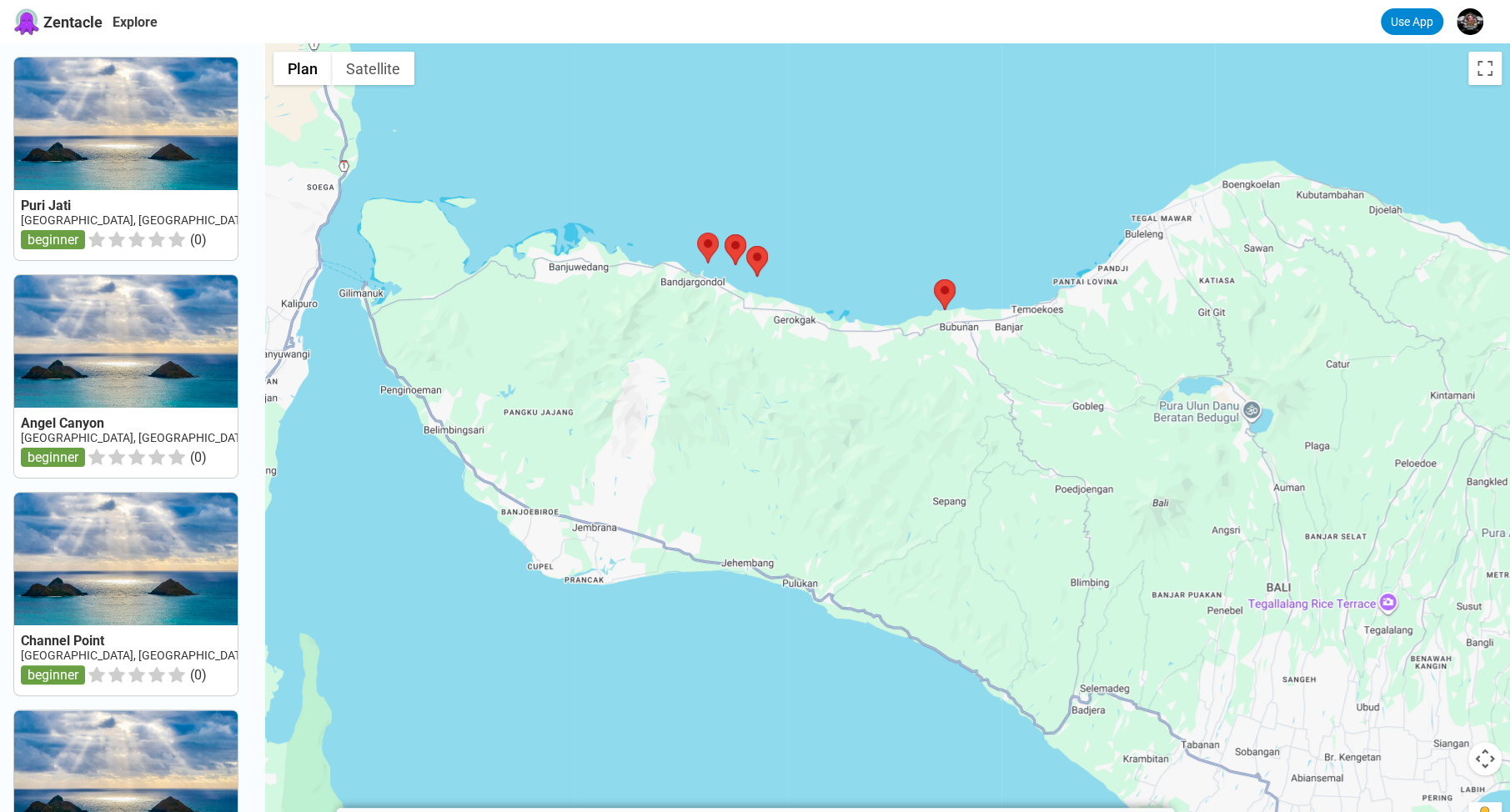
drag, startPoint x: 935, startPoint y: 506, endPoint x: 1059, endPoint y: 542, distance: 129.1
click at [1059, 542] on div at bounding box center [888, 449] width 1245 height 812
